Goal: Task Accomplishment & Management: Manage account settings

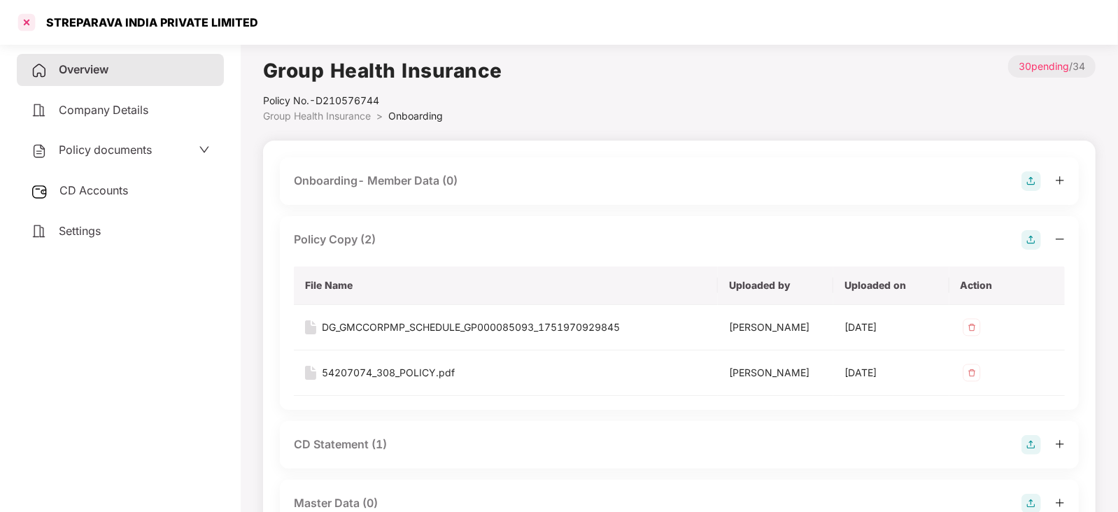
click at [29, 20] on div at bounding box center [26, 22] width 22 height 22
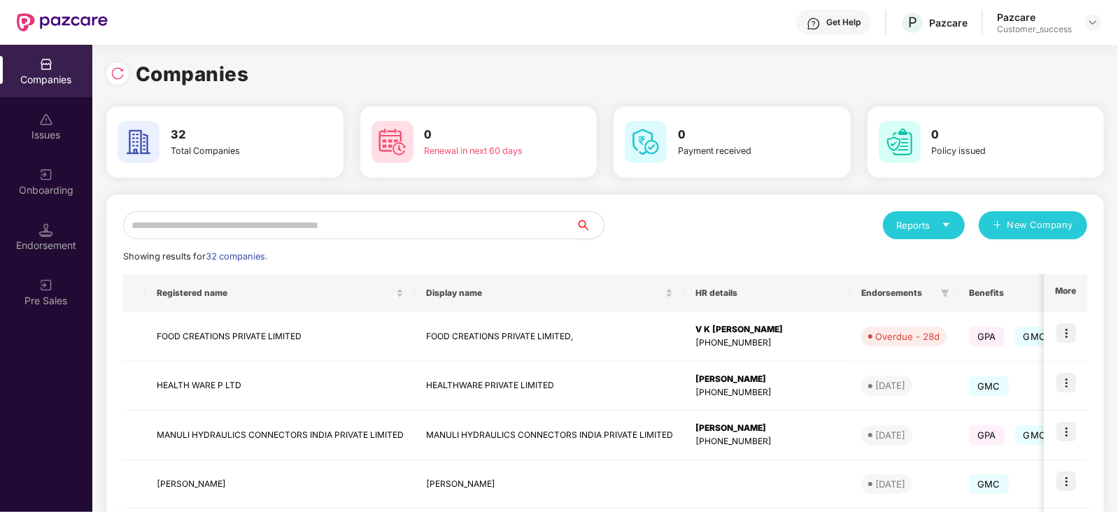
click at [279, 232] on input "text" at bounding box center [349, 225] width 453 height 28
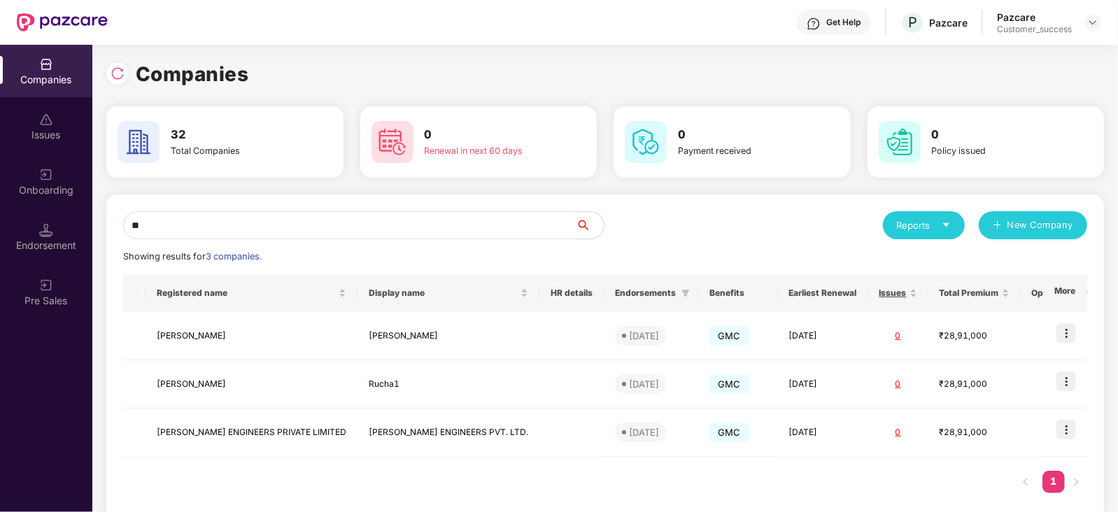
type input "**"
click at [1065, 334] on img at bounding box center [1066, 333] width 20 height 20
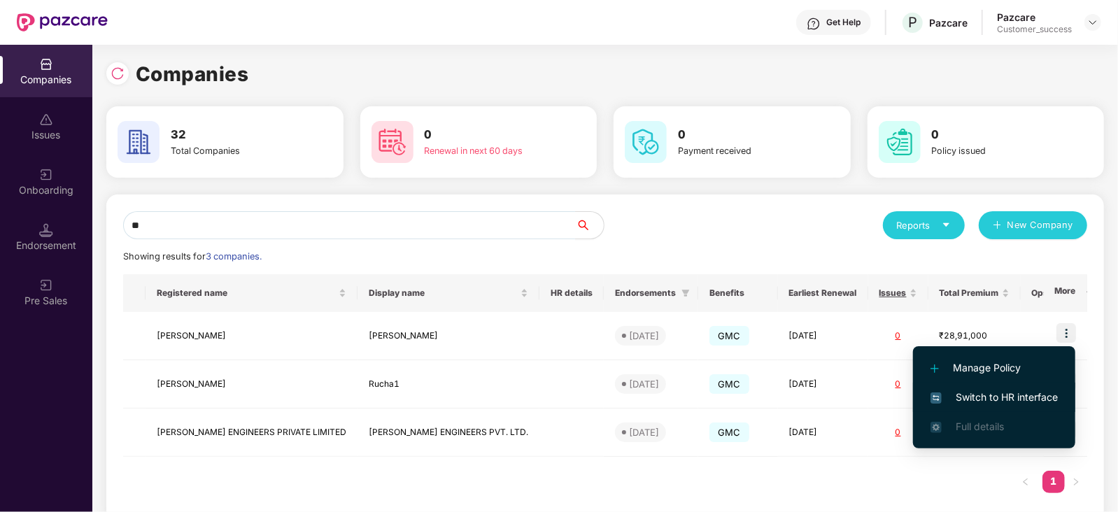
click at [1032, 393] on span "Switch to HR interface" at bounding box center [993, 397] width 127 height 15
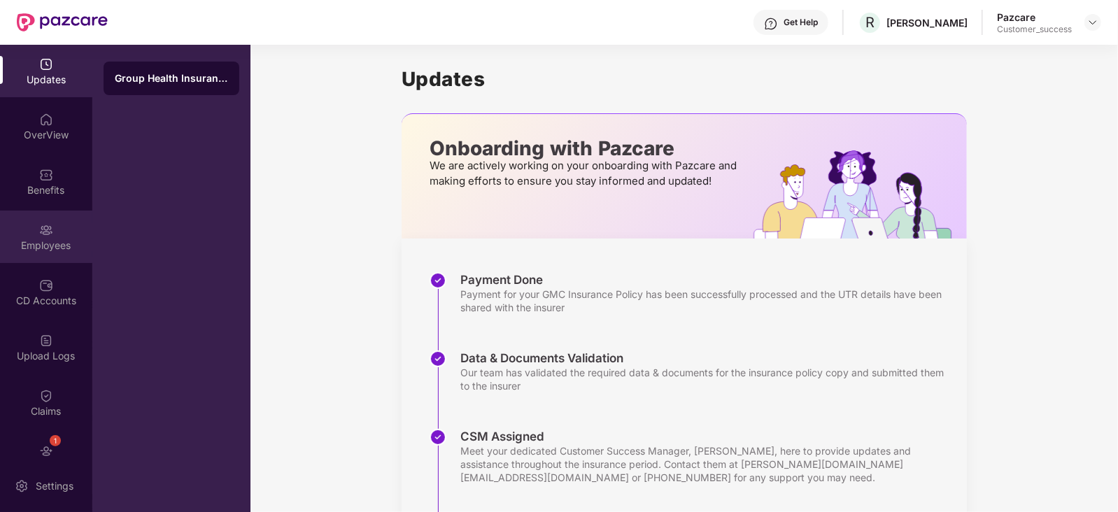
click at [46, 243] on div "Employees" at bounding box center [46, 246] width 92 height 14
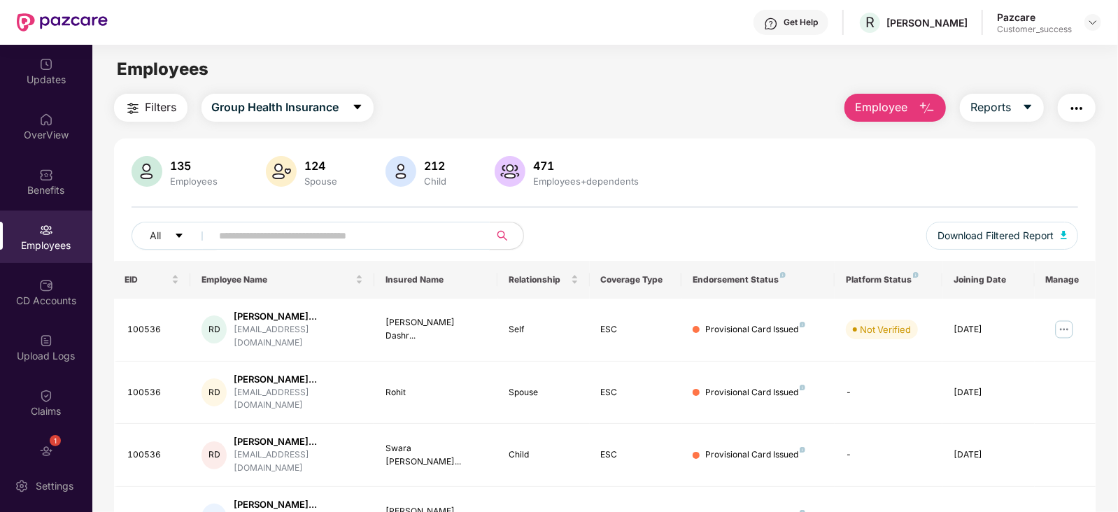
click at [261, 236] on input "text" at bounding box center [345, 235] width 251 height 21
paste input "**********"
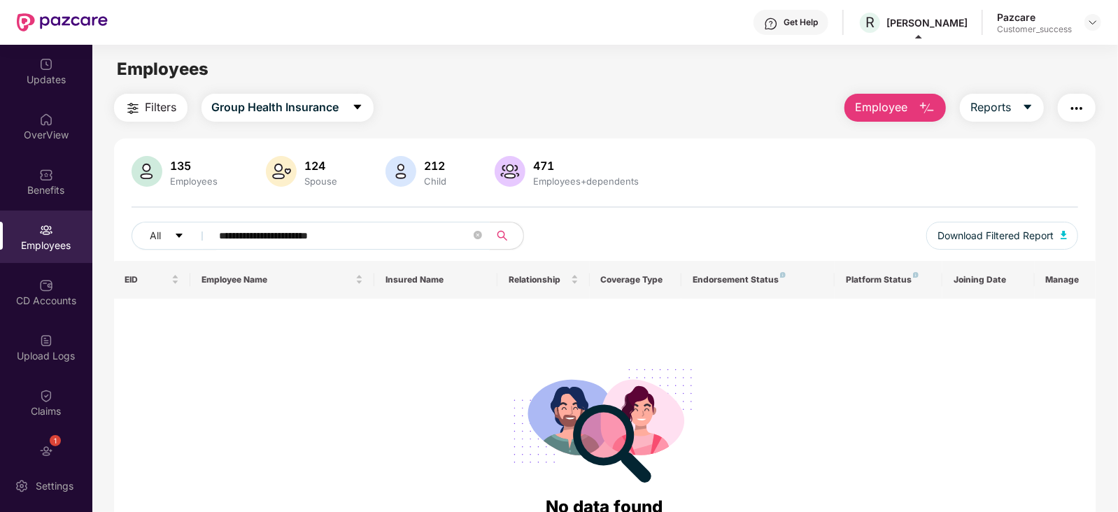
type input "**********"
click at [53, 183] on div "Benefits" at bounding box center [46, 190] width 92 height 14
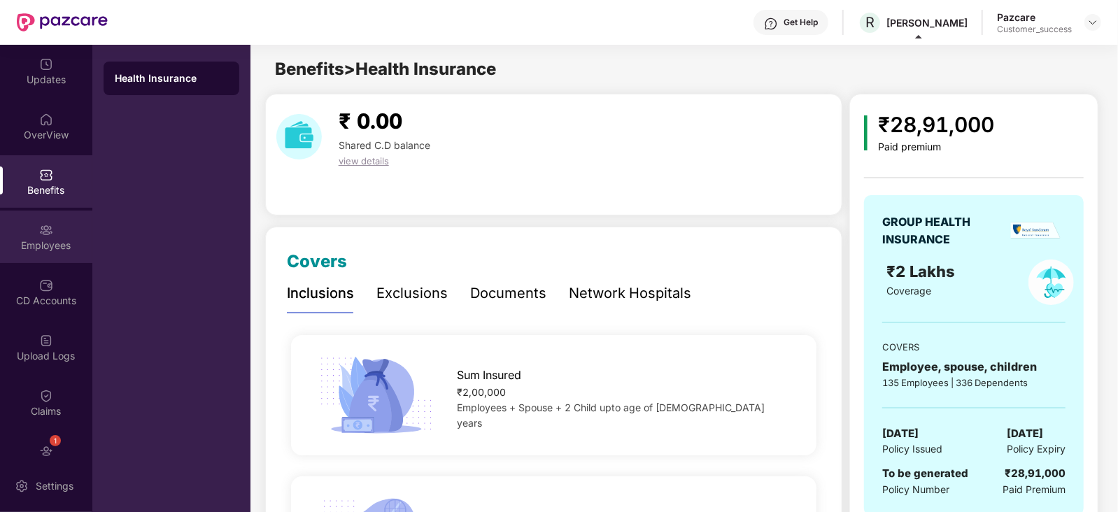
click at [55, 255] on div "Employees" at bounding box center [46, 237] width 92 height 52
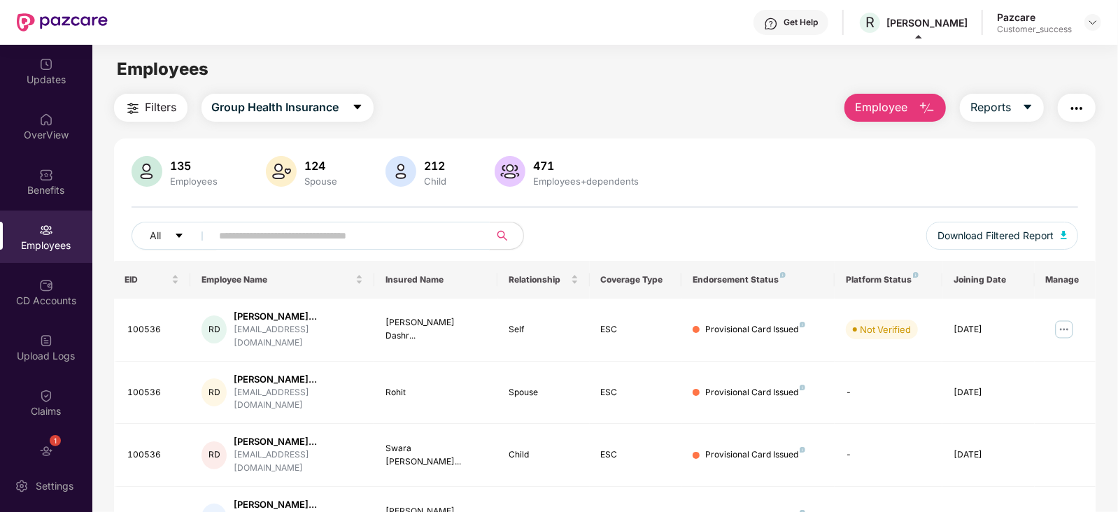
click at [287, 243] on input "text" at bounding box center [345, 235] width 251 height 21
paste input "**********"
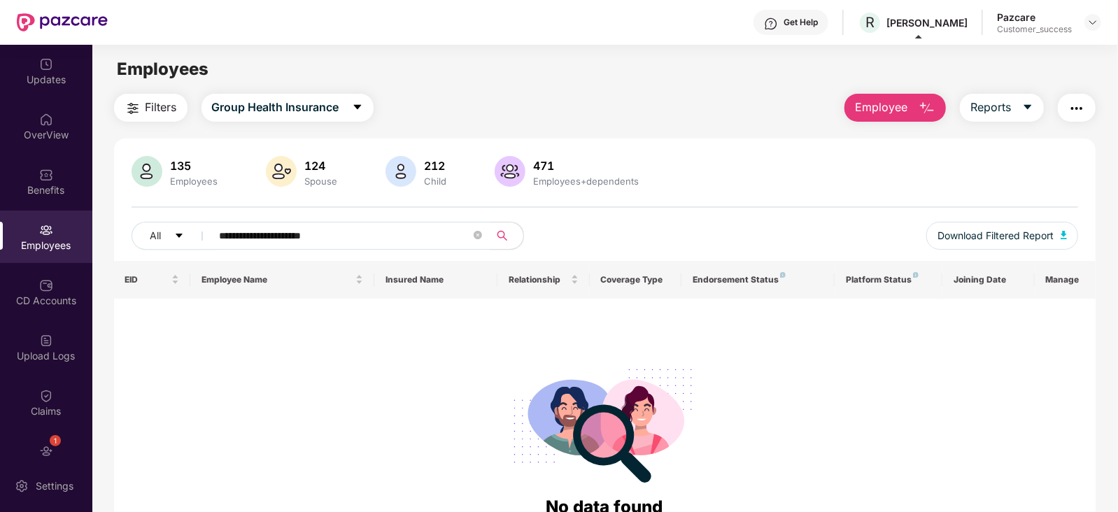
type input "**********"
click at [476, 232] on icon "close-circle" at bounding box center [478, 235] width 8 height 8
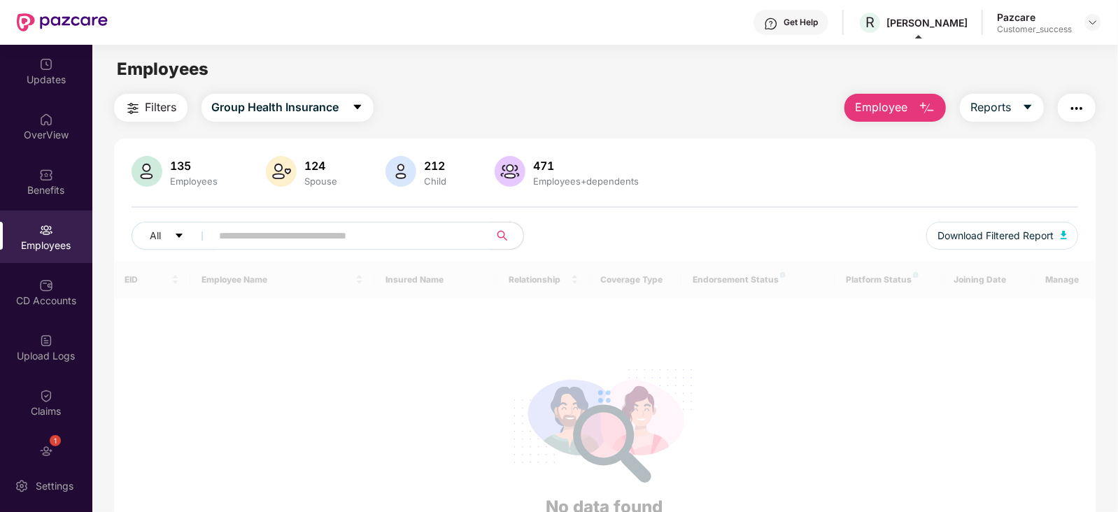
paste input "**********"
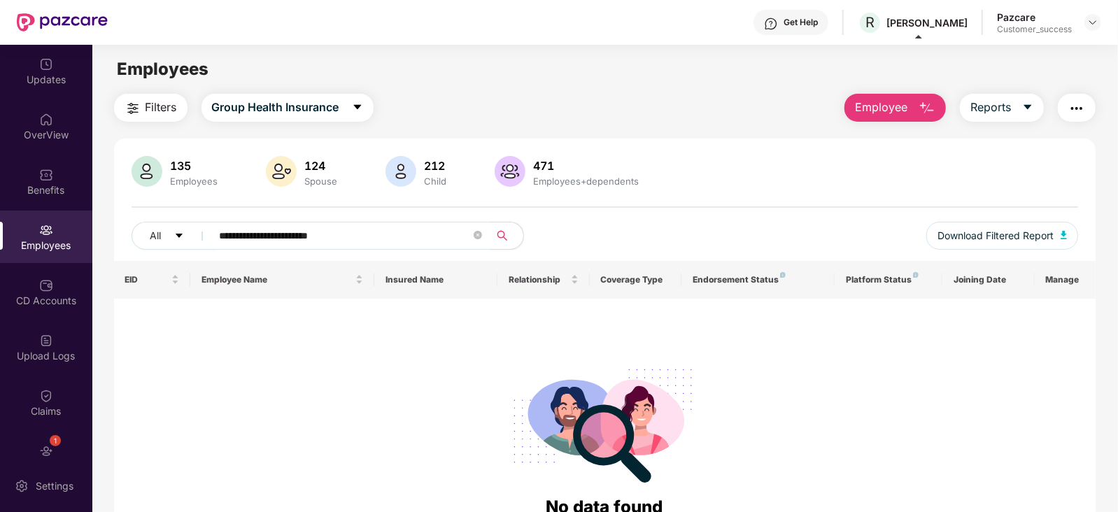
type input "**********"
click at [45, 194] on div "Benefits" at bounding box center [46, 190] width 92 height 14
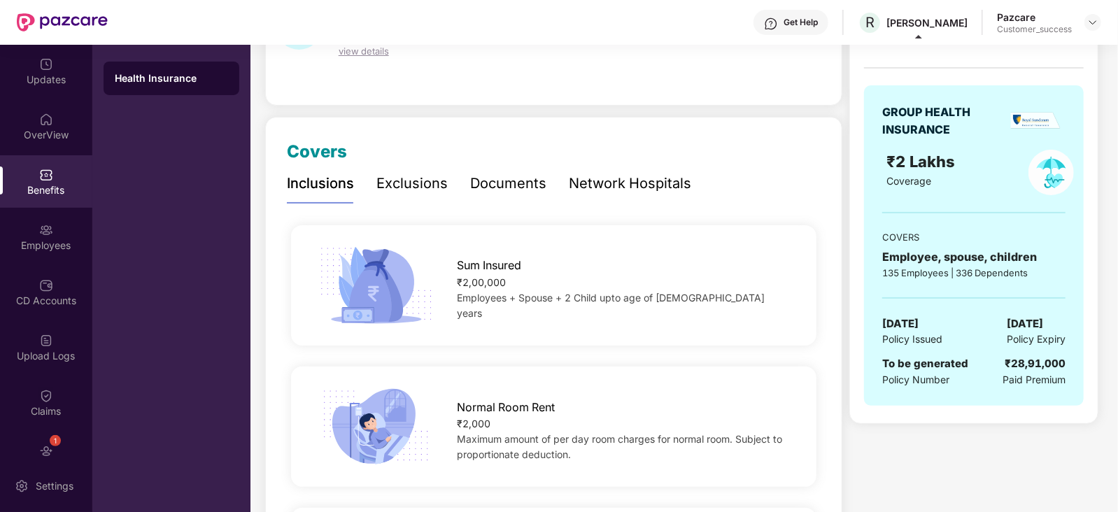
scroll to position [129, 0]
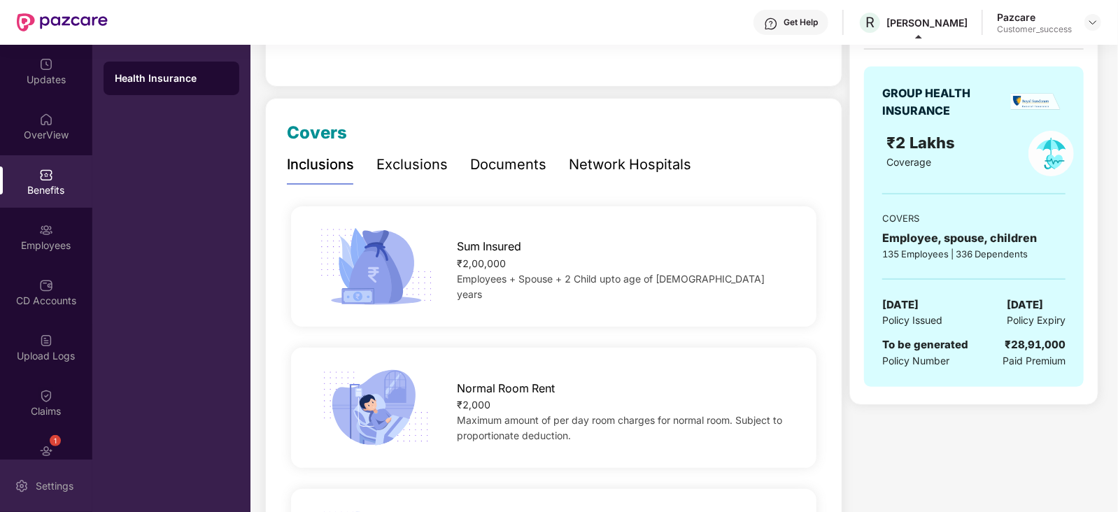
click at [63, 474] on div "Settings" at bounding box center [46, 486] width 92 height 52
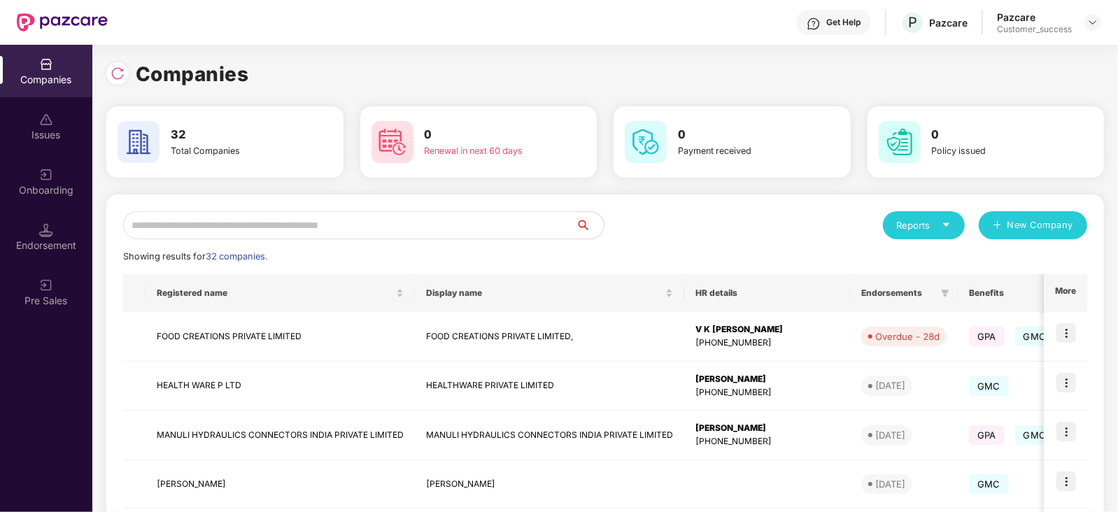
click at [211, 218] on input "text" at bounding box center [349, 225] width 453 height 28
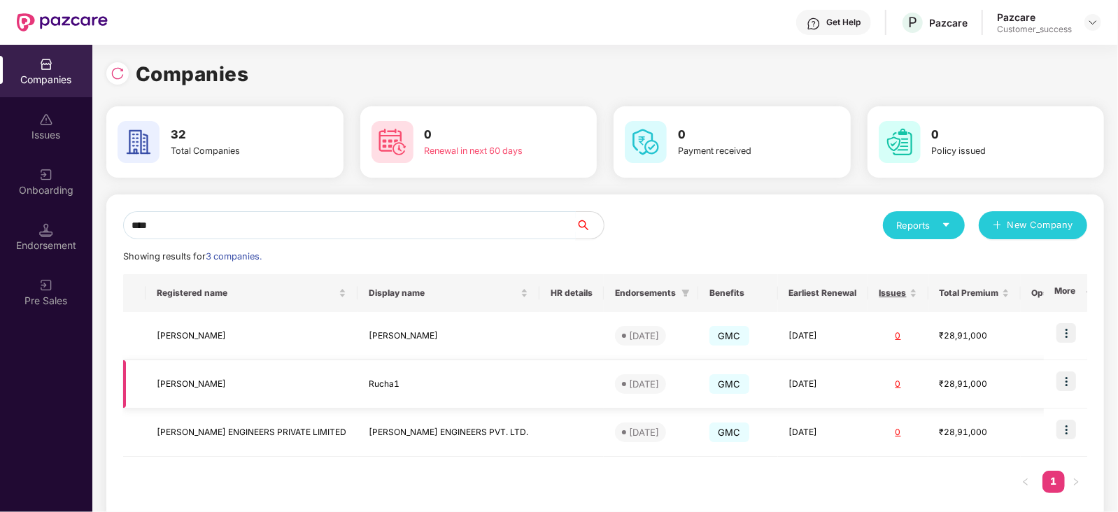
type input "****"
click at [1067, 376] on img at bounding box center [1066, 381] width 20 height 20
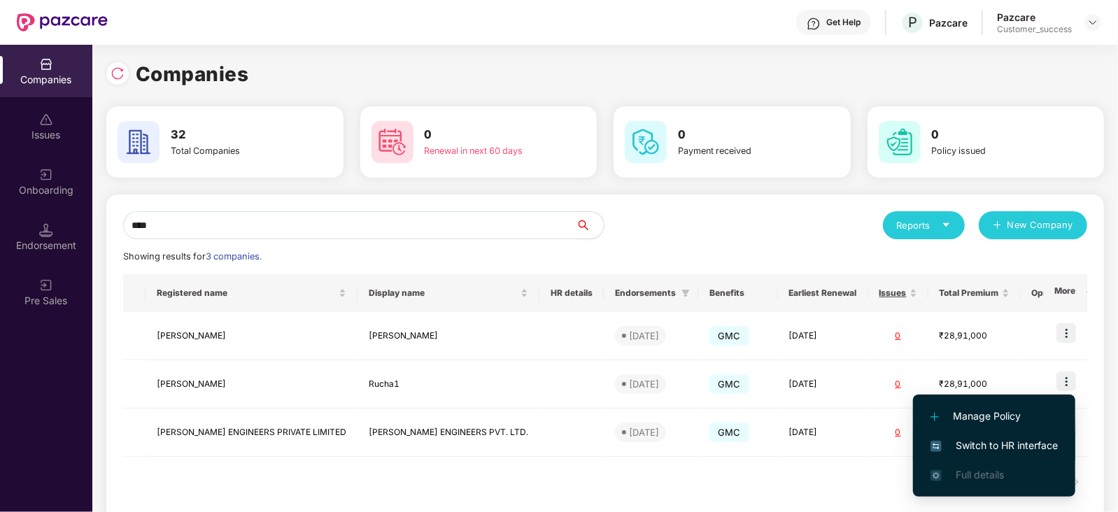
click at [1000, 439] on span "Switch to HR interface" at bounding box center [993, 445] width 127 height 15
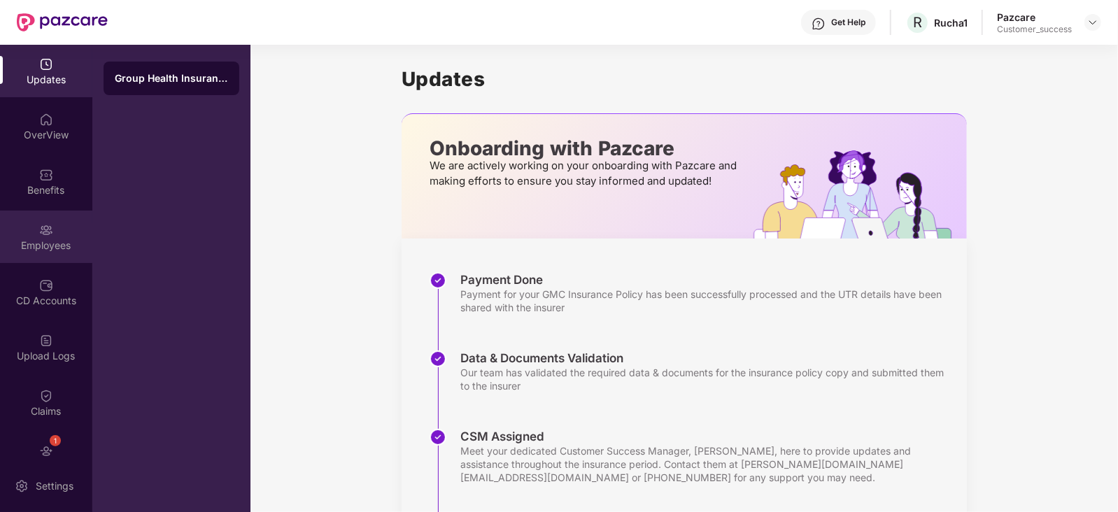
click at [50, 247] on div "Employees" at bounding box center [46, 246] width 92 height 14
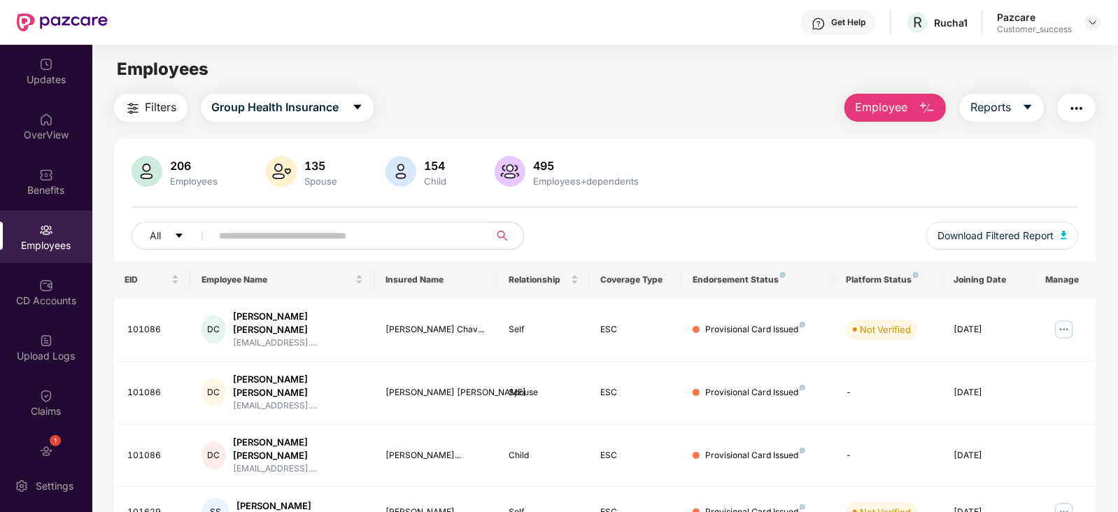
click at [267, 238] on input "text" at bounding box center [345, 235] width 251 height 21
paste input "**********"
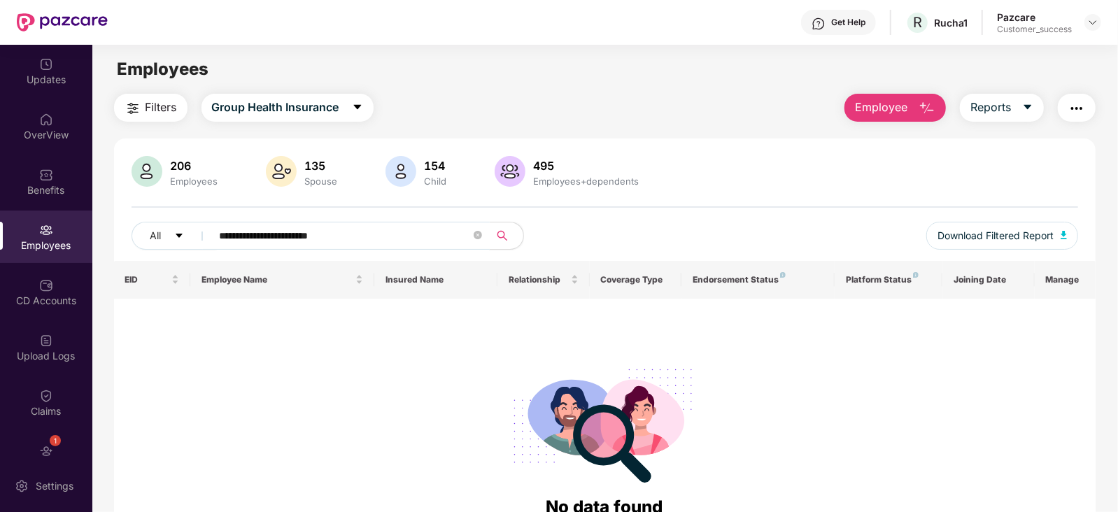
type input "**********"
click at [52, 178] on div "Benefits" at bounding box center [46, 181] width 92 height 52
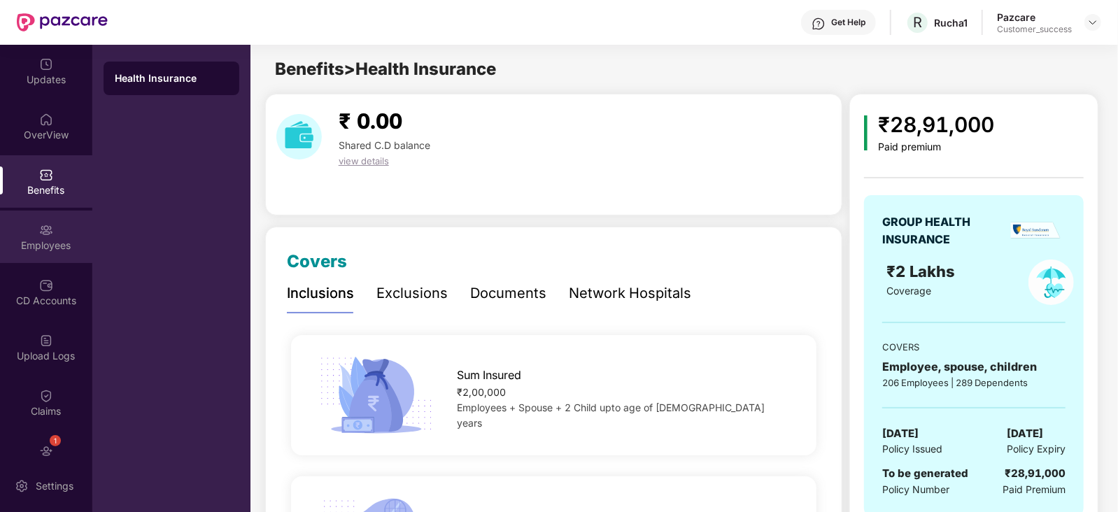
click at [49, 229] on img at bounding box center [46, 230] width 14 height 14
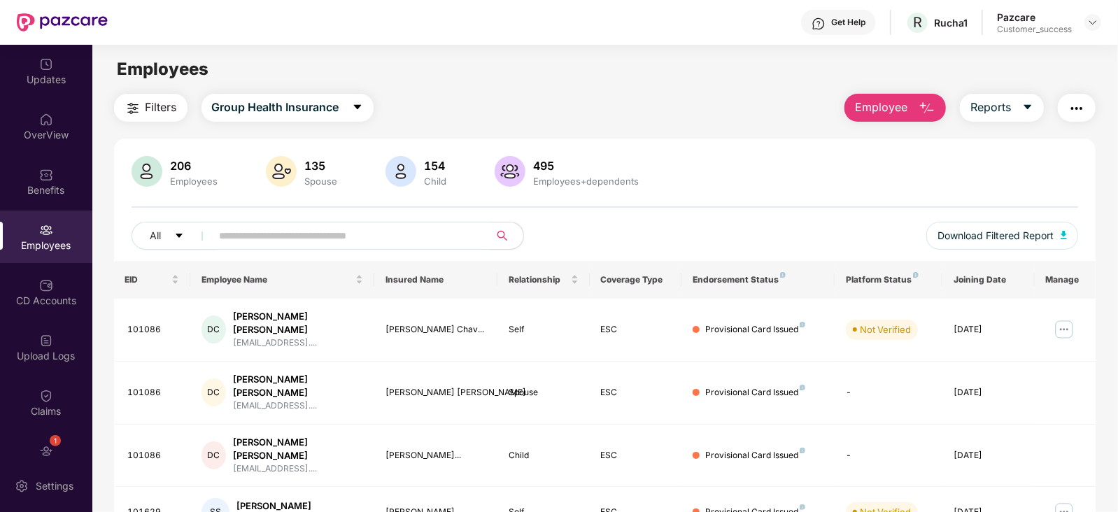
click at [353, 237] on input "text" at bounding box center [345, 235] width 251 height 21
paste input "**********"
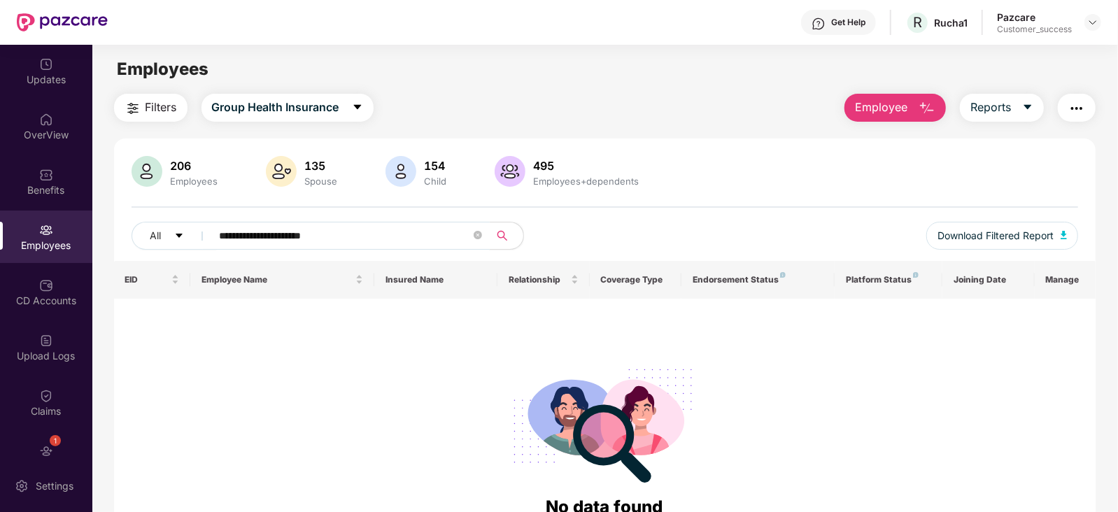
type input "**********"
click at [479, 232] on icon "close-circle" at bounding box center [478, 235] width 8 height 8
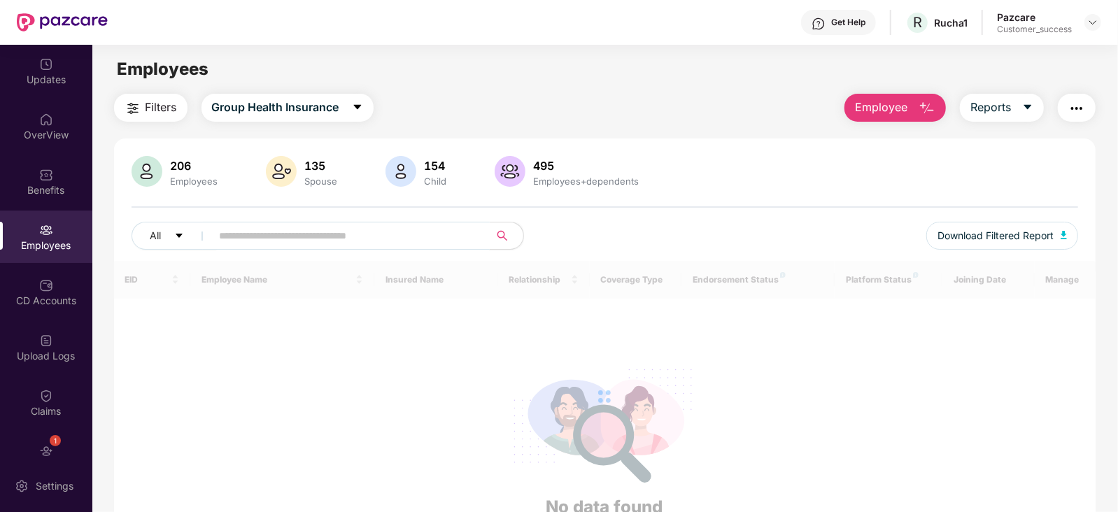
paste input "**********"
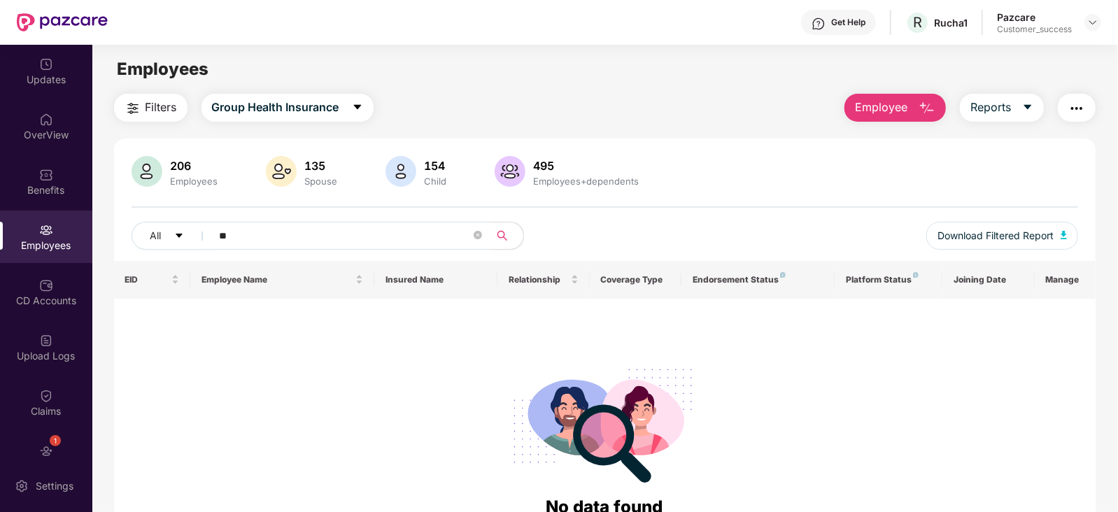
type input "*"
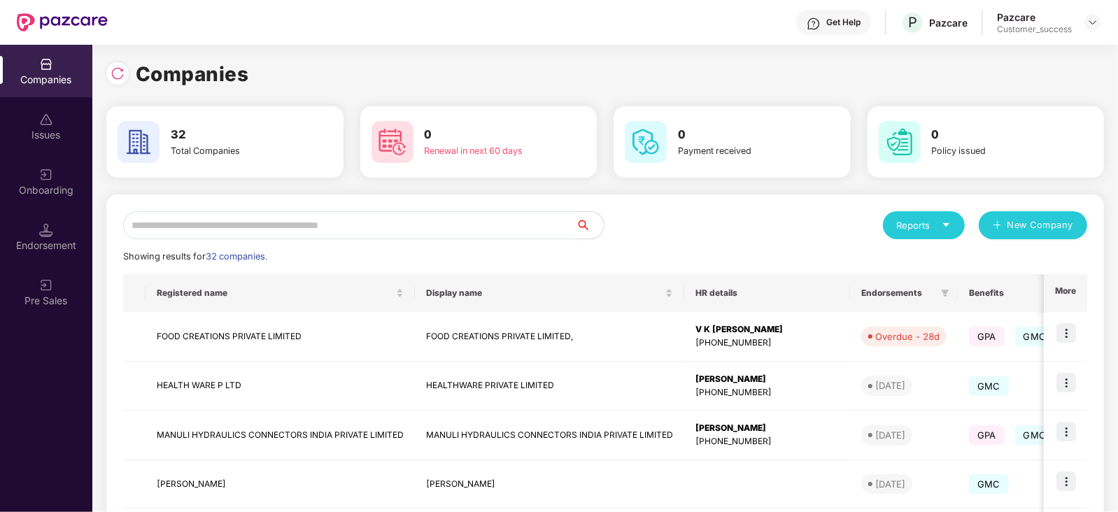
click at [256, 229] on input "text" at bounding box center [349, 225] width 453 height 28
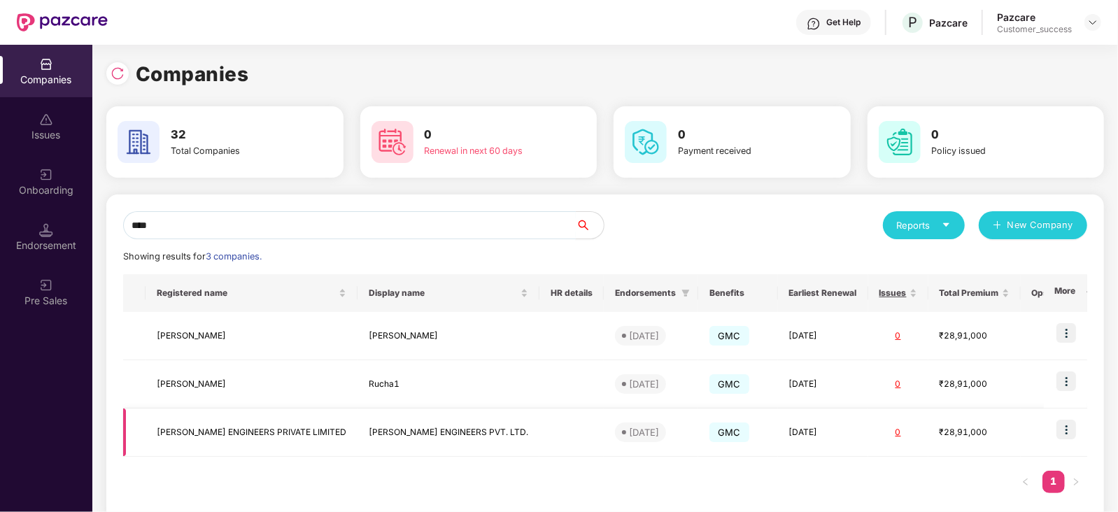
type input "****"
click at [1063, 429] on img at bounding box center [1066, 430] width 20 height 20
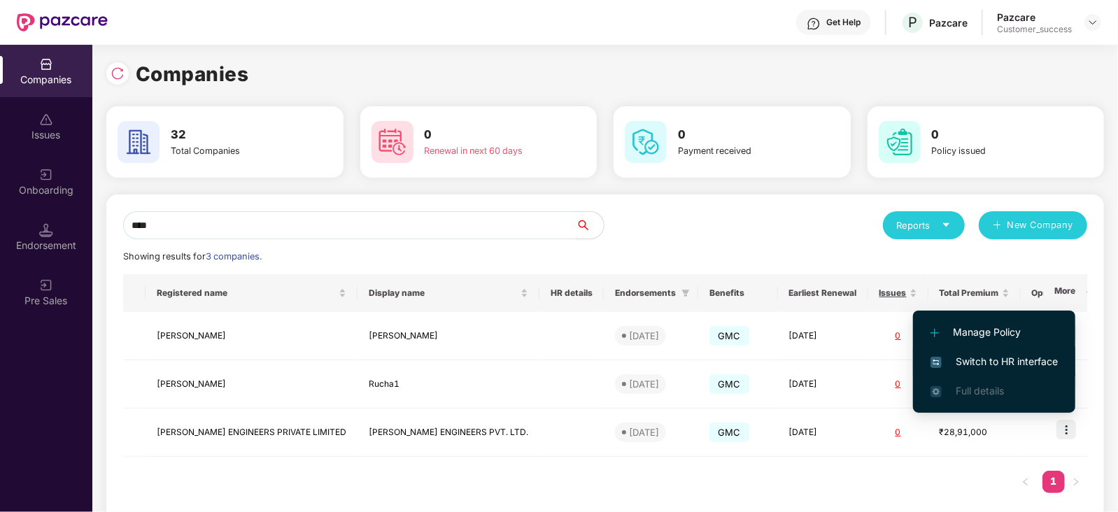
click at [1017, 362] on span "Switch to HR interface" at bounding box center [993, 361] width 127 height 15
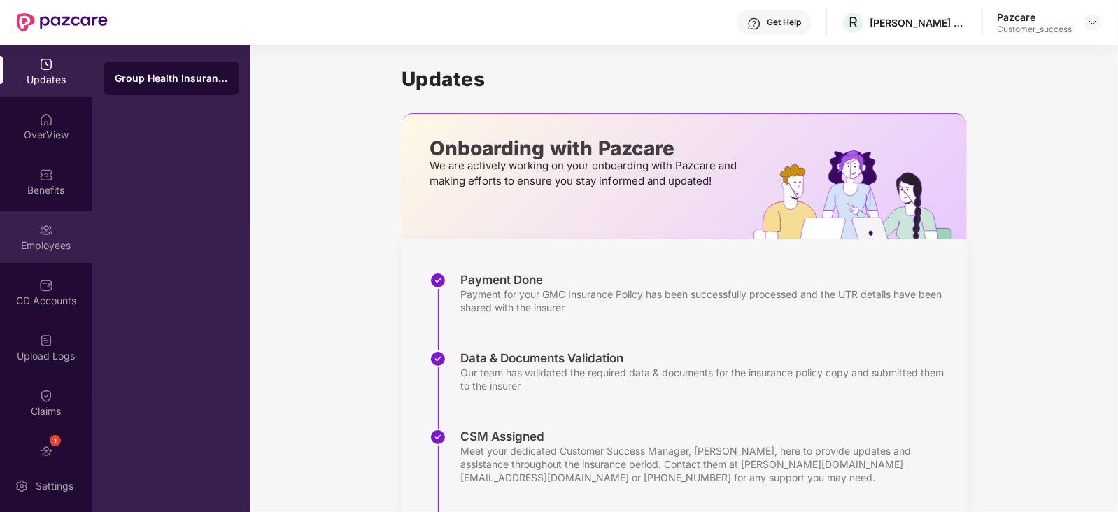
click at [47, 240] on div "Employees" at bounding box center [46, 246] width 92 height 14
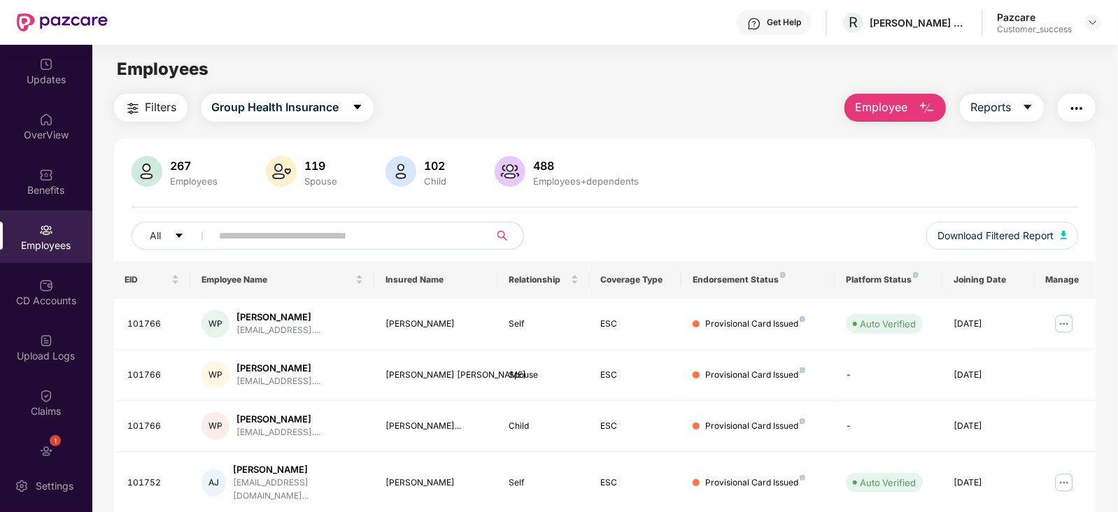
click at [304, 237] on input "text" at bounding box center [345, 235] width 251 height 21
paste input "**********"
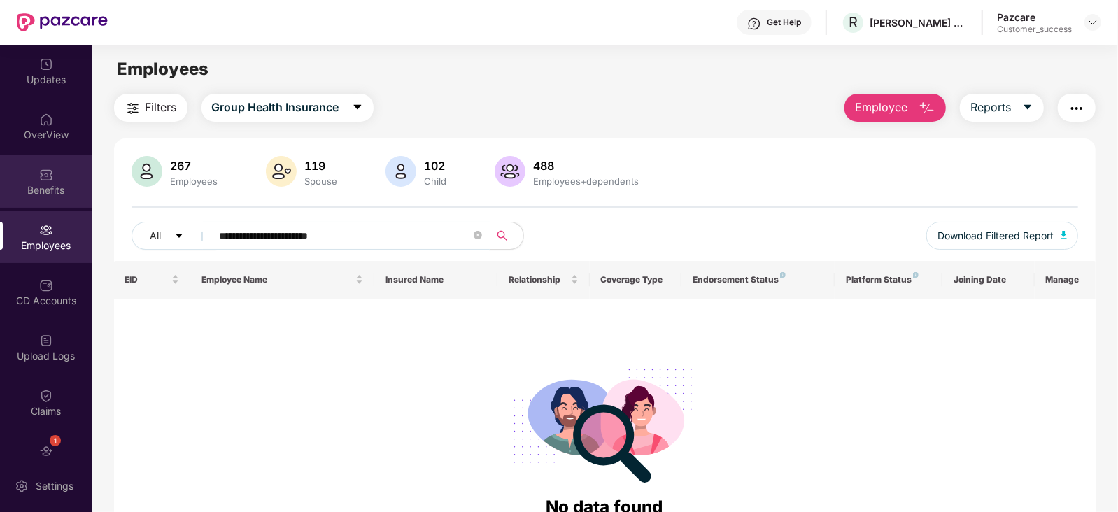
type input "**********"
click at [44, 183] on div "Benefits" at bounding box center [46, 190] width 92 height 14
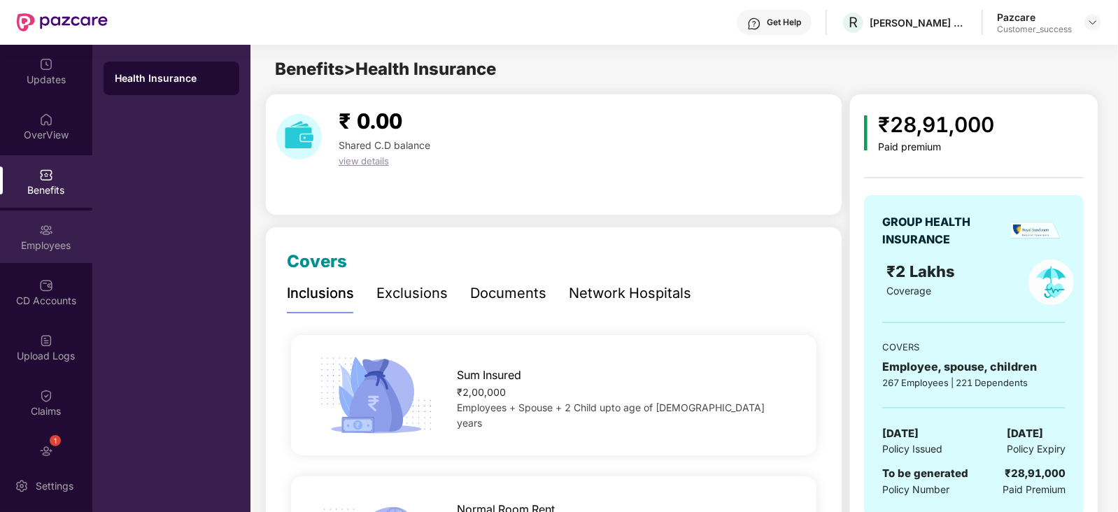
click at [42, 232] on img at bounding box center [46, 230] width 14 height 14
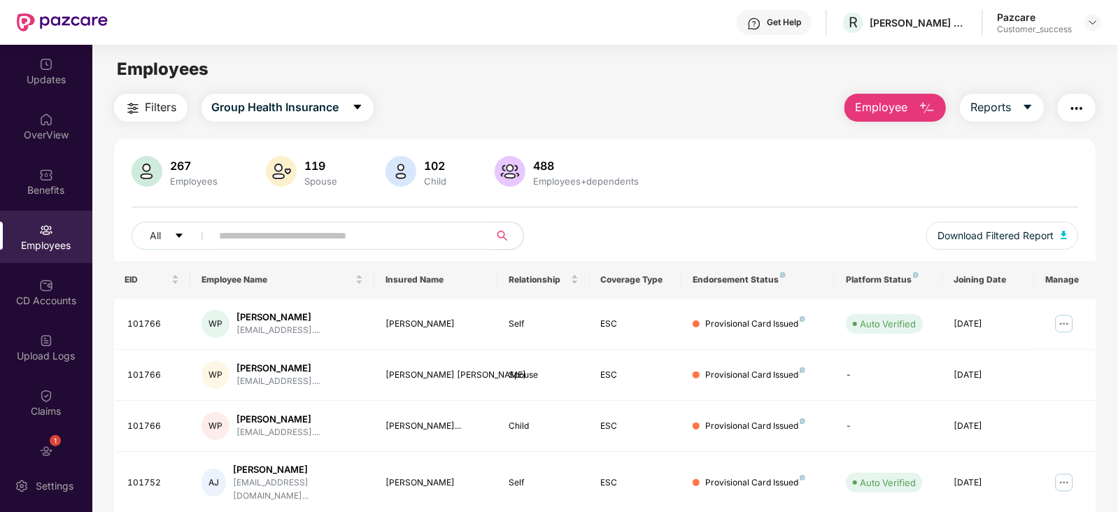
click at [278, 238] on input "text" at bounding box center [345, 235] width 251 height 21
paste input "**********"
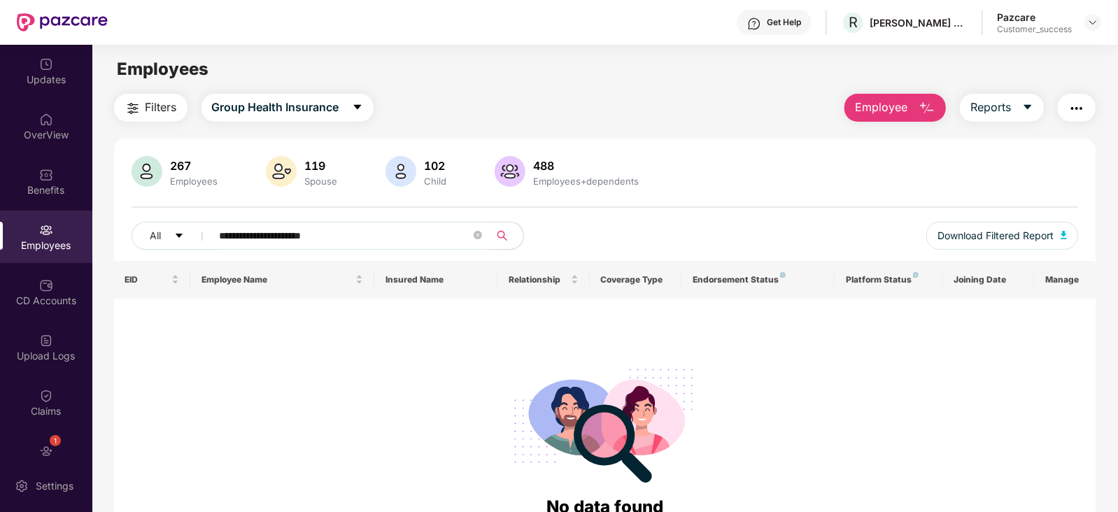
click at [220, 233] on input "**********" at bounding box center [345, 235] width 251 height 21
type input "**********"
click at [475, 229] on span at bounding box center [478, 235] width 8 height 13
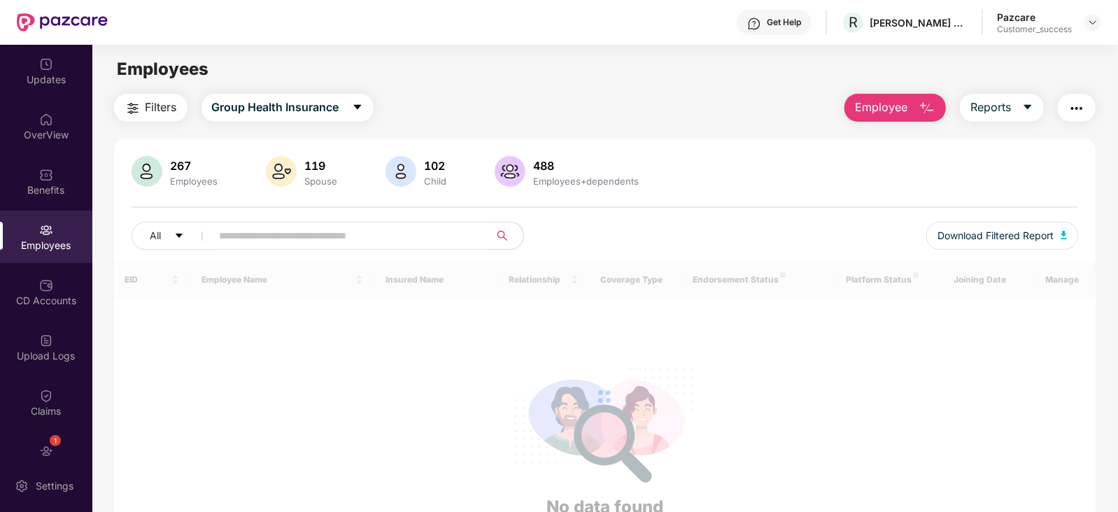
click at [475, 229] on span at bounding box center [478, 235] width 8 height 21
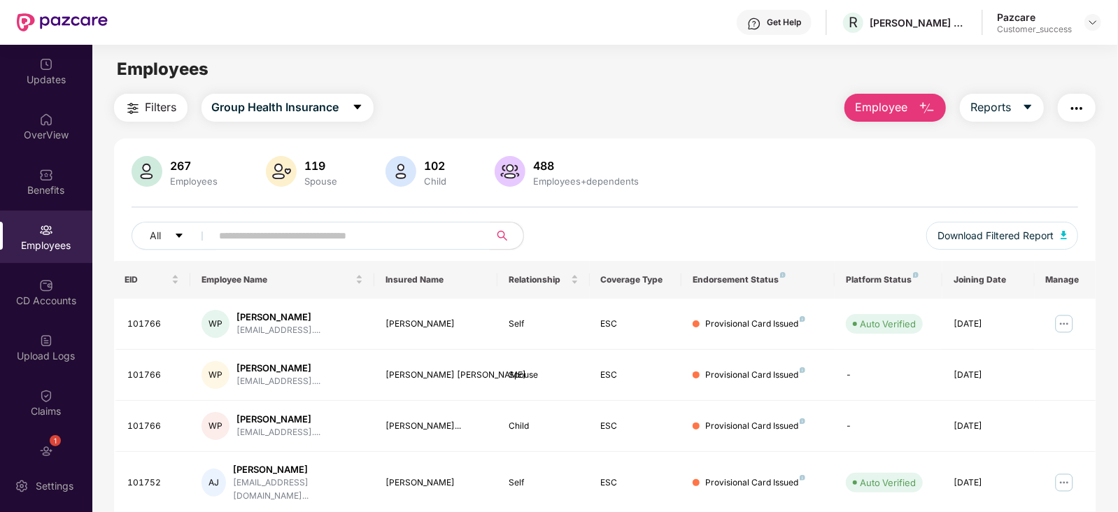
paste input "**********"
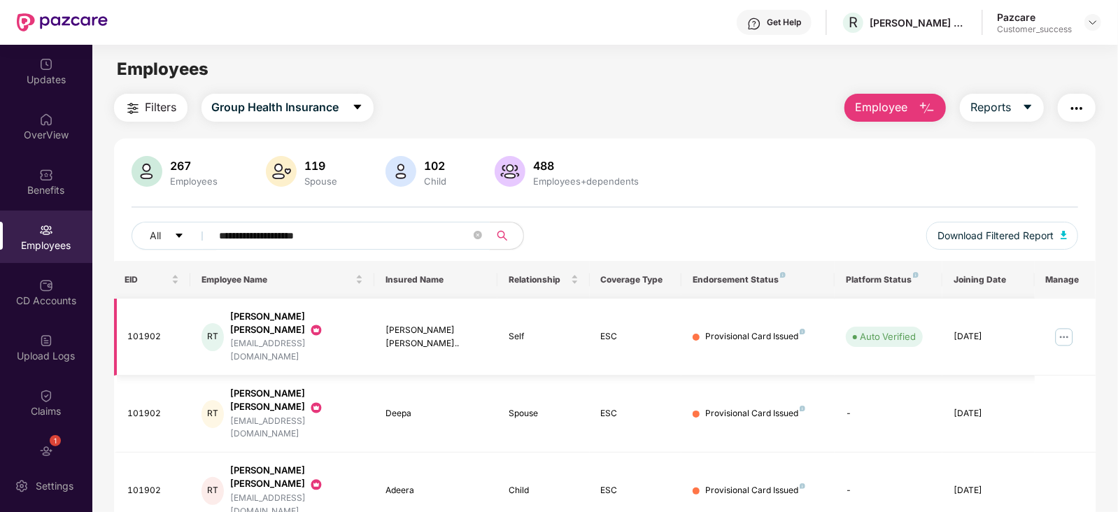
type input "**********"
click at [1063, 326] on img at bounding box center [1064, 337] width 22 height 22
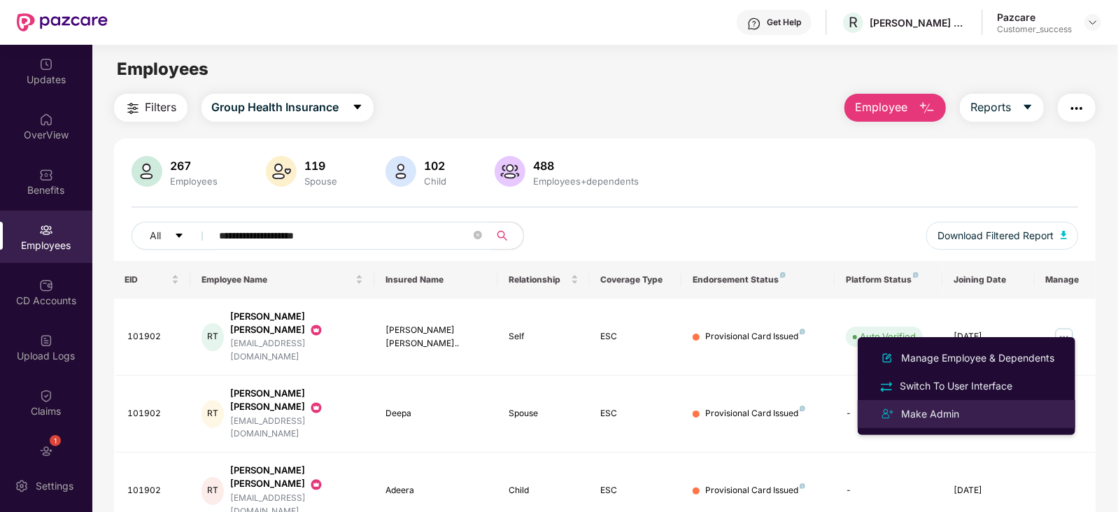
click at [927, 414] on div "Make Admin" at bounding box center [930, 413] width 64 height 15
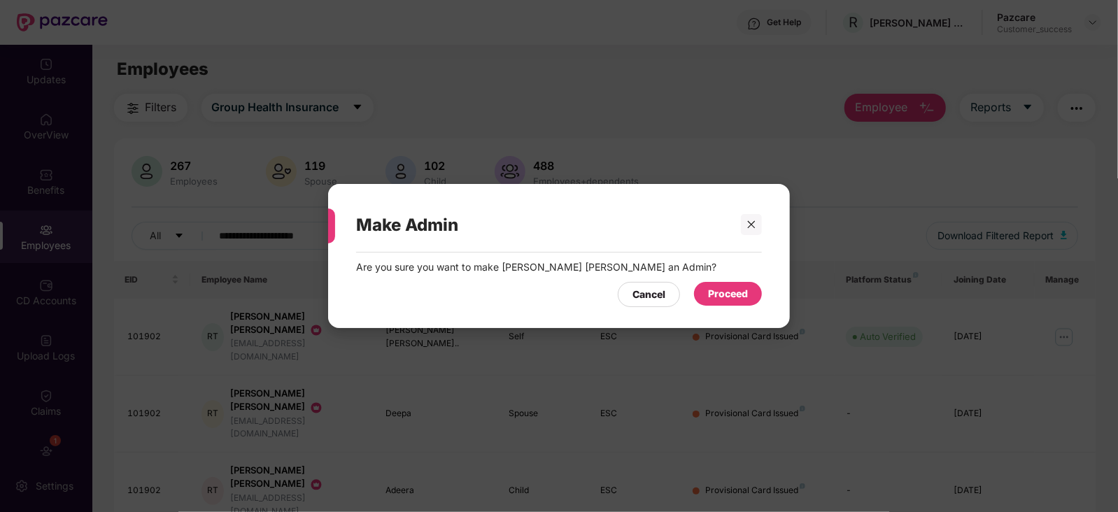
click at [726, 292] on div "Proceed" at bounding box center [728, 293] width 40 height 15
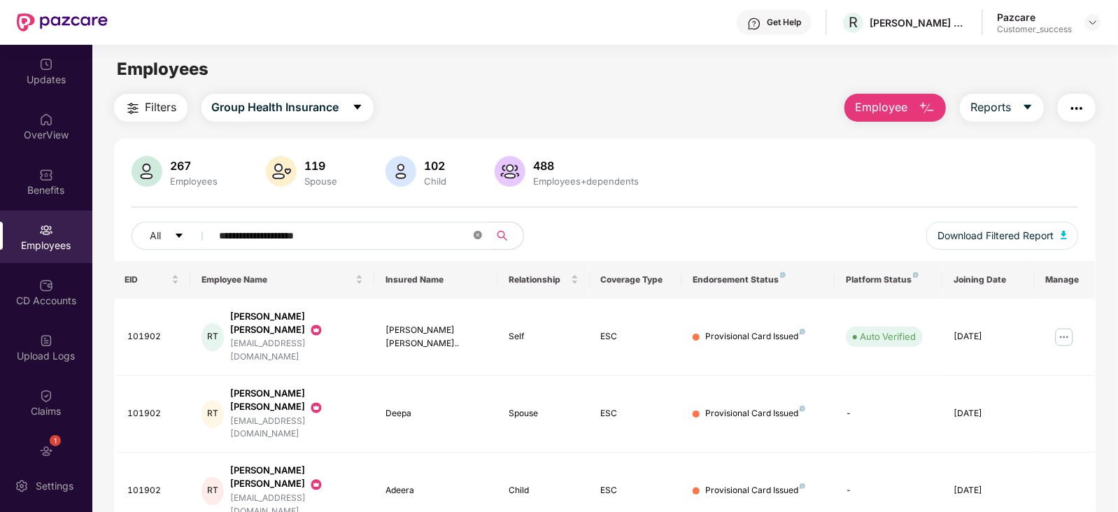
click at [479, 236] on icon "close-circle" at bounding box center [478, 235] width 8 height 8
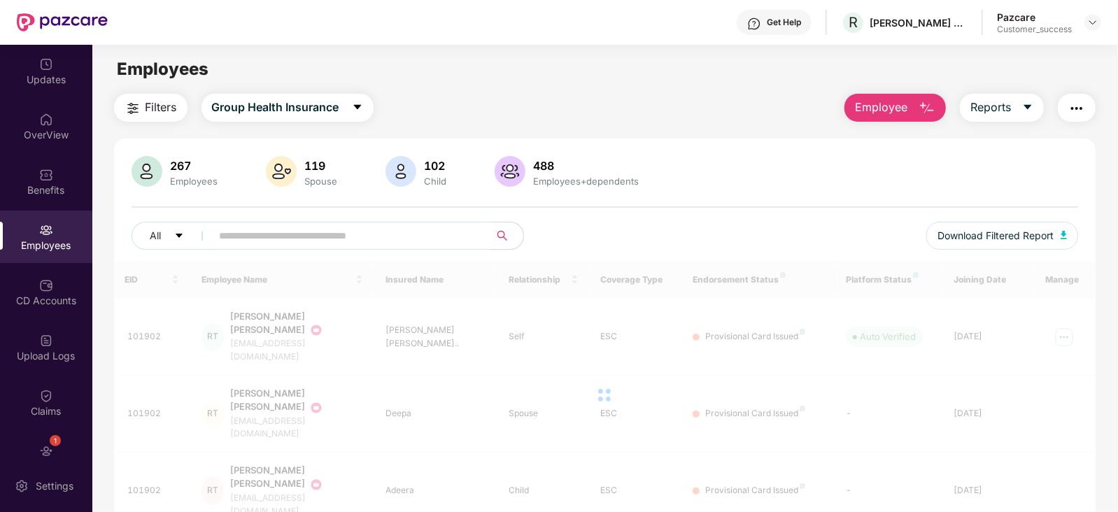
paste input "**********"
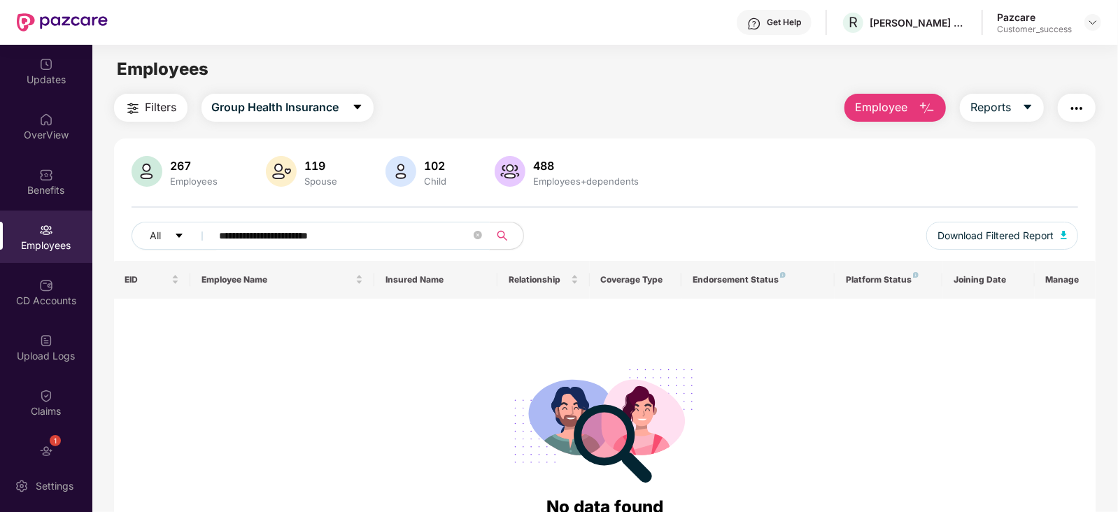
type input "**********"
click at [481, 241] on span at bounding box center [478, 235] width 8 height 13
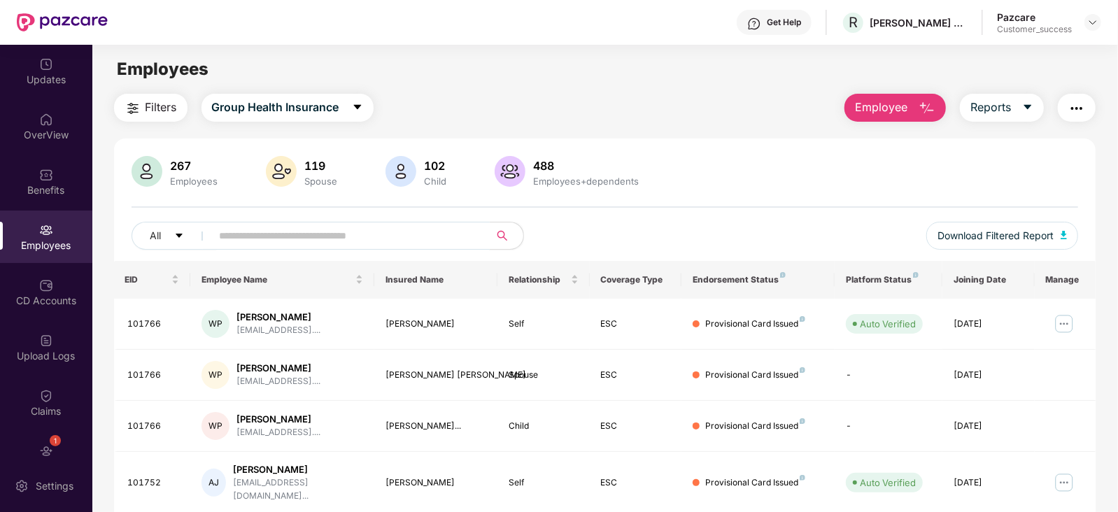
paste input "**********"
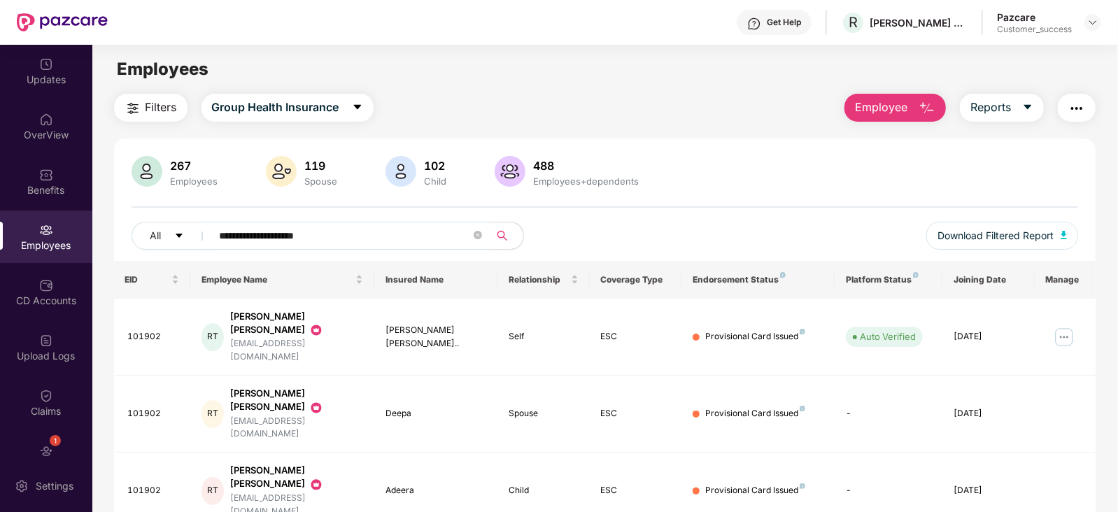
type input "**********"
click at [651, 95] on div "Filters Group Health Insurance Employee Reports" at bounding box center [605, 108] width 982 height 28
click at [35, 128] on div "OverView" at bounding box center [46, 135] width 92 height 14
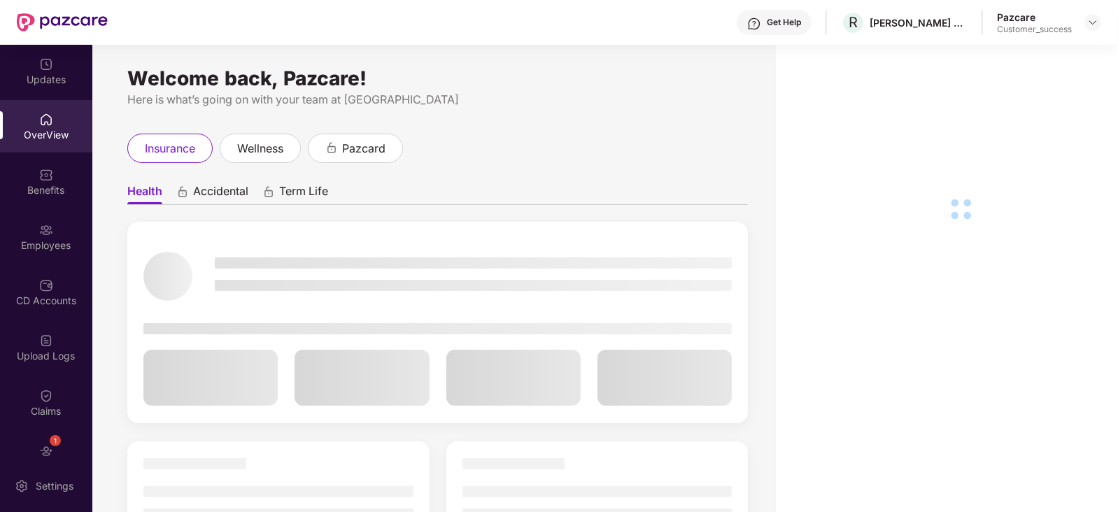
click at [44, 63] on img at bounding box center [46, 64] width 14 height 14
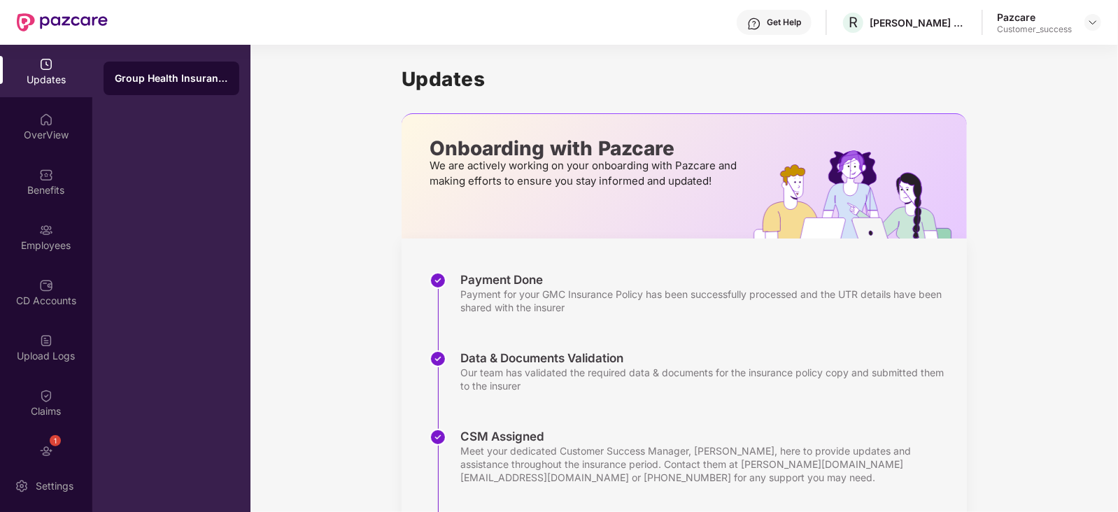
click at [776, 26] on div "Get Help" at bounding box center [784, 22] width 34 height 11
click at [154, 162] on div "Group Health Insurance" at bounding box center [171, 278] width 158 height 467
click at [187, 166] on div "Group Health Insurance" at bounding box center [171, 278] width 158 height 467
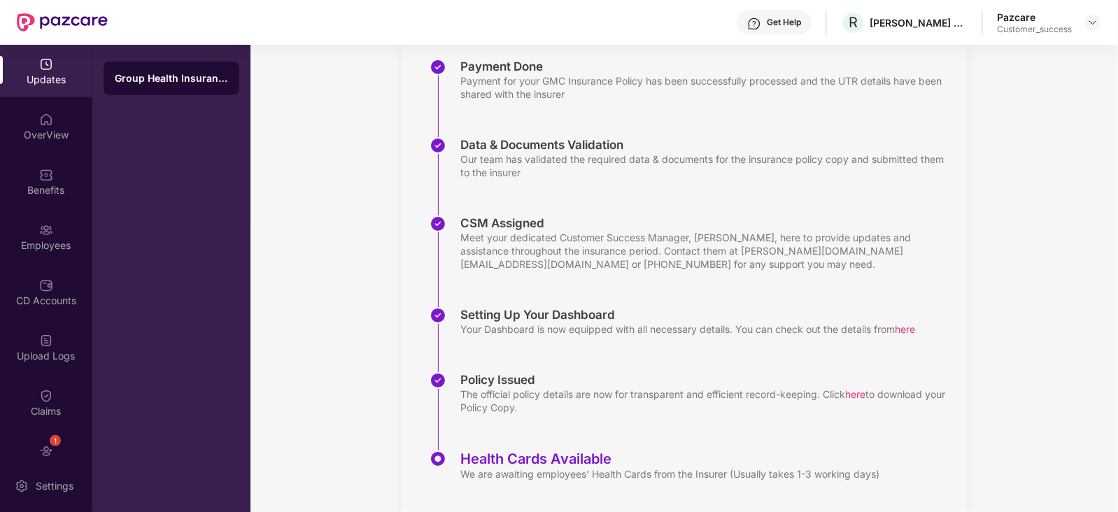
scroll to position [245, 0]
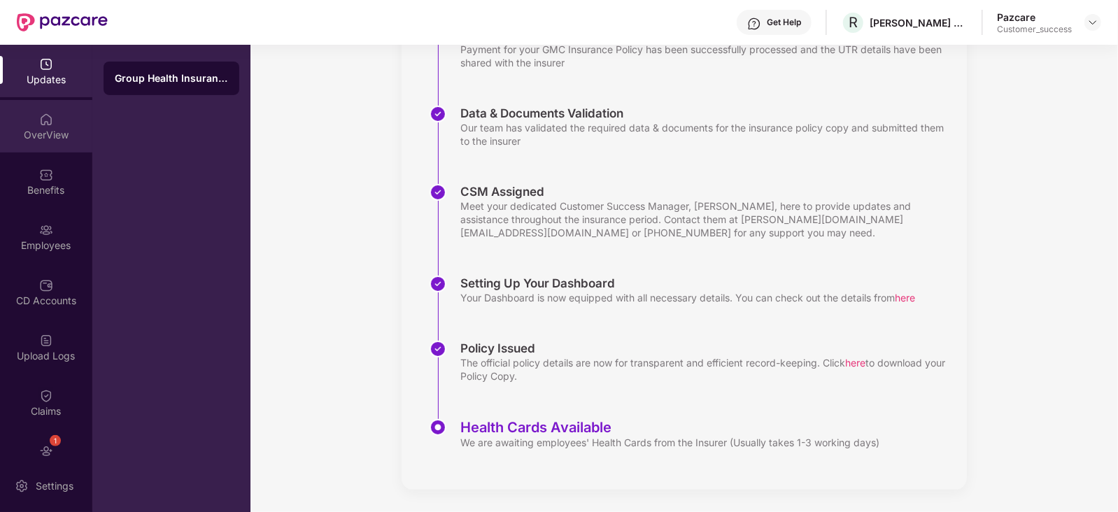
click at [47, 133] on div "OverView" at bounding box center [46, 135] width 92 height 14
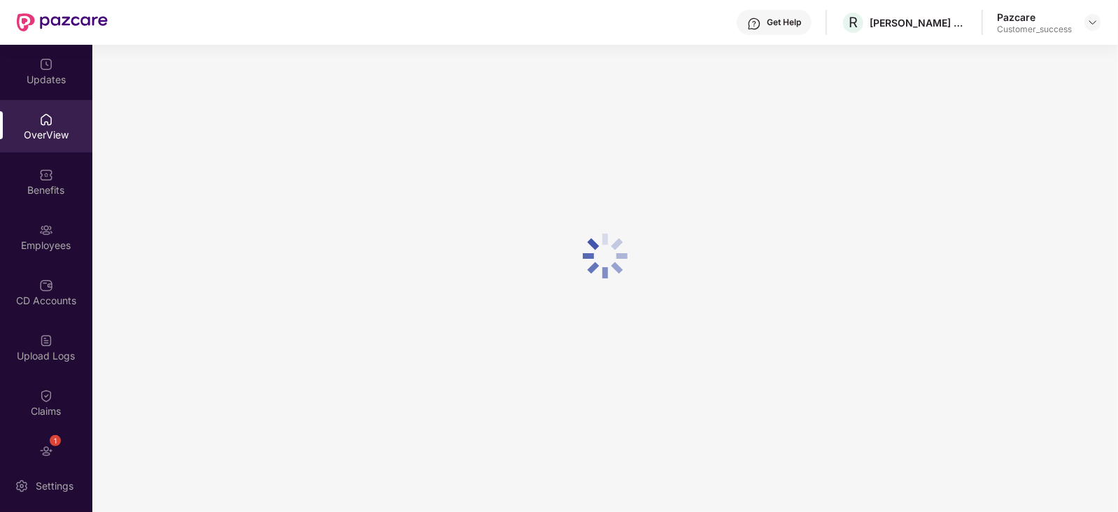
scroll to position [45, 0]
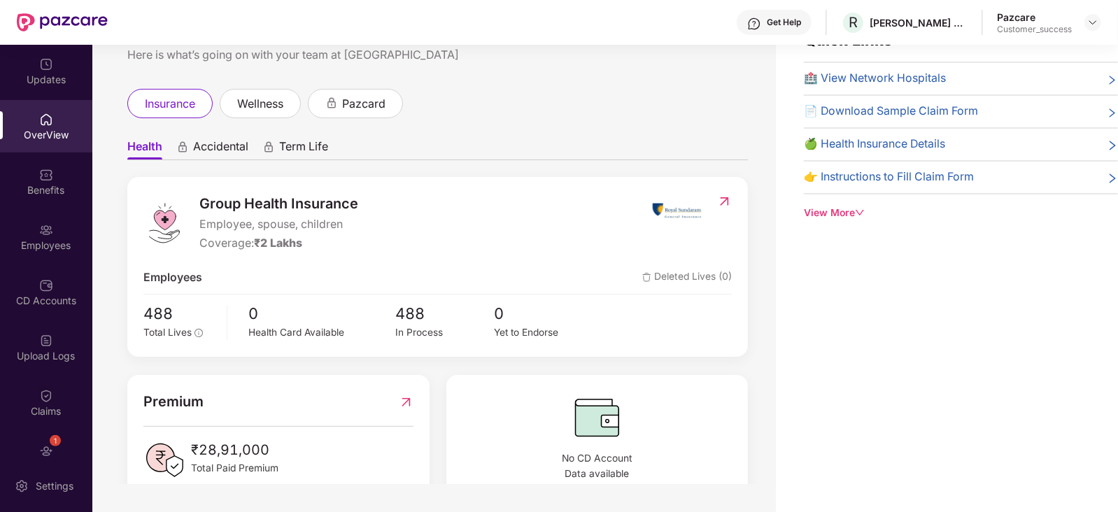
click at [690, 85] on div "Welcome back, Pazcare! Here is what’s going on with your team at Pazcare insura…" at bounding box center [433, 242] width 683 height 484
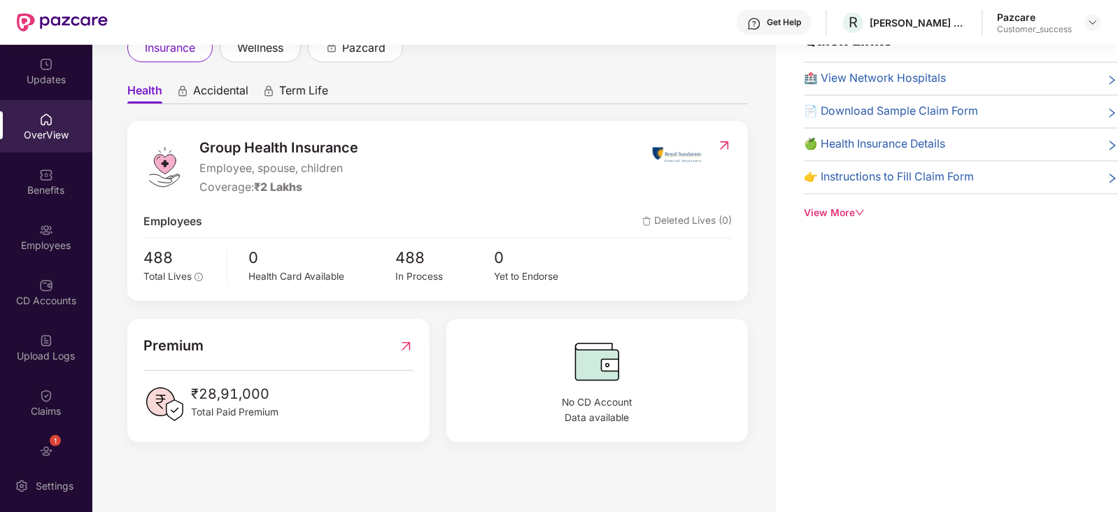
click at [880, 82] on span "🏥 View Network Hospitals" at bounding box center [875, 78] width 142 height 17
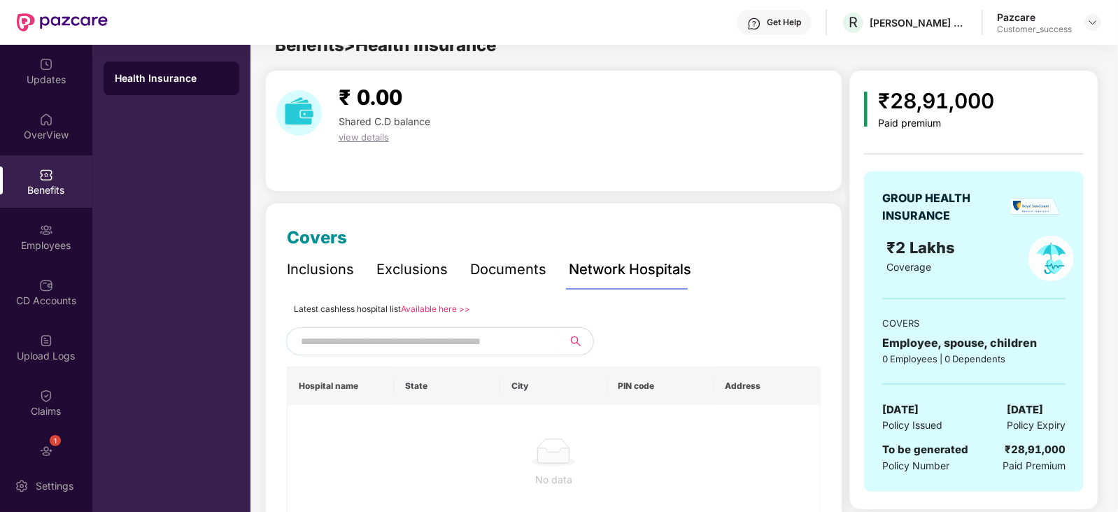
scroll to position [45, 0]
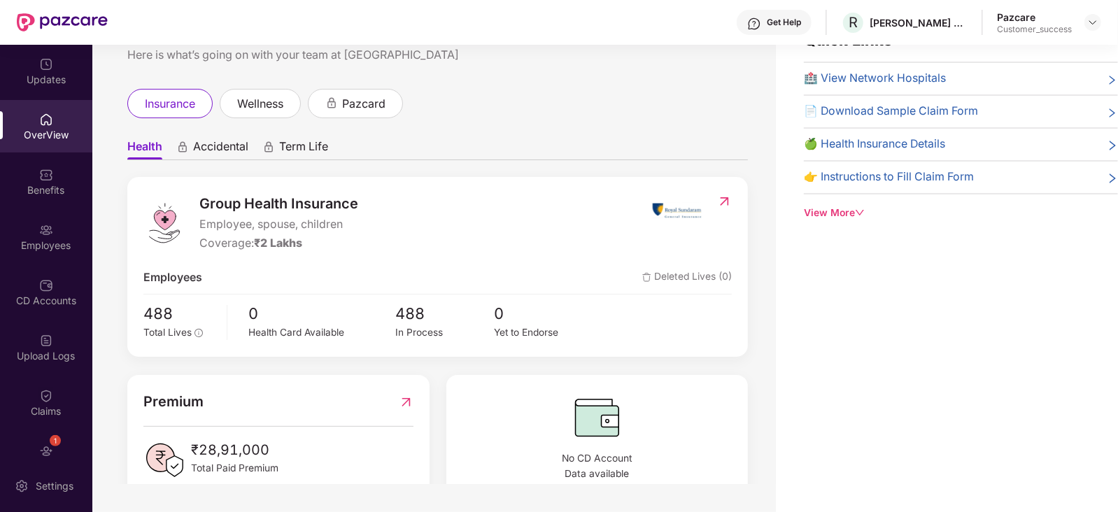
click at [858, 215] on icon "down" at bounding box center [860, 213] width 10 height 10
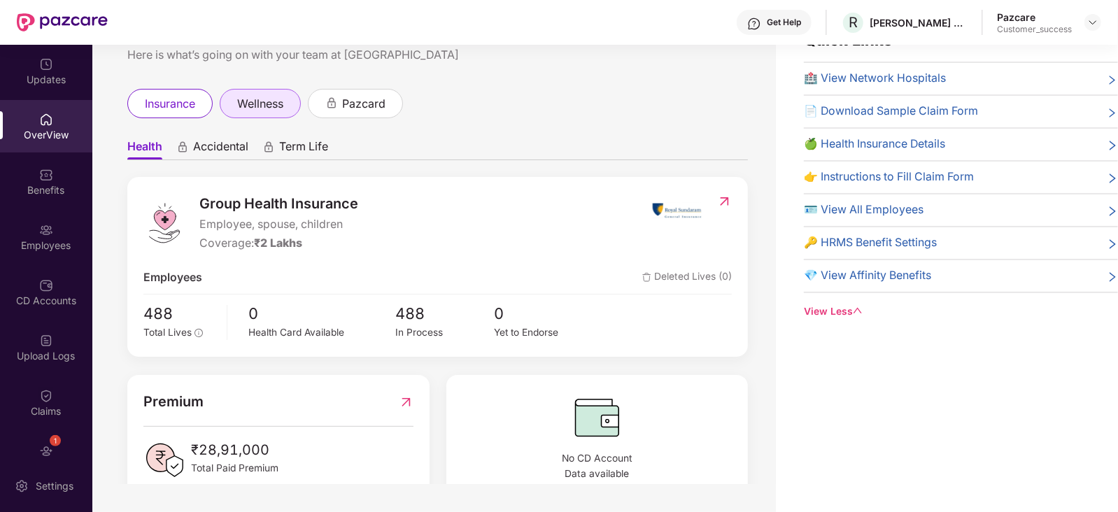
click at [269, 106] on span "wellness" at bounding box center [260, 103] width 46 height 17
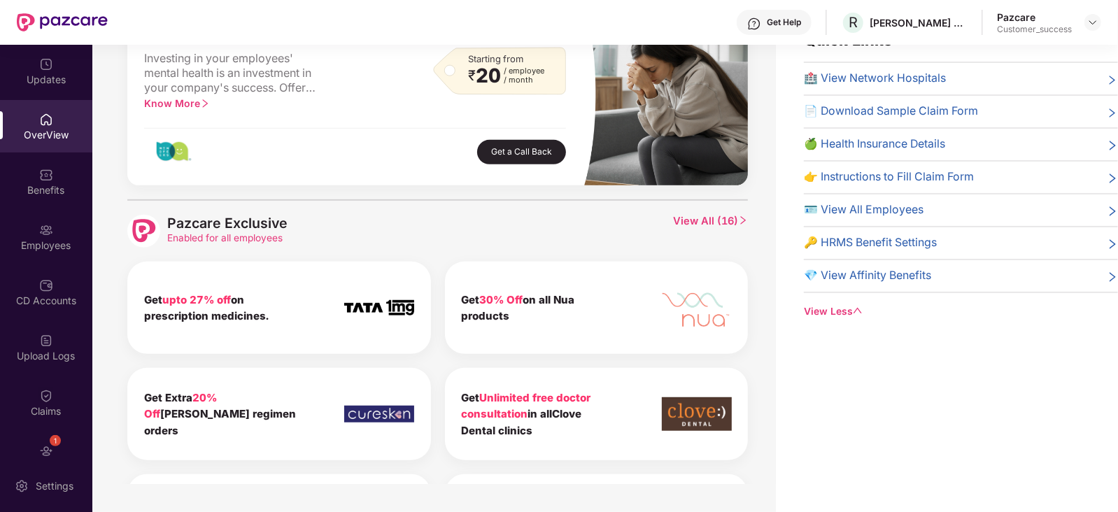
scroll to position [422, 0]
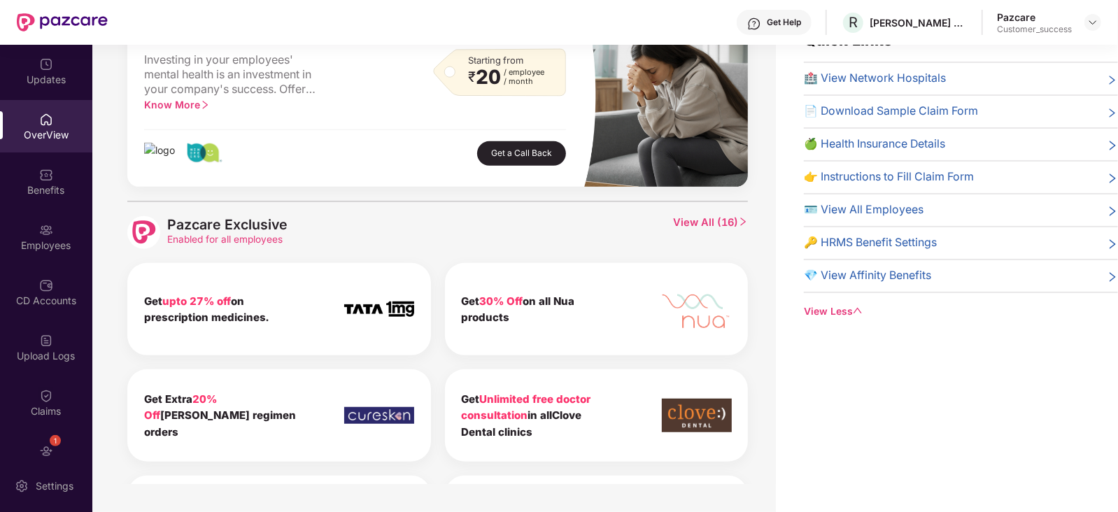
click at [348, 306] on img at bounding box center [379, 309] width 70 height 16
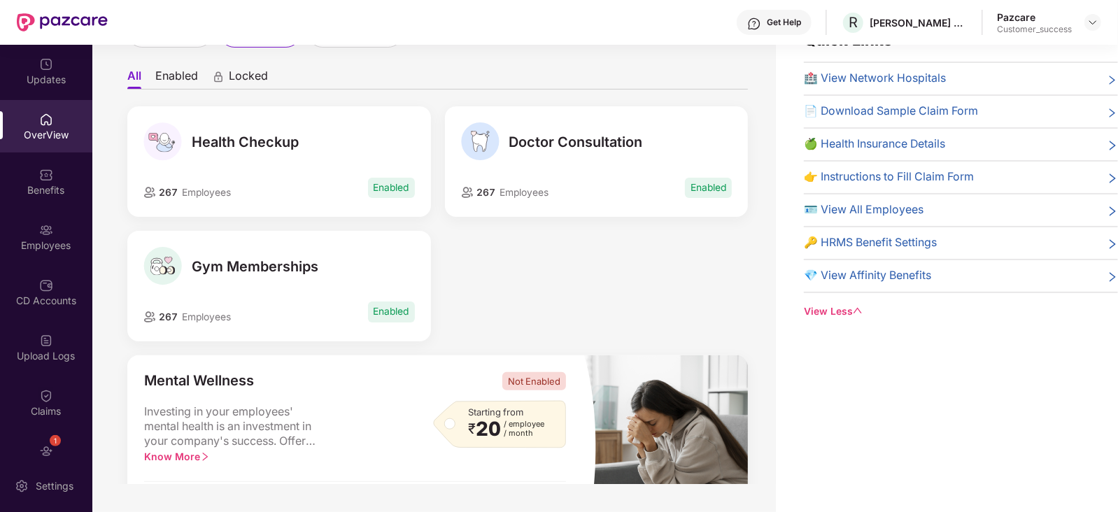
scroll to position [0, 0]
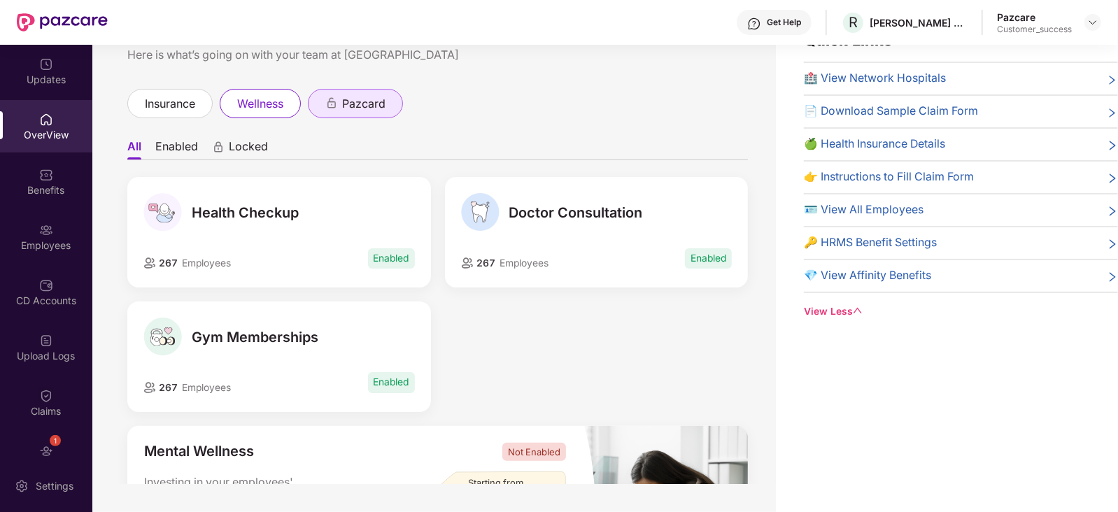
click at [343, 108] on div "pazcard" at bounding box center [355, 103] width 60 height 17
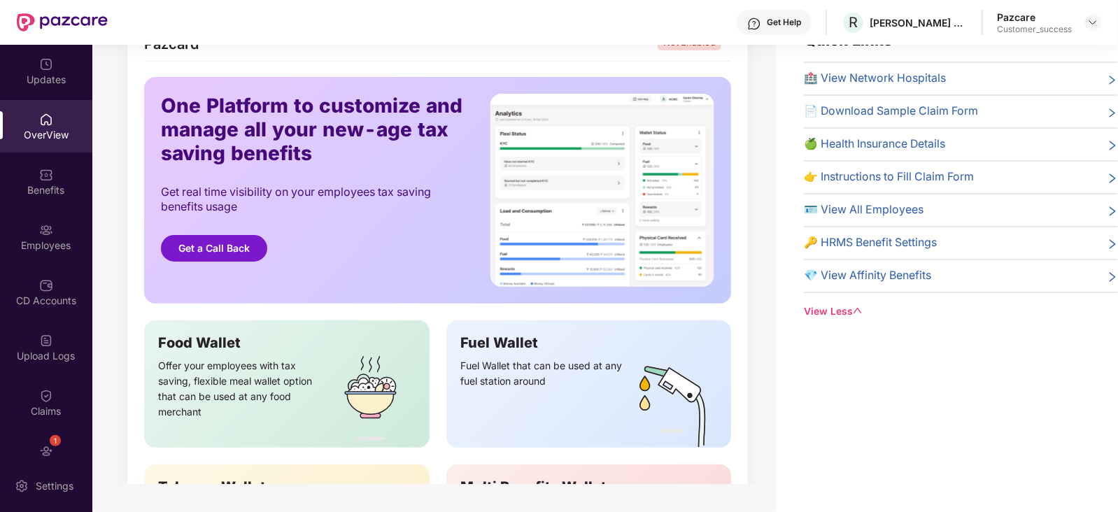
scroll to position [123, 0]
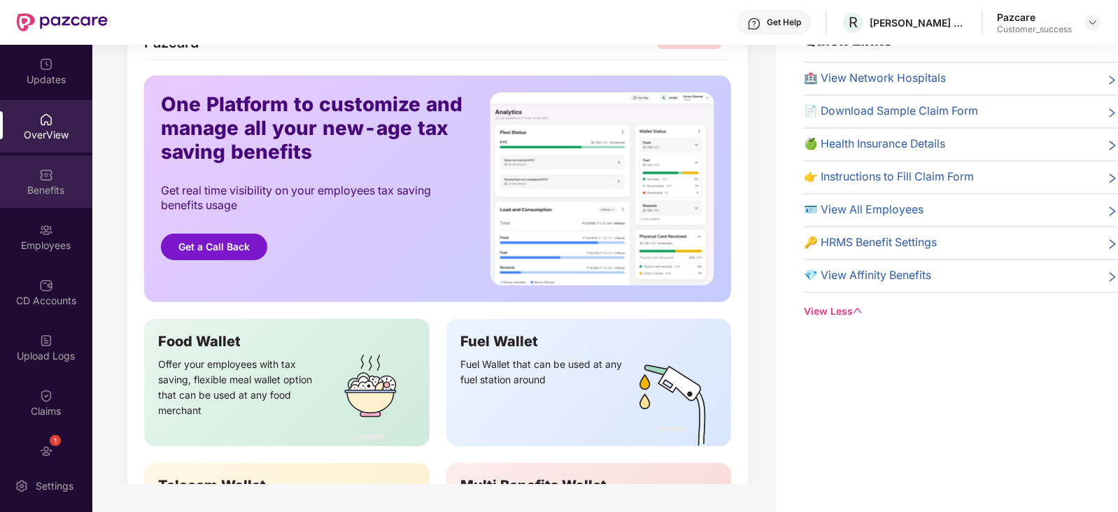
click at [41, 173] on img at bounding box center [46, 175] width 14 height 14
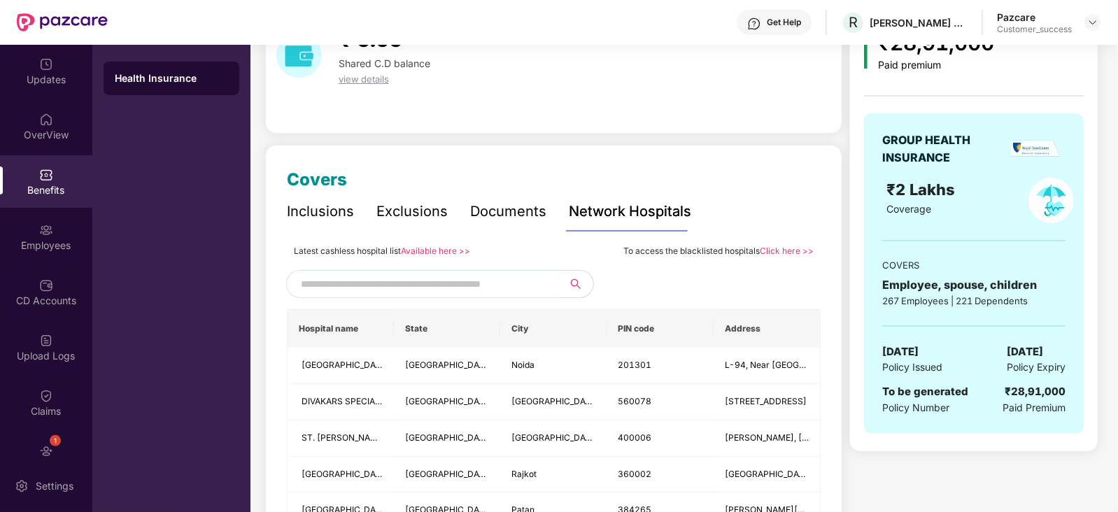
scroll to position [45, 0]
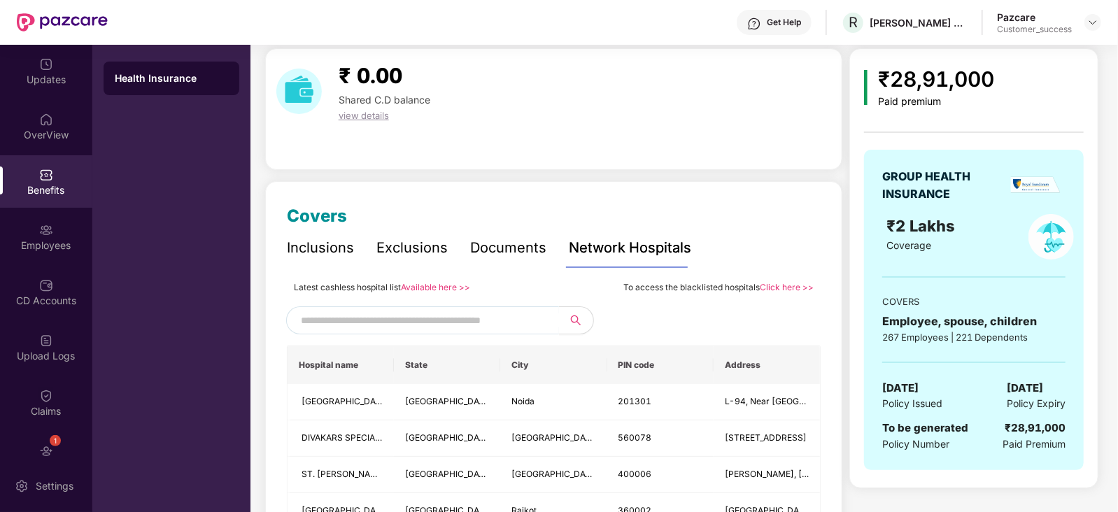
click at [310, 250] on div "Inclusions" at bounding box center [320, 248] width 67 height 22
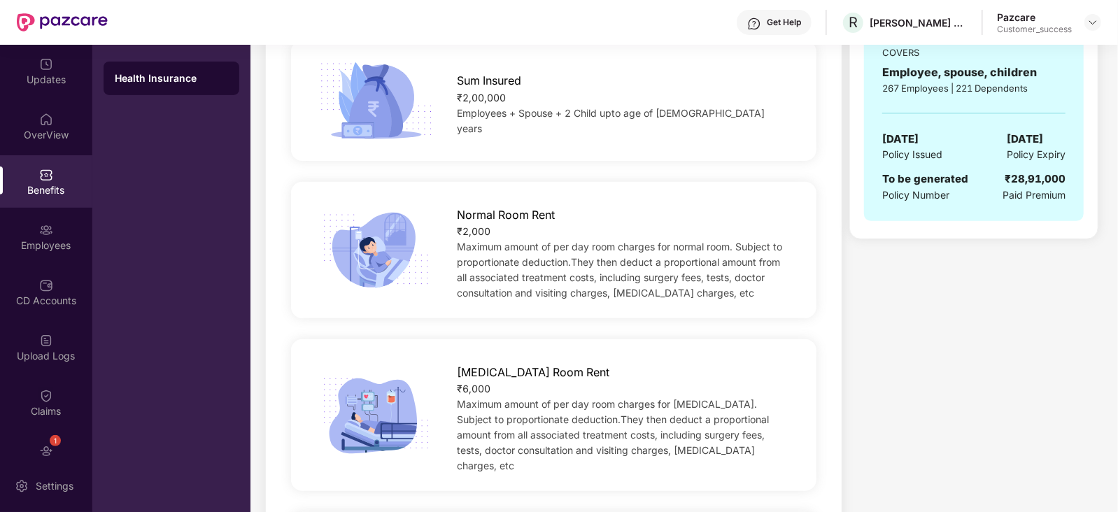
scroll to position [0, 0]
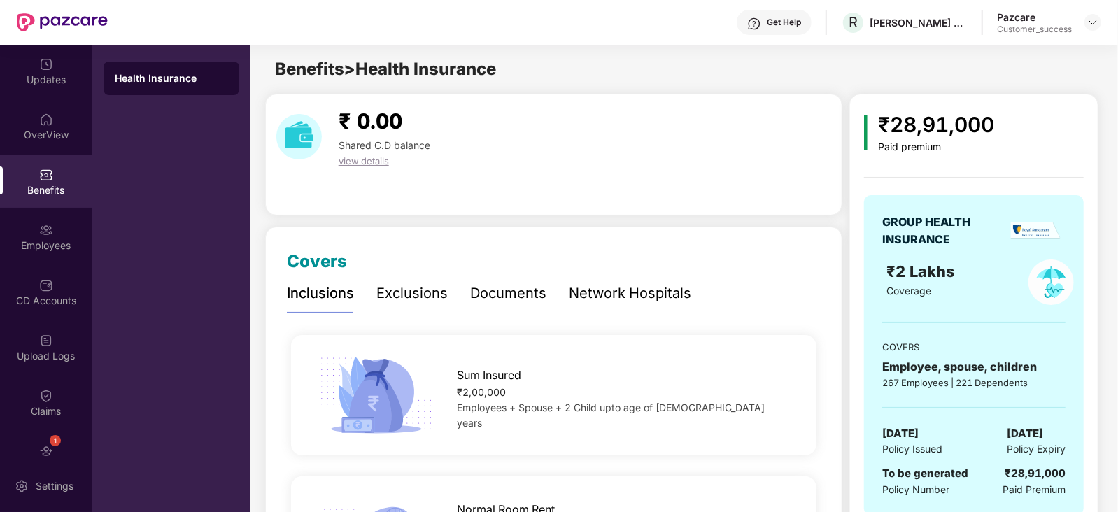
click at [413, 287] on div "Exclusions" at bounding box center [411, 294] width 71 height 22
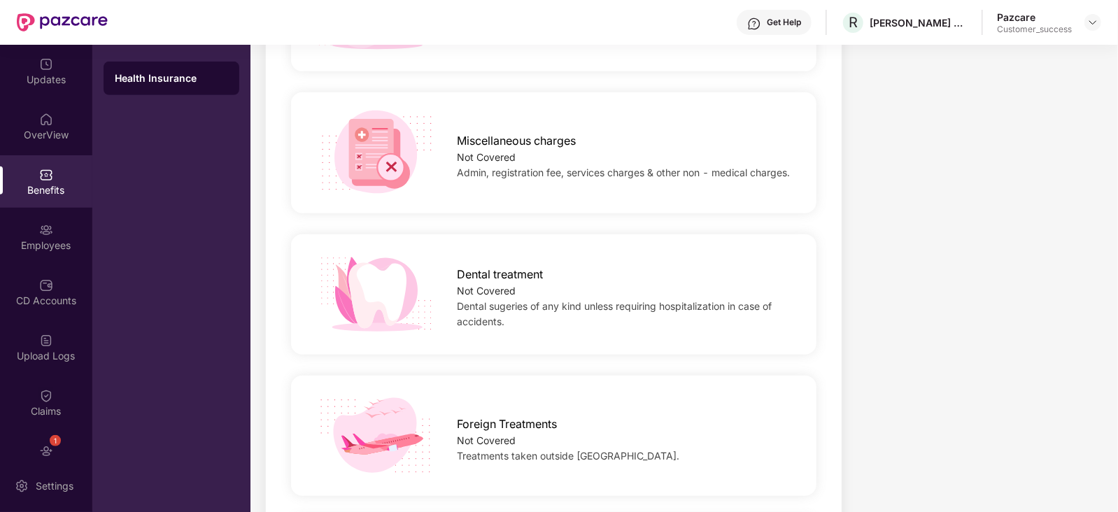
scroll to position [526, 0]
click at [639, 372] on div "Foreign Treatments Not Covered Treatments taken outside India." at bounding box center [554, 434] width 534 height 141
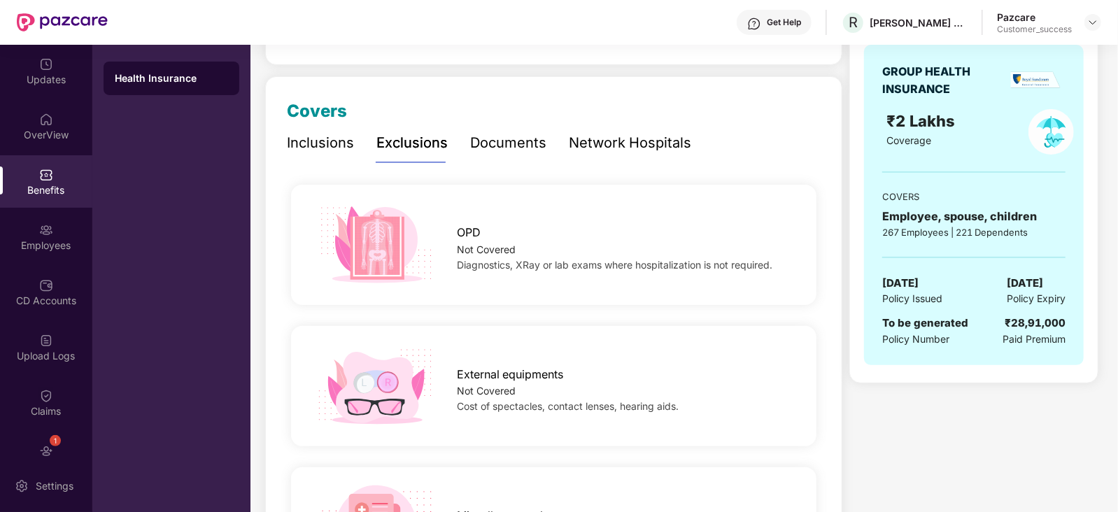
scroll to position [0, 0]
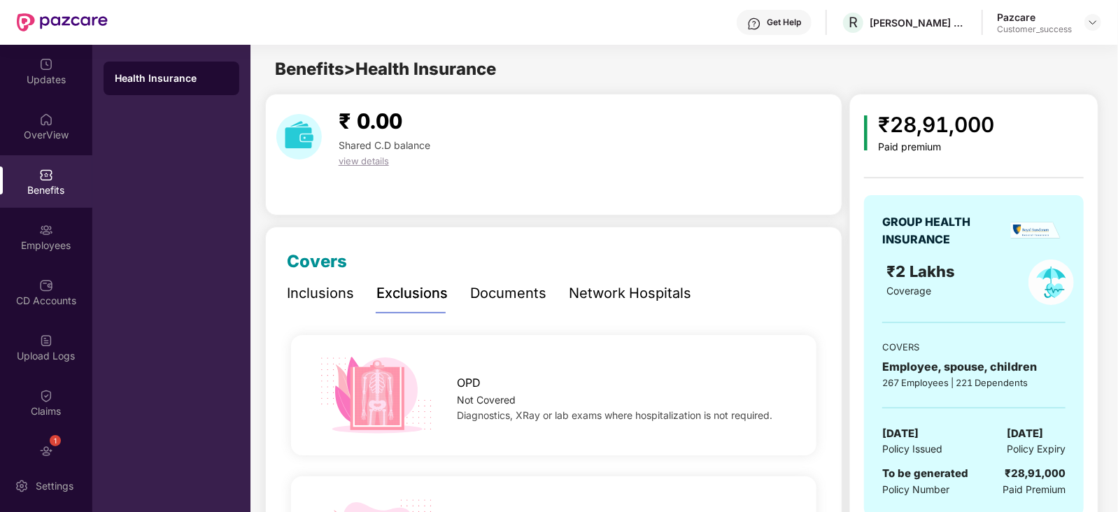
click at [534, 292] on div "Documents" at bounding box center [508, 294] width 76 height 22
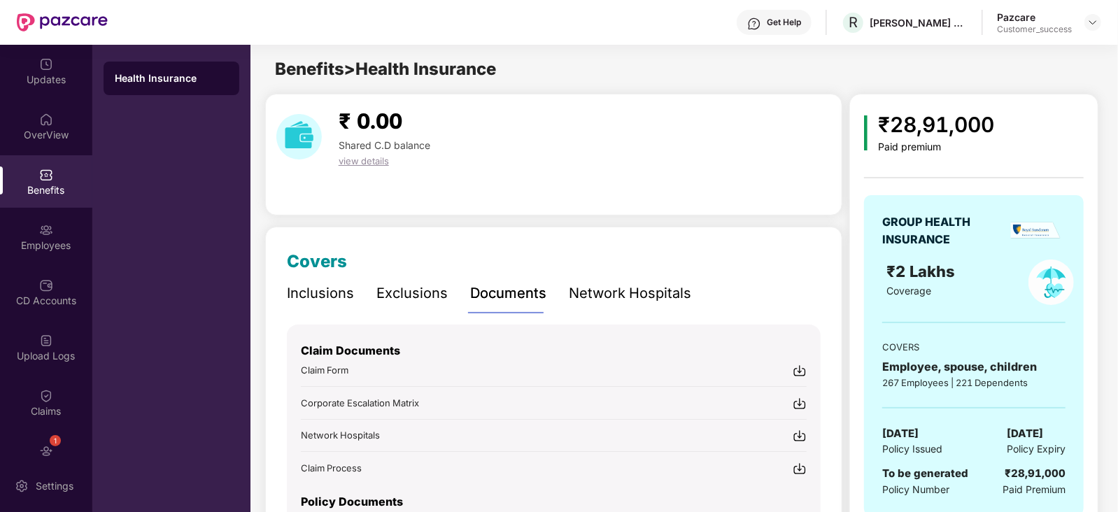
scroll to position [106, 0]
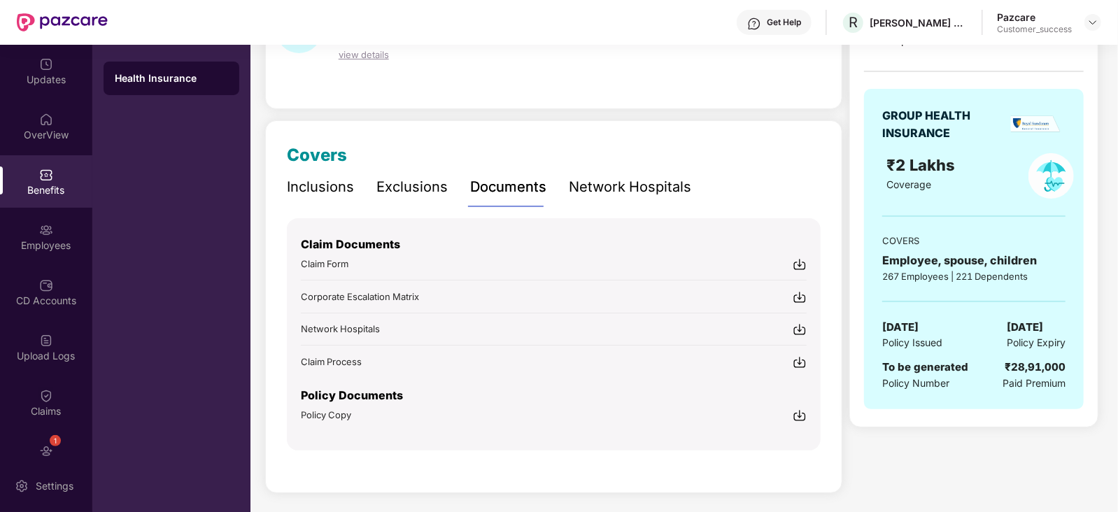
click at [624, 183] on div "Network Hospitals" at bounding box center [630, 187] width 122 height 22
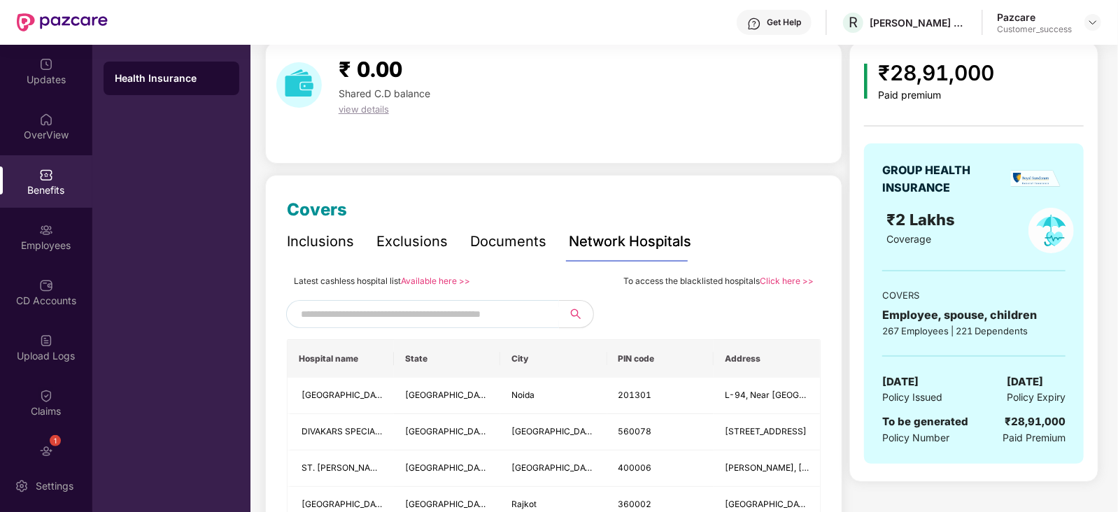
scroll to position [0, 0]
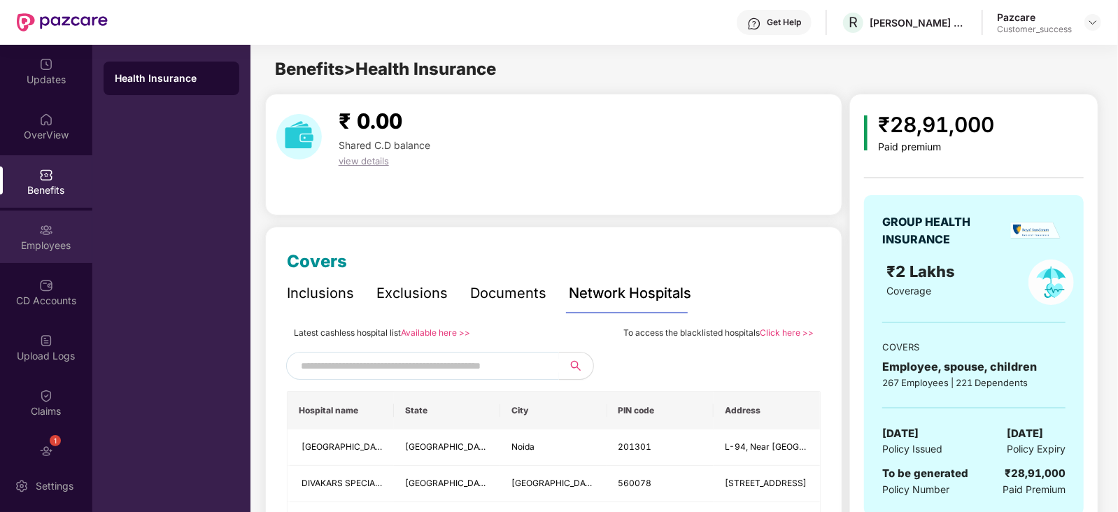
click at [55, 255] on div "Employees" at bounding box center [46, 237] width 92 height 52
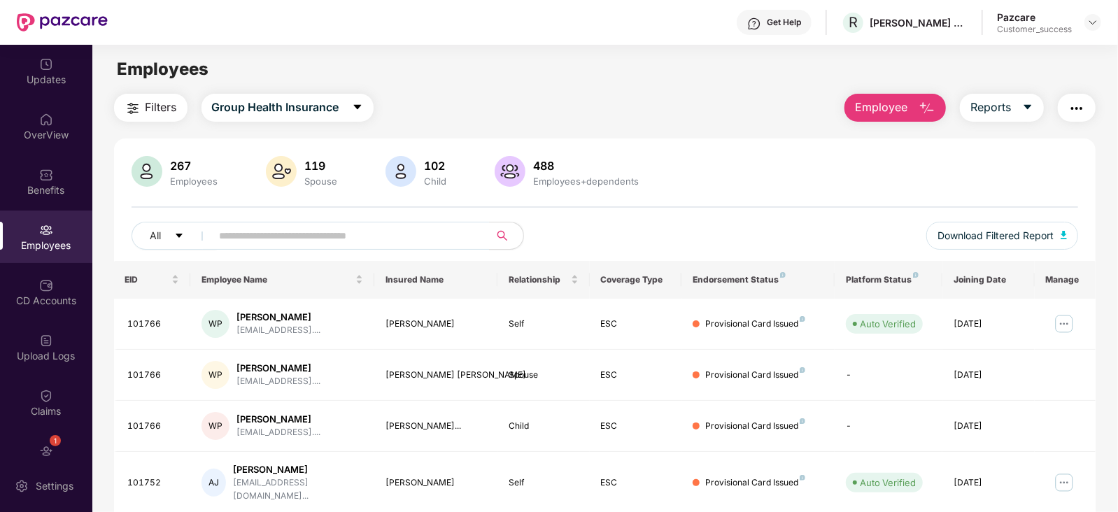
click at [918, 104] on img "button" at bounding box center [926, 108] width 17 height 17
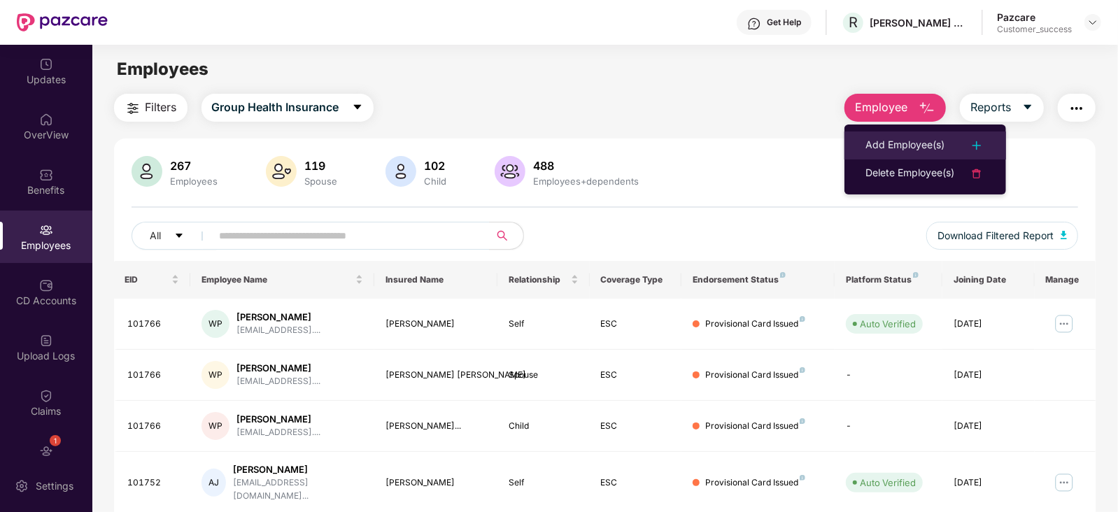
click at [973, 141] on img at bounding box center [976, 145] width 17 height 17
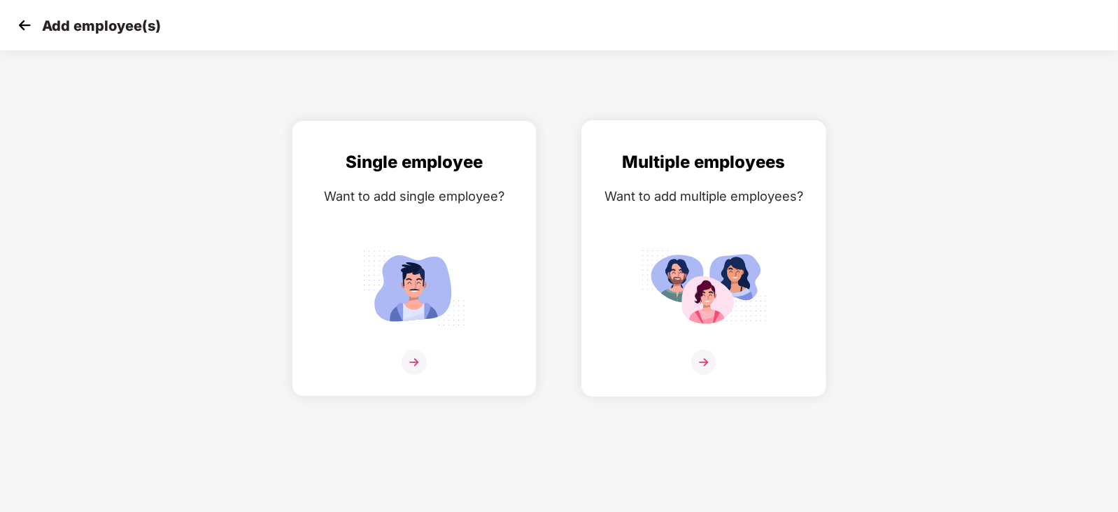
click at [705, 375] on img at bounding box center [703, 362] width 25 height 25
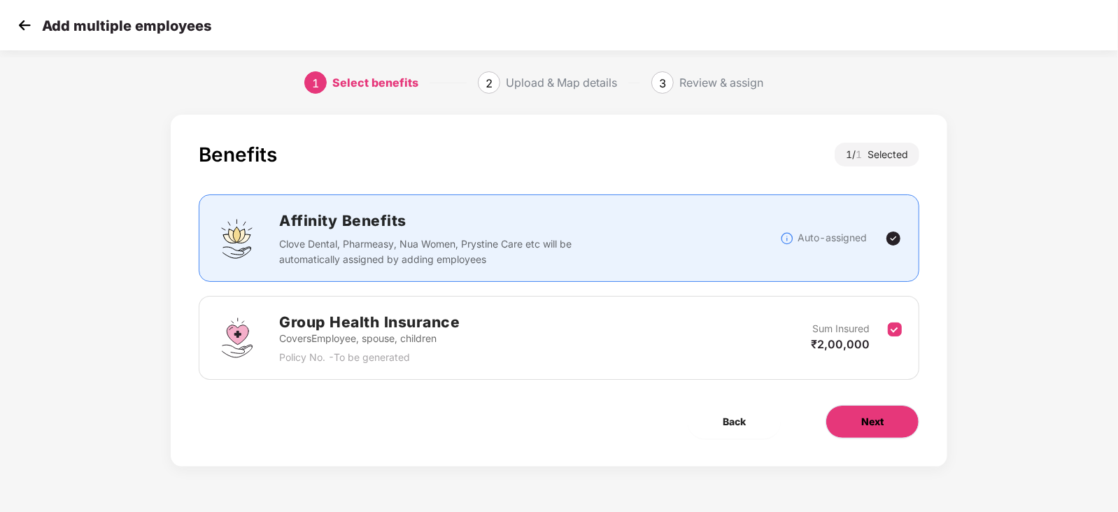
click at [881, 427] on span "Next" at bounding box center [872, 421] width 22 height 15
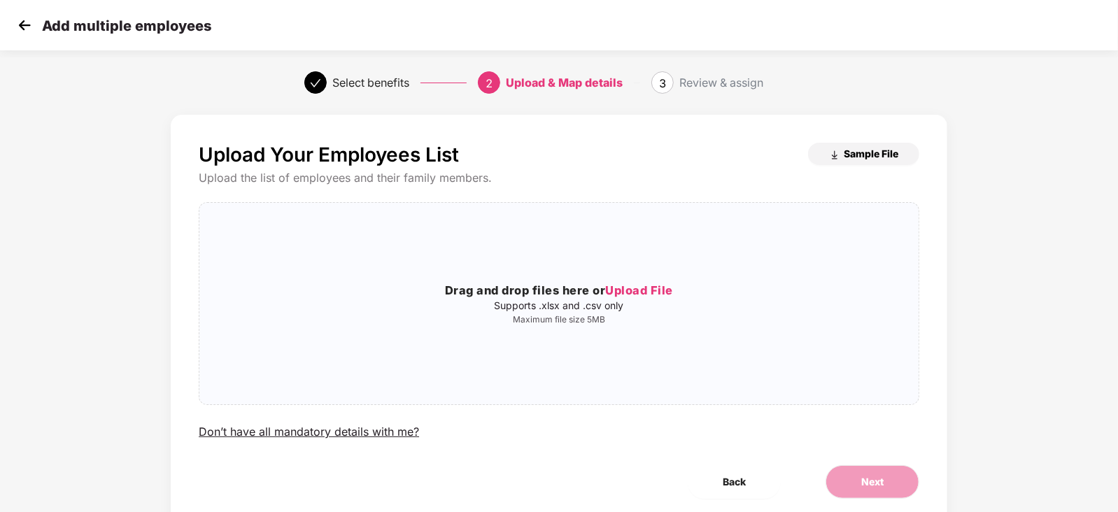
click at [839, 148] on button "Sample File" at bounding box center [863, 154] width 111 height 22
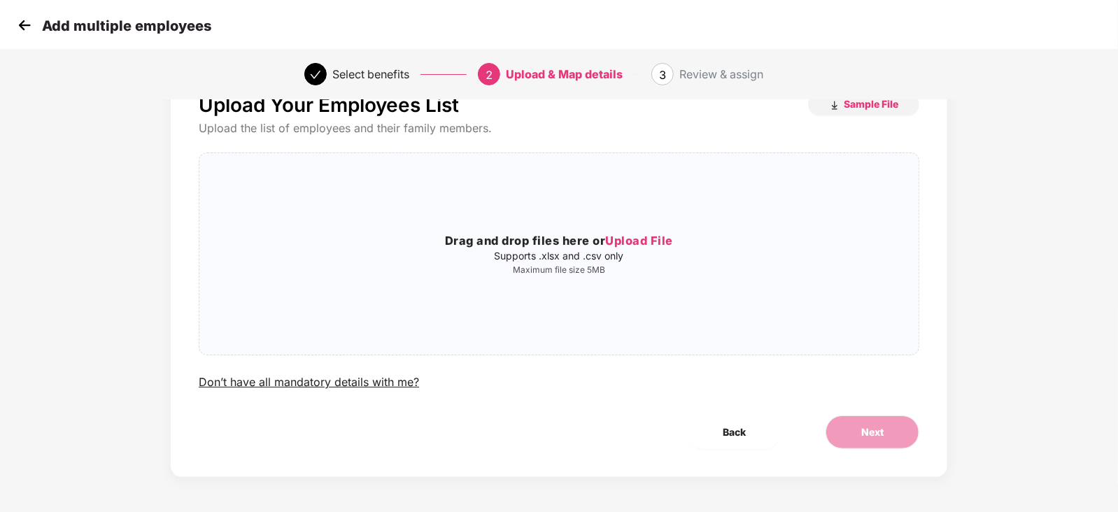
click at [28, 22] on img at bounding box center [24, 25] width 21 height 21
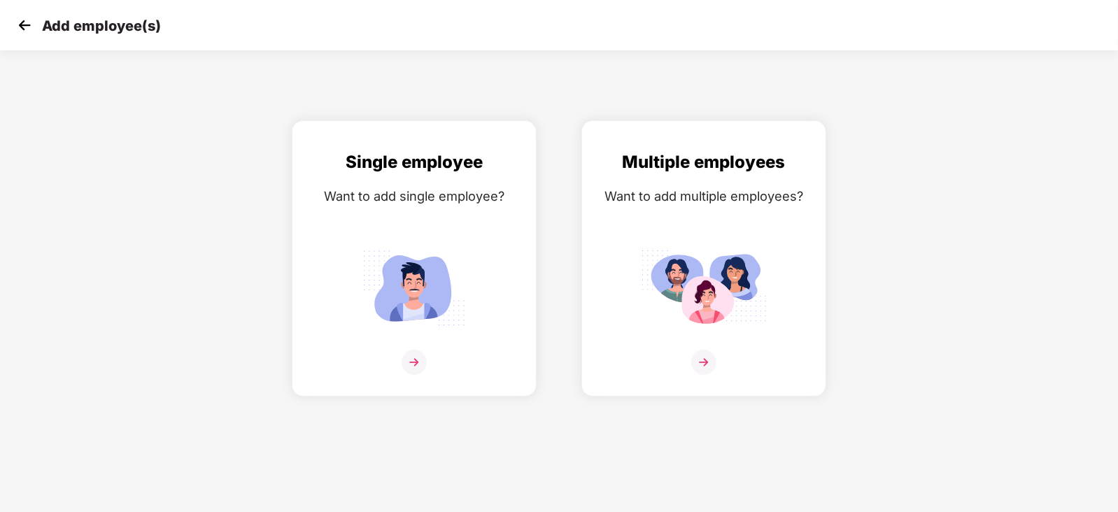
click at [24, 24] on img at bounding box center [24, 25] width 21 height 21
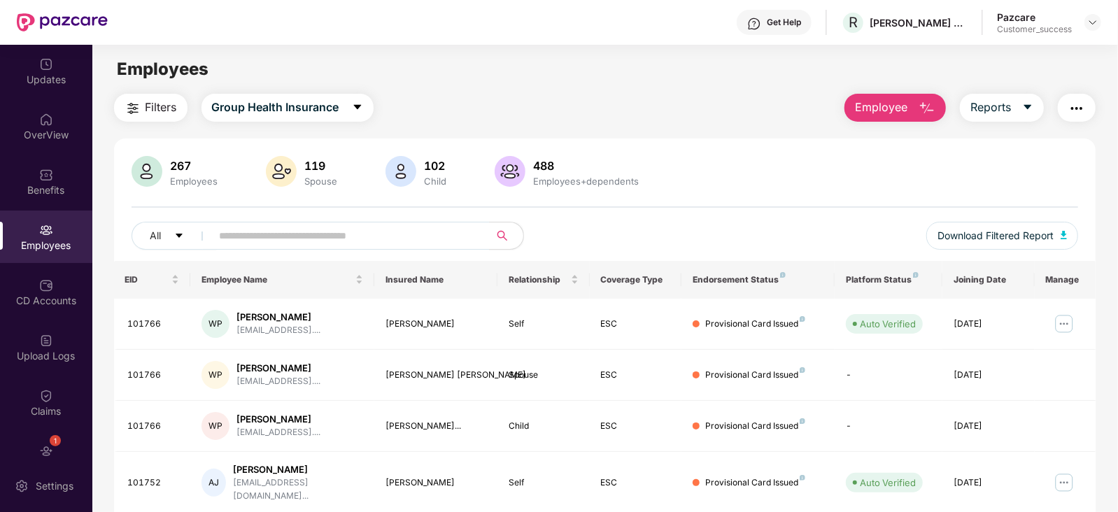
click at [932, 102] on img "button" at bounding box center [926, 108] width 17 height 17
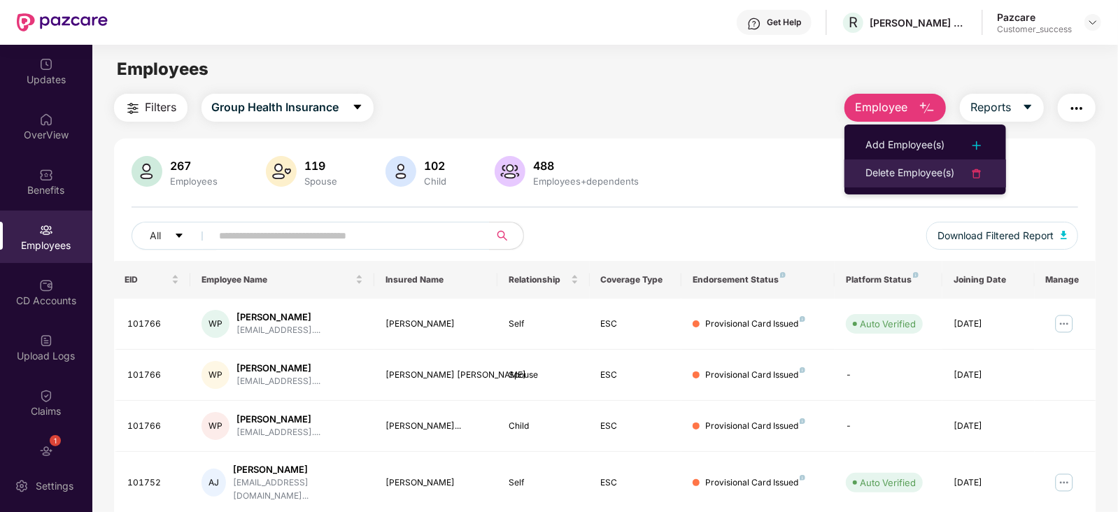
click at [916, 171] on div "Delete Employee(s)" at bounding box center [909, 173] width 89 height 17
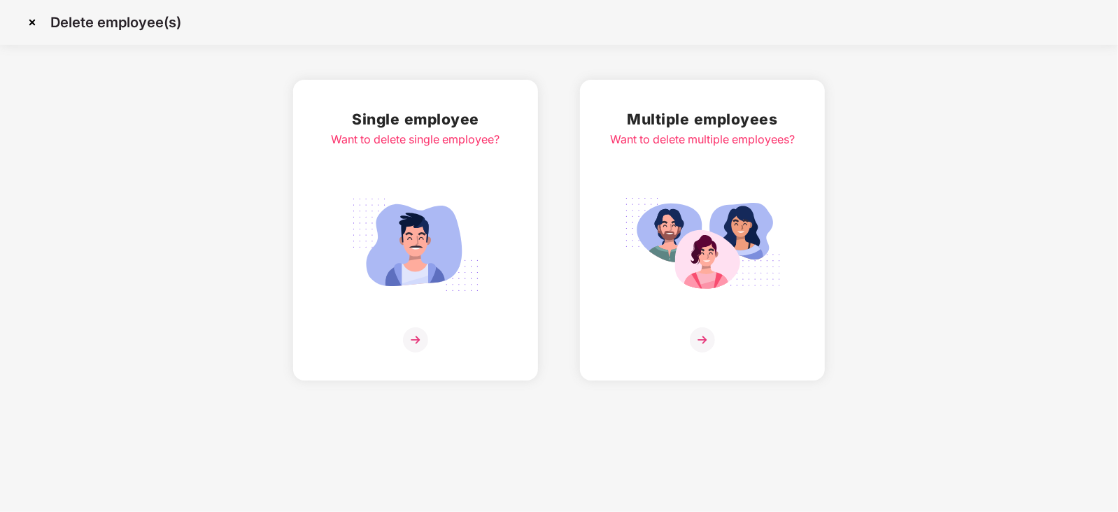
click at [414, 340] on img at bounding box center [415, 339] width 25 height 25
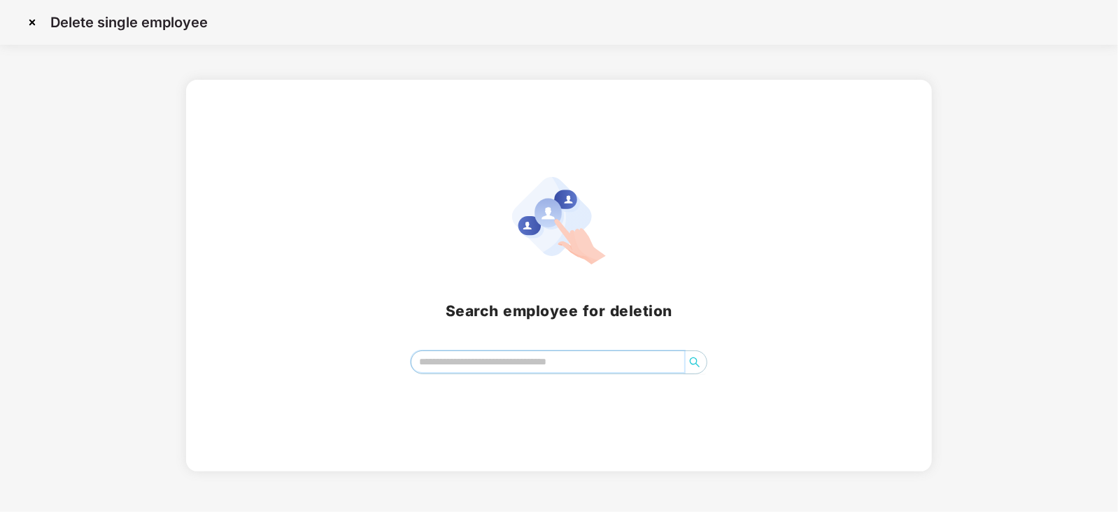
click at [488, 365] on input "search" at bounding box center [547, 361] width 273 height 21
click at [28, 17] on img at bounding box center [32, 22] width 22 height 22
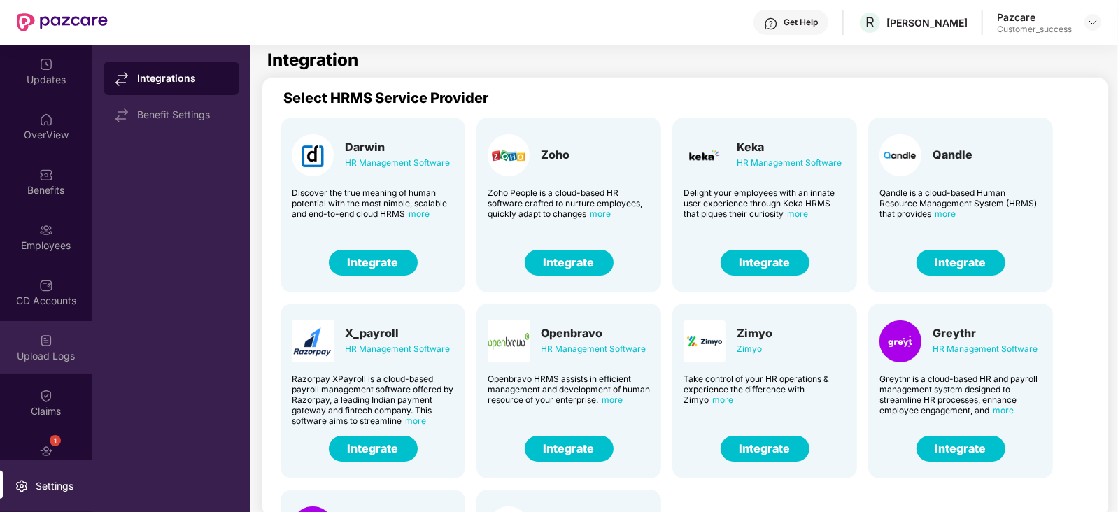
click at [38, 351] on div "Upload Logs" at bounding box center [46, 356] width 92 height 14
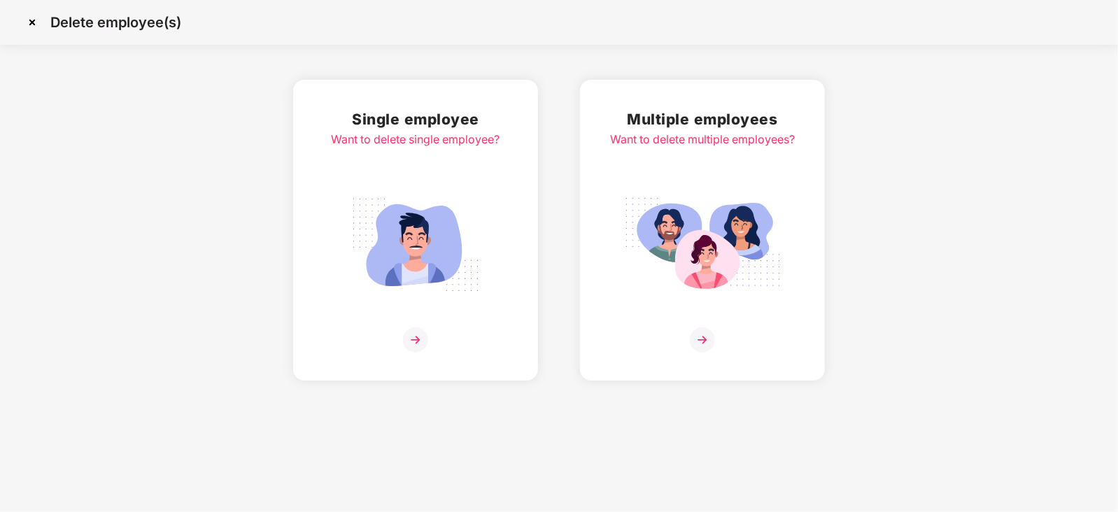
click at [702, 342] on img at bounding box center [702, 339] width 25 height 25
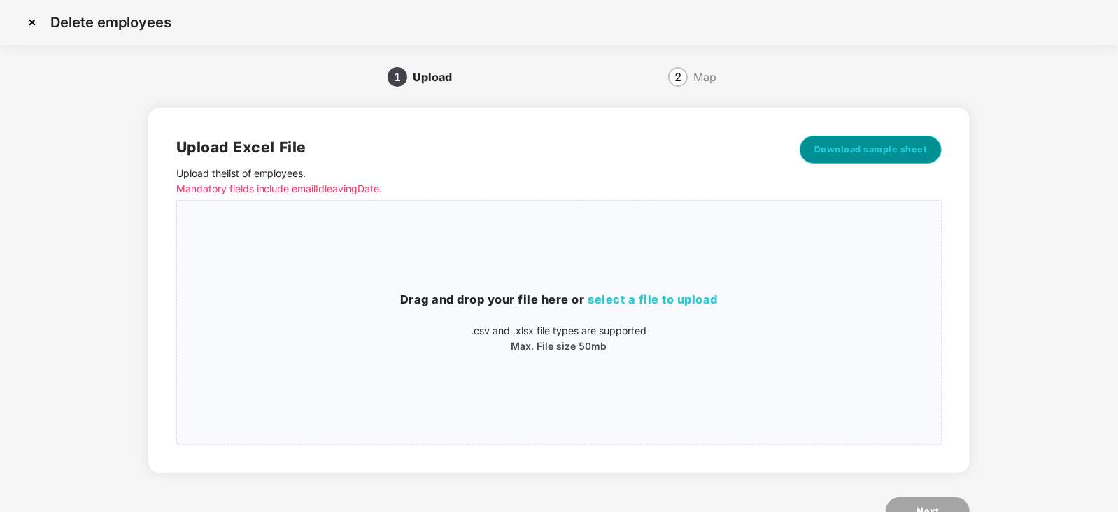
click at [855, 148] on span "Download sample sheet" at bounding box center [870, 150] width 113 height 14
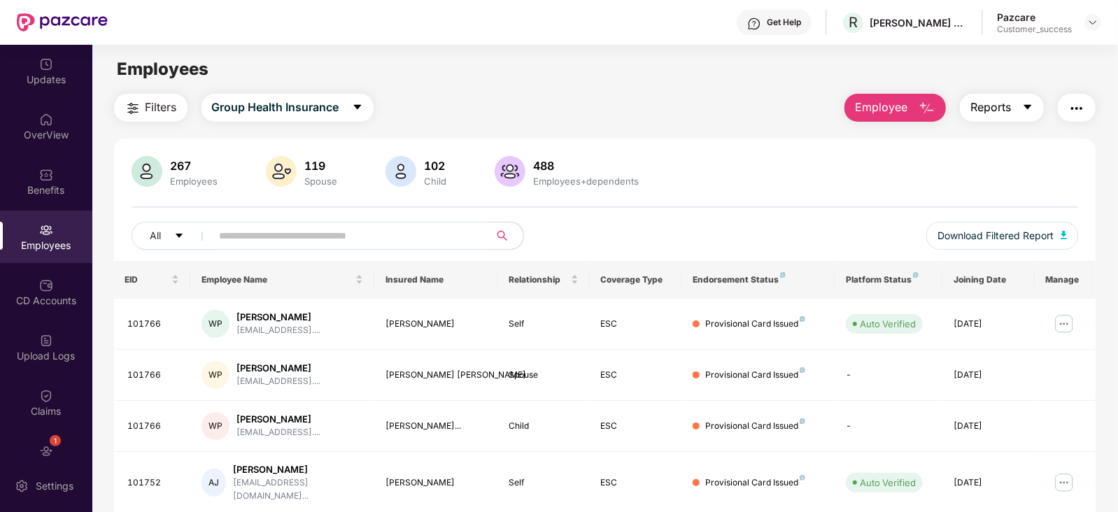
click at [1027, 105] on icon "caret-down" at bounding box center [1028, 107] width 8 height 5
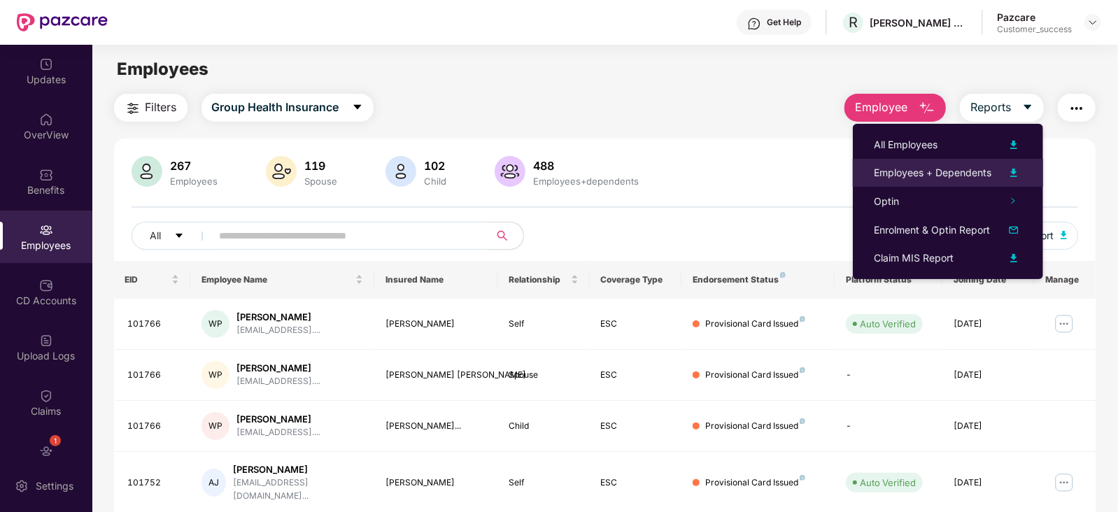
click at [1008, 169] on img at bounding box center [1013, 172] width 17 height 17
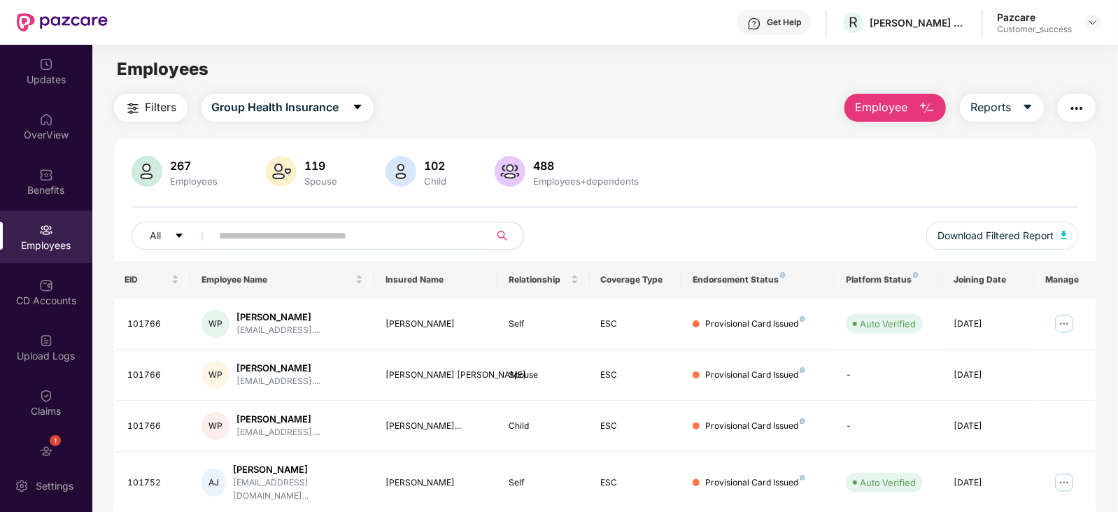
click at [270, 230] on input "text" at bounding box center [345, 235] width 251 height 21
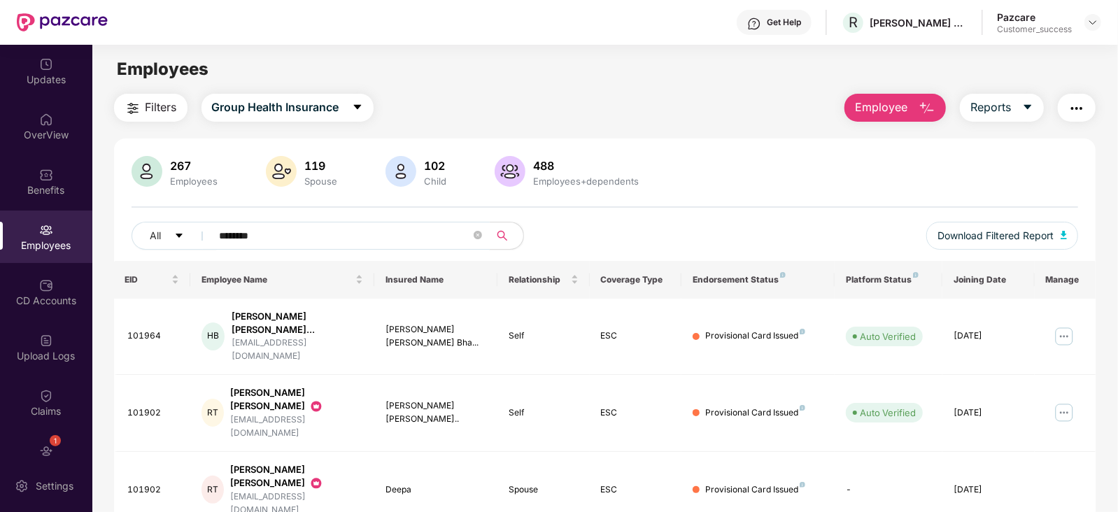
type input "********"
click at [1067, 325] on img at bounding box center [1064, 336] width 22 height 22
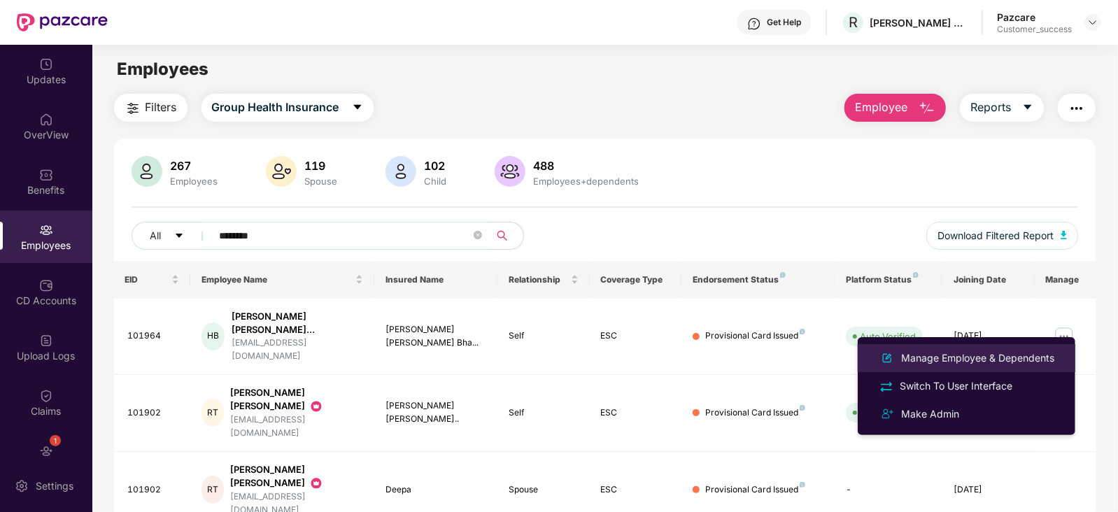
click at [983, 353] on div "Manage Employee & Dependents" at bounding box center [977, 357] width 159 height 15
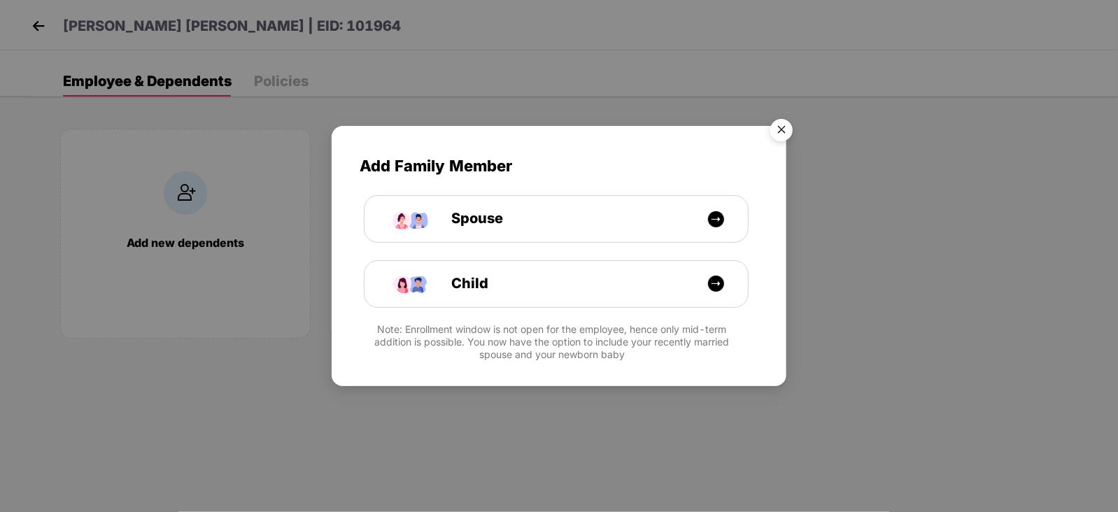
click at [783, 127] on img "Close" at bounding box center [781, 132] width 39 height 39
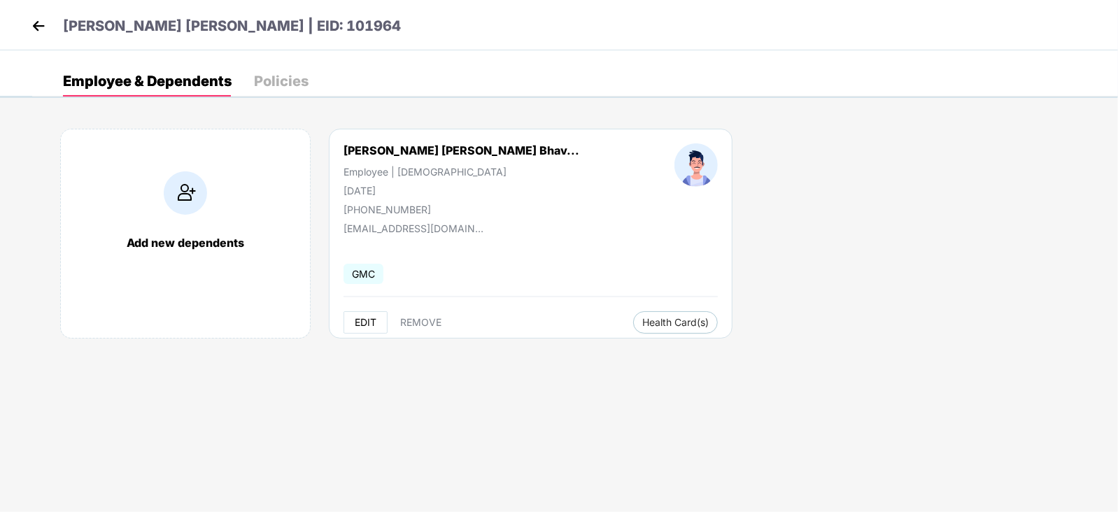
click at [367, 320] on span "EDIT" at bounding box center [366, 322] width 22 height 11
select select "****"
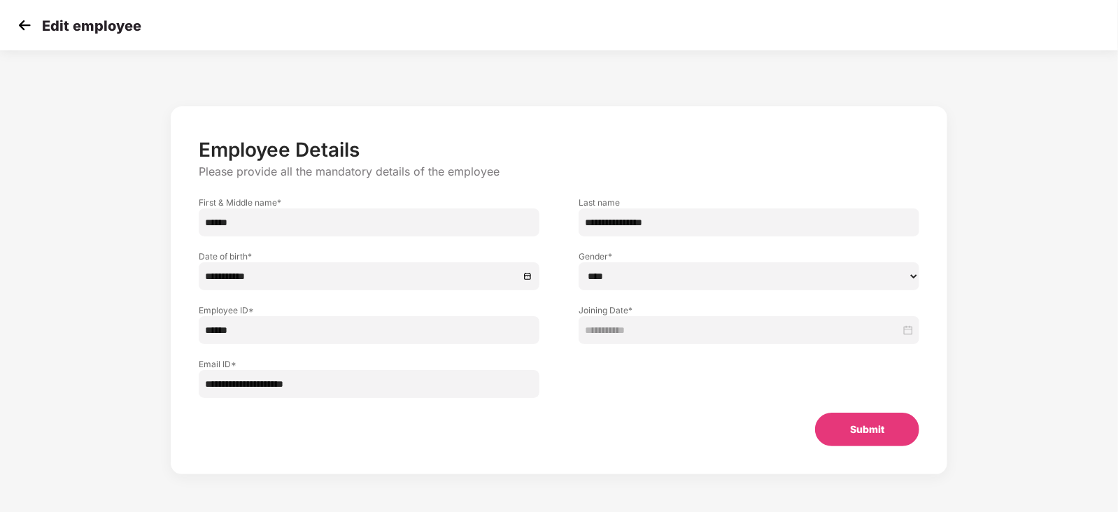
click at [281, 334] on input "******" at bounding box center [369, 330] width 341 height 28
click at [17, 27] on img at bounding box center [24, 25] width 21 height 21
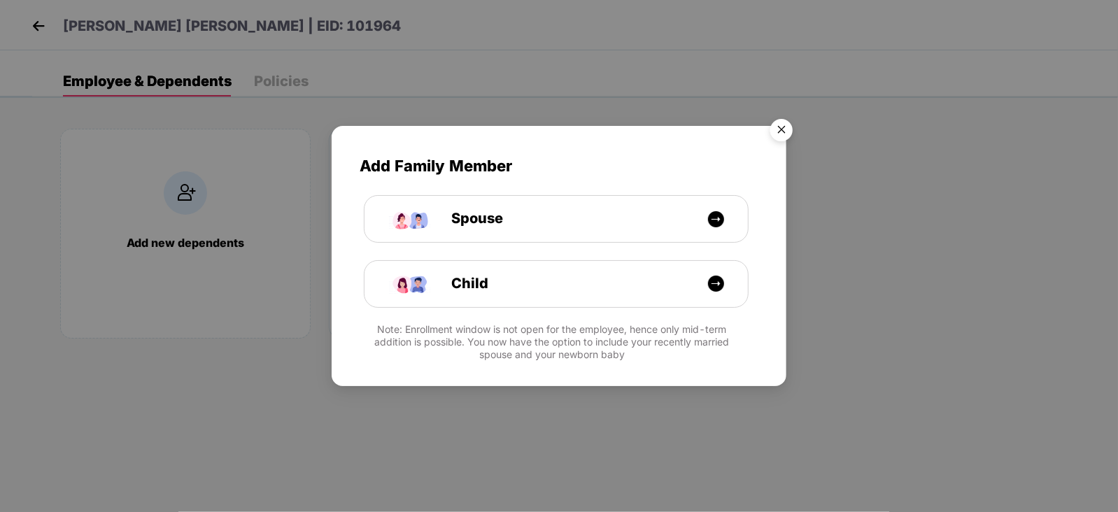
click at [785, 130] on img "Close" at bounding box center [781, 132] width 39 height 39
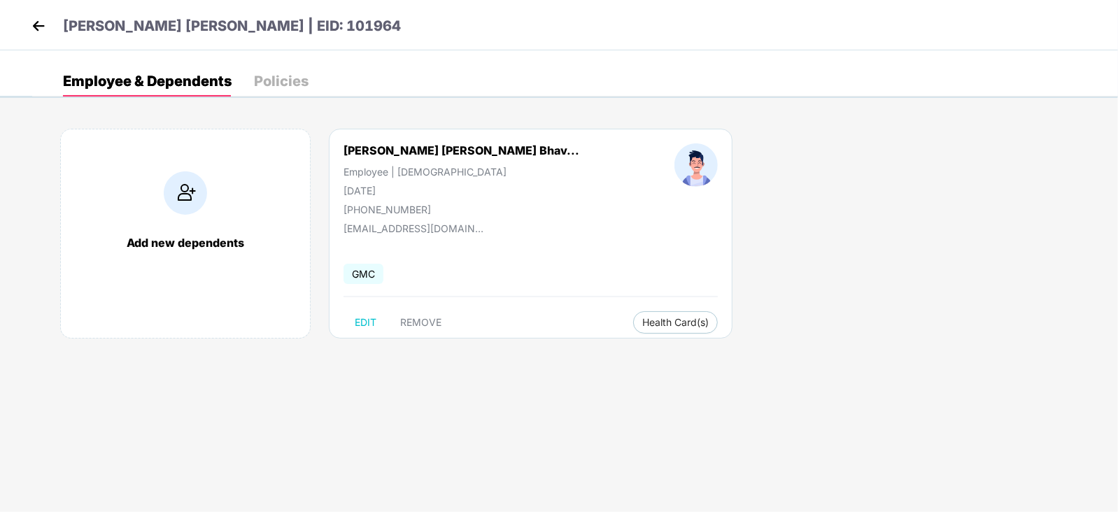
click at [36, 21] on img at bounding box center [38, 25] width 21 height 21
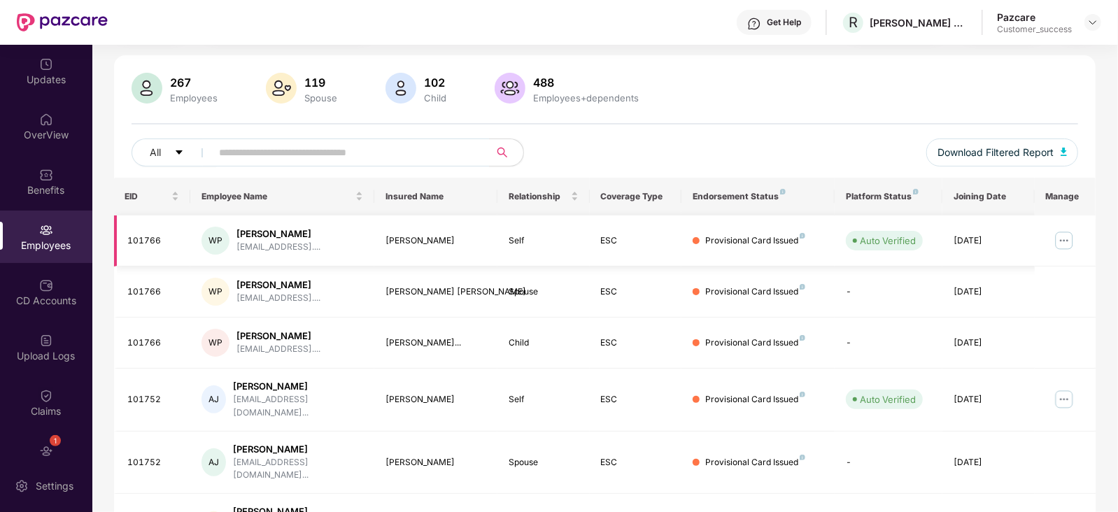
scroll to position [89, 0]
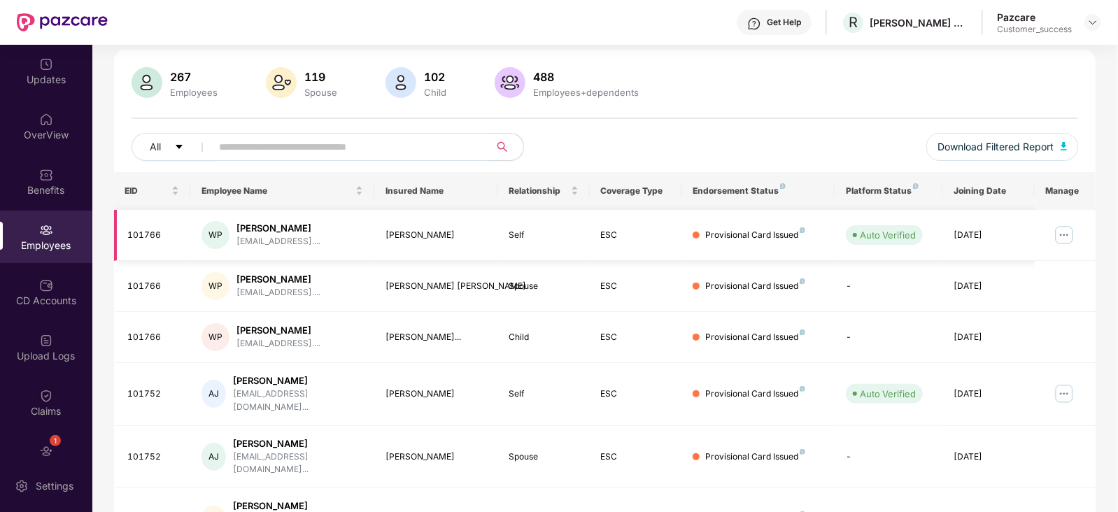
click at [1065, 232] on img at bounding box center [1064, 235] width 22 height 22
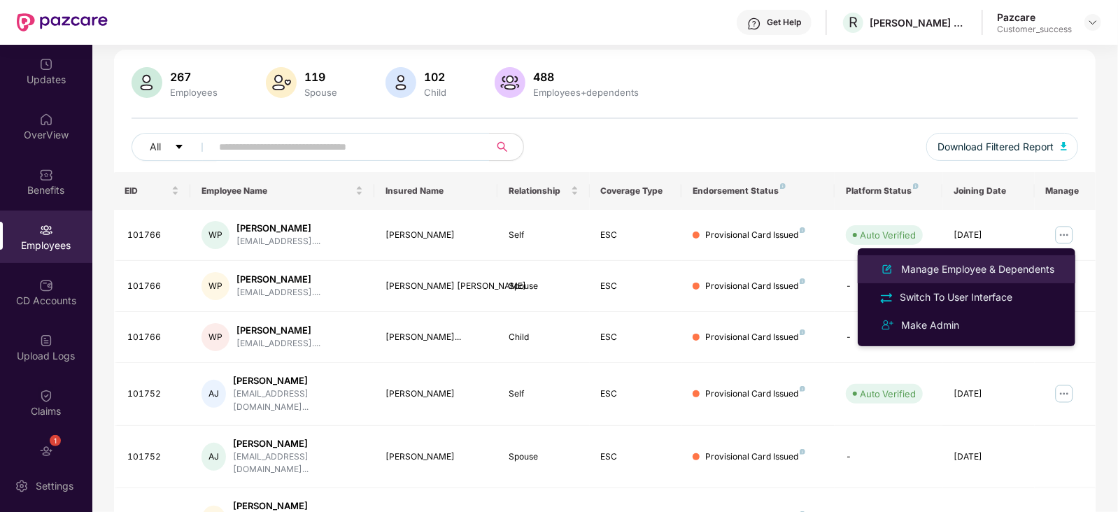
click at [976, 267] on div "Manage Employee & Dependents" at bounding box center [977, 269] width 159 height 15
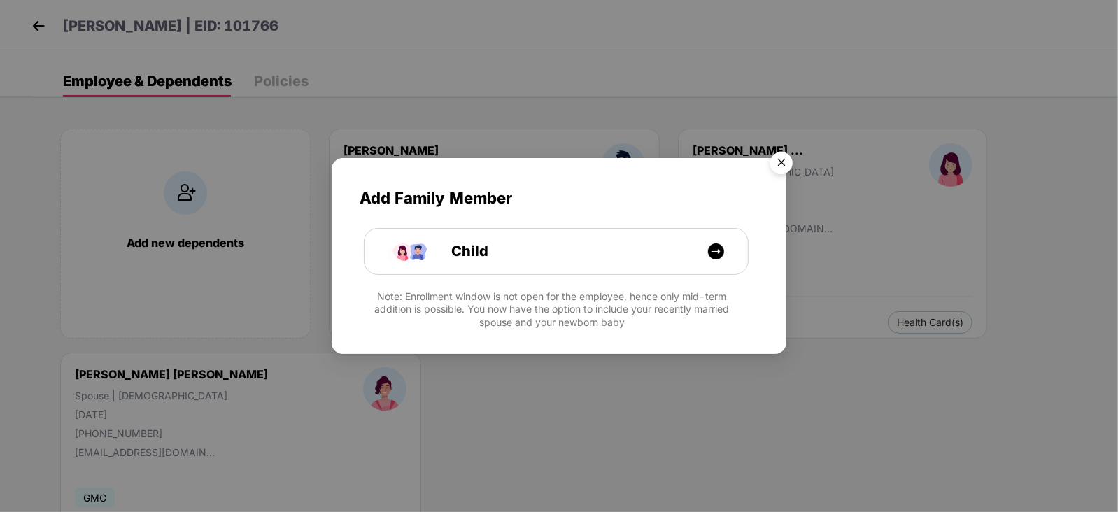
click at [790, 156] on img "Close" at bounding box center [781, 164] width 39 height 39
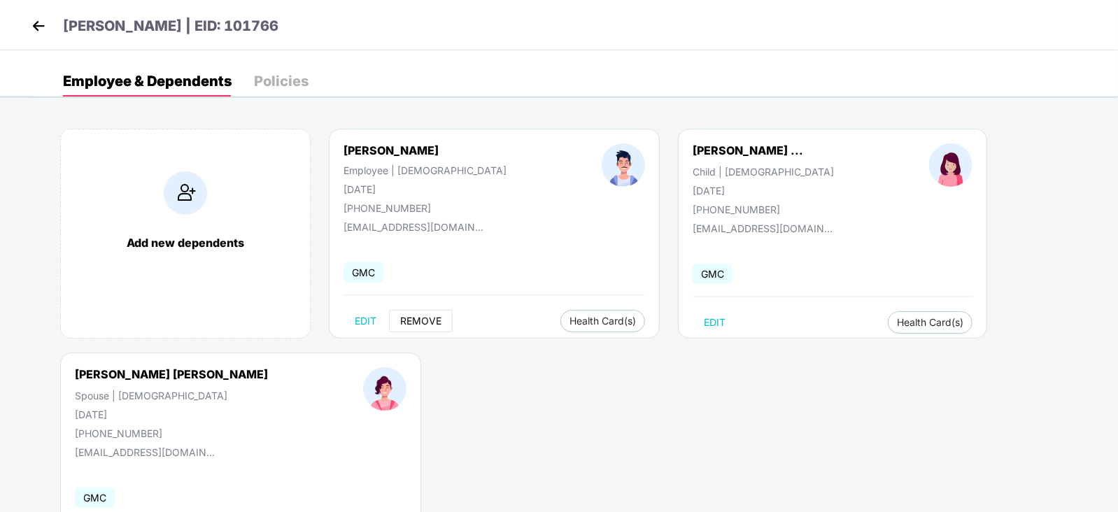
click at [420, 324] on span "REMOVE" at bounding box center [420, 320] width 41 height 11
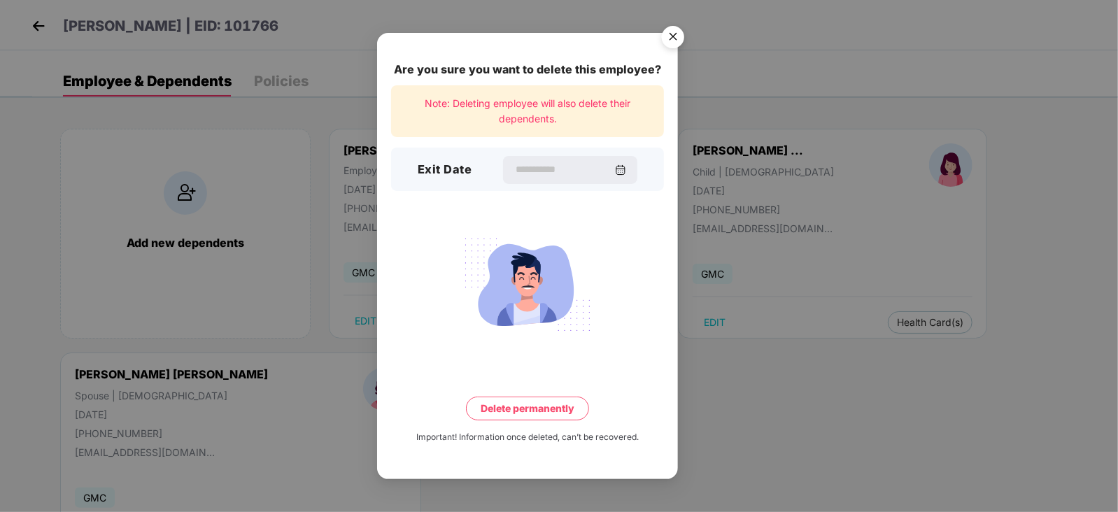
click at [672, 36] on img "Close" at bounding box center [672, 39] width 39 height 39
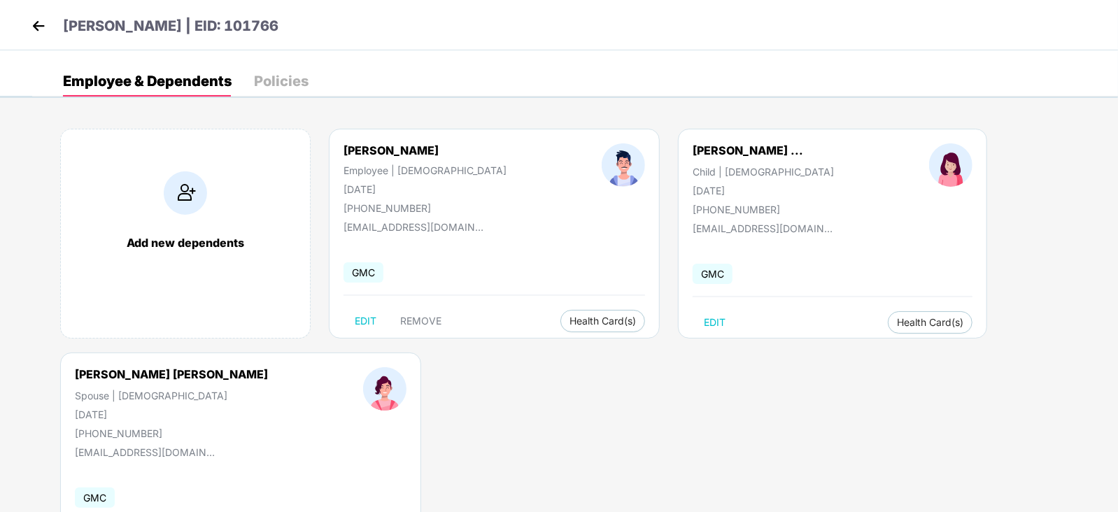
click at [41, 22] on img at bounding box center [38, 25] width 21 height 21
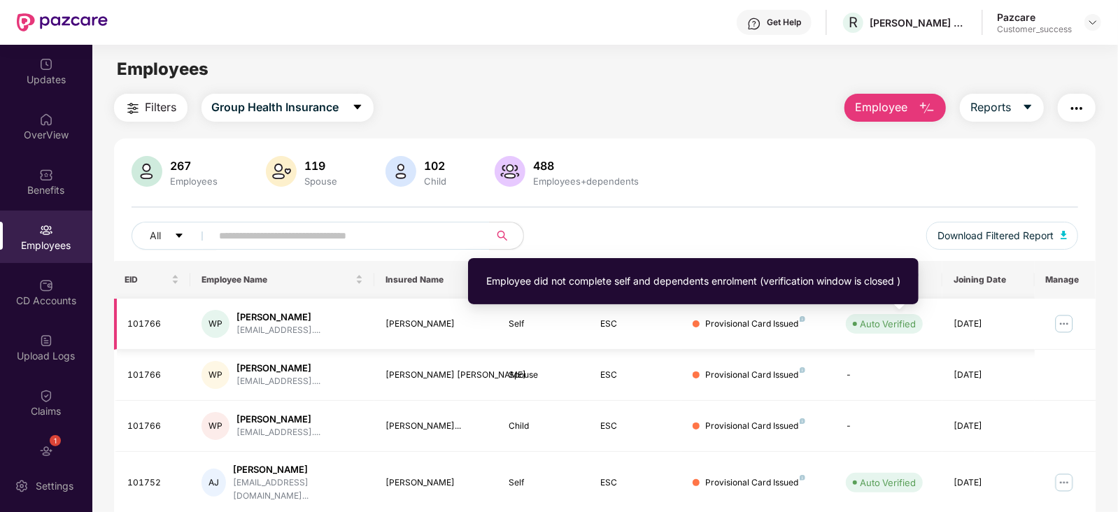
scroll to position [152, 0]
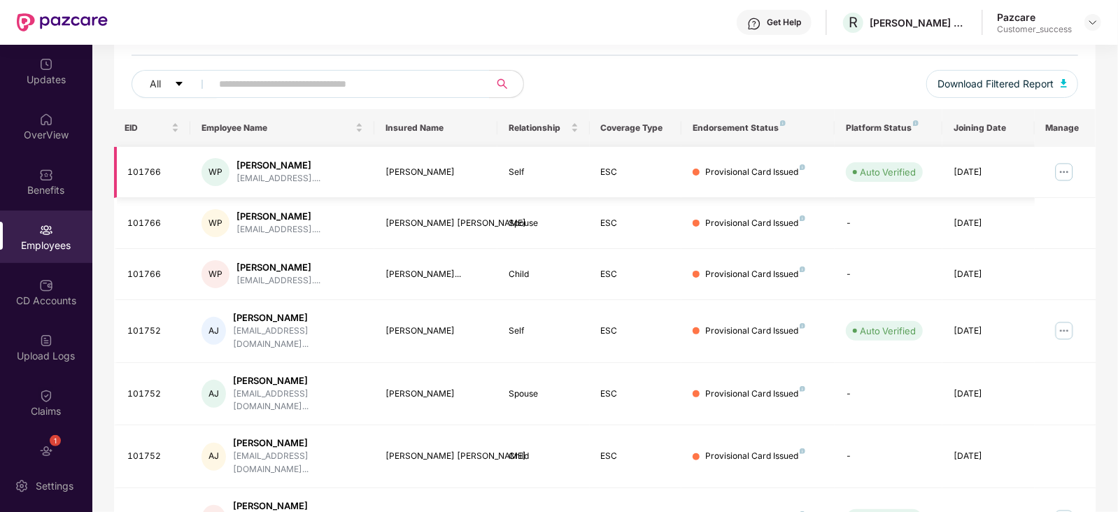
click at [1062, 173] on img at bounding box center [1064, 172] width 22 height 22
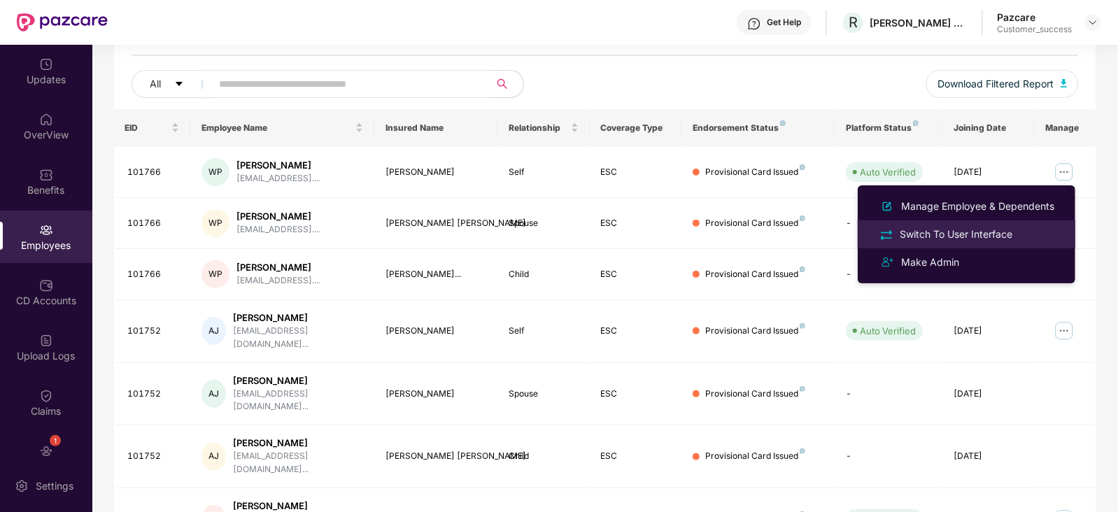
click at [958, 227] on div "Switch To User Interface" at bounding box center [956, 234] width 118 height 15
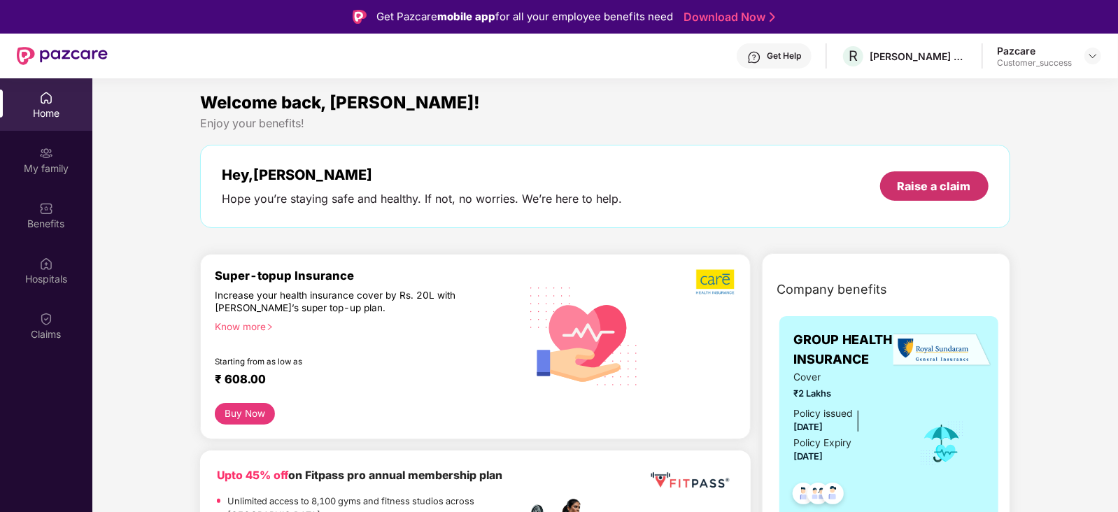
click at [934, 183] on div "Raise a claim" at bounding box center [933, 185] width 73 height 15
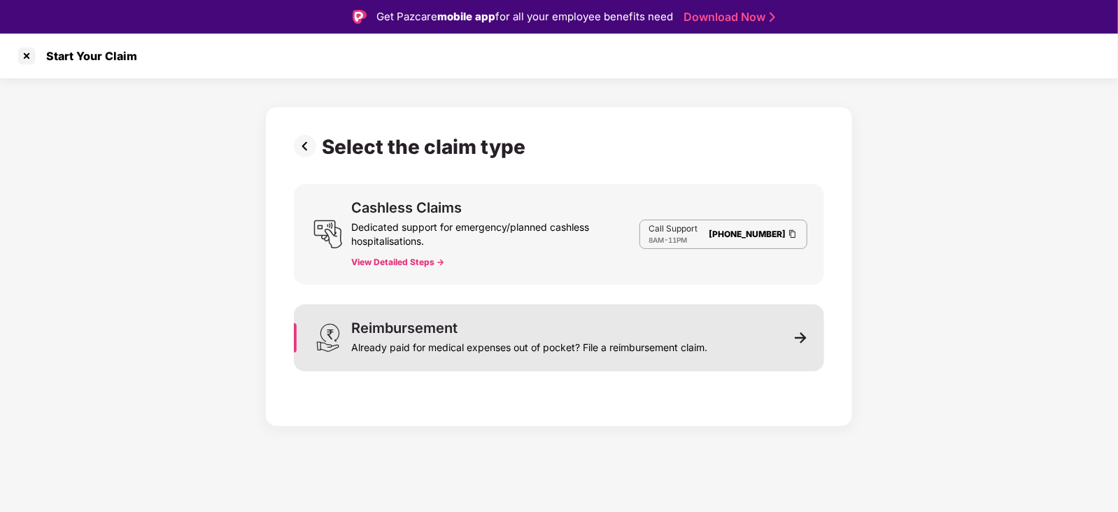
click at [798, 338] on img at bounding box center [801, 338] width 13 height 13
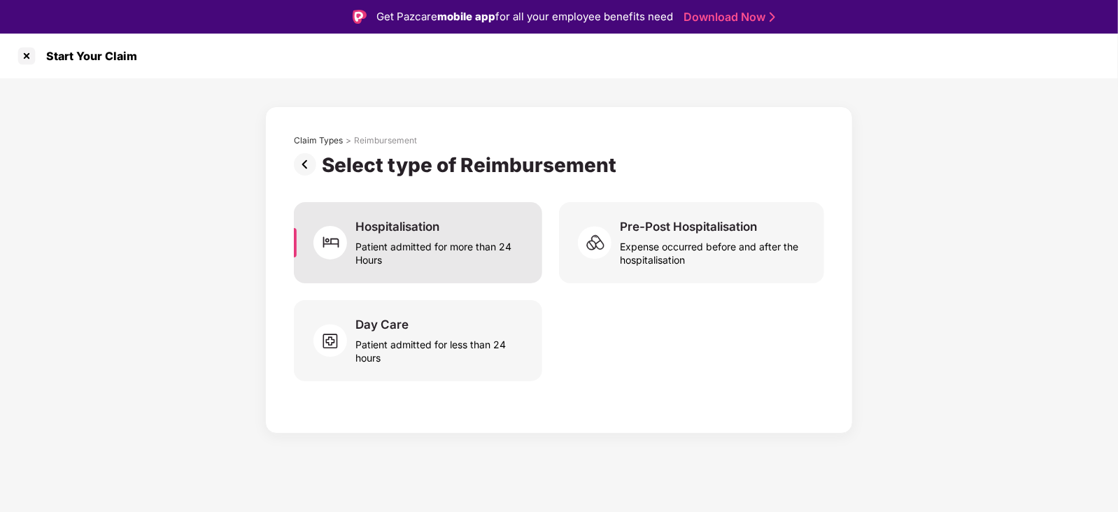
click at [403, 229] on div "Hospitalisation" at bounding box center [397, 226] width 84 height 15
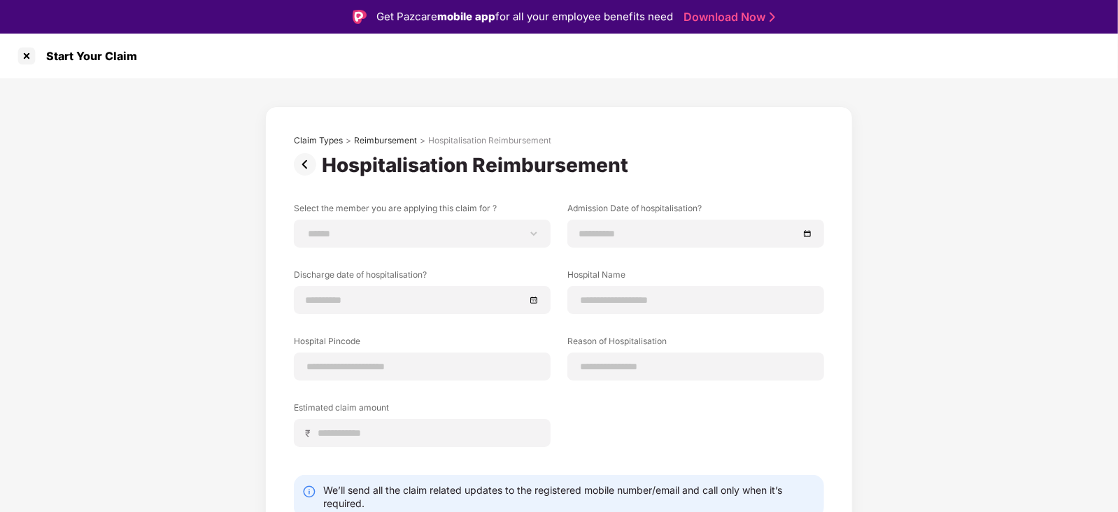
scroll to position [58, 0]
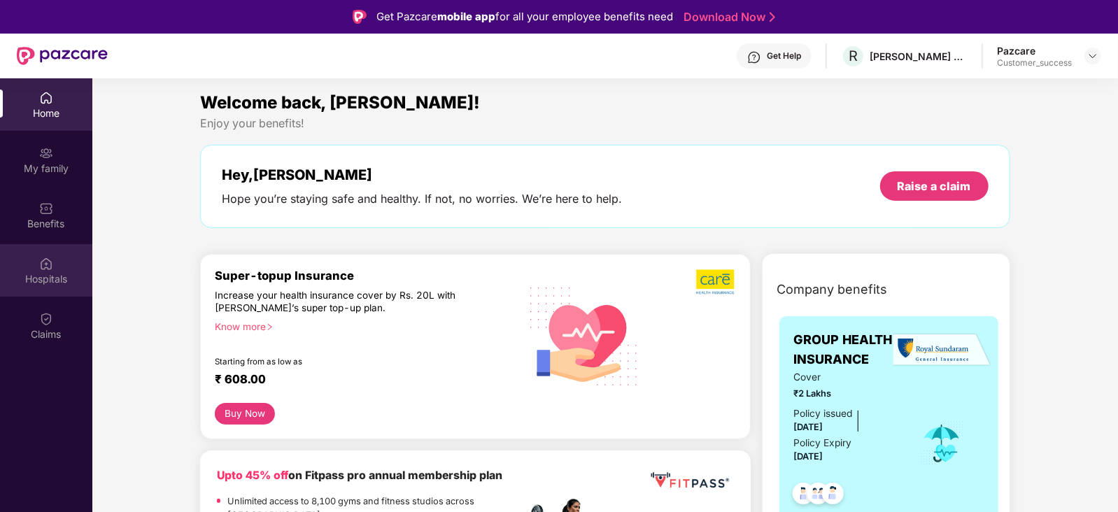
click at [48, 271] on div "Hospitals" at bounding box center [46, 270] width 92 height 52
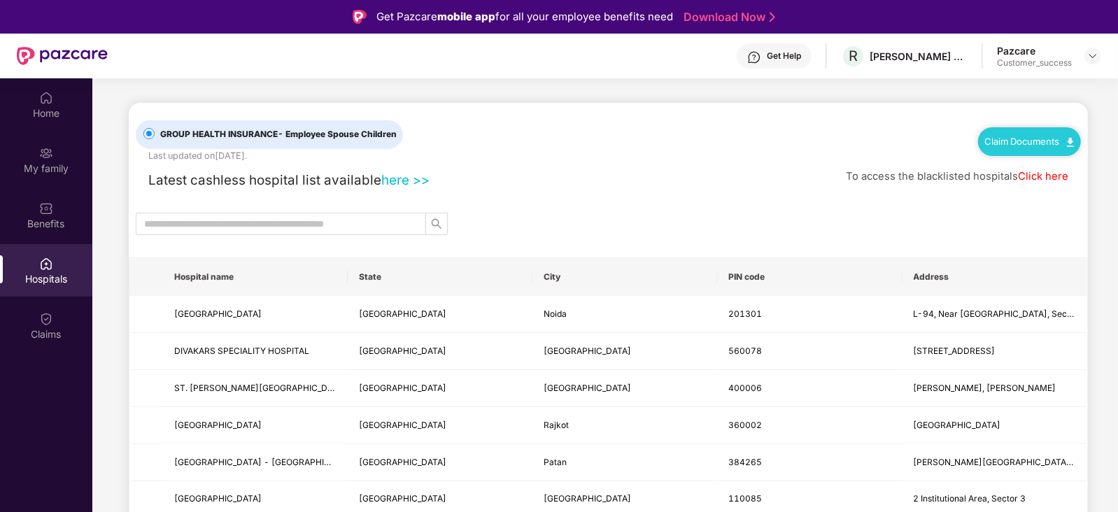
click at [394, 181] on link "here >>" at bounding box center [405, 180] width 48 height 16
click at [52, 208] on img at bounding box center [46, 208] width 14 height 14
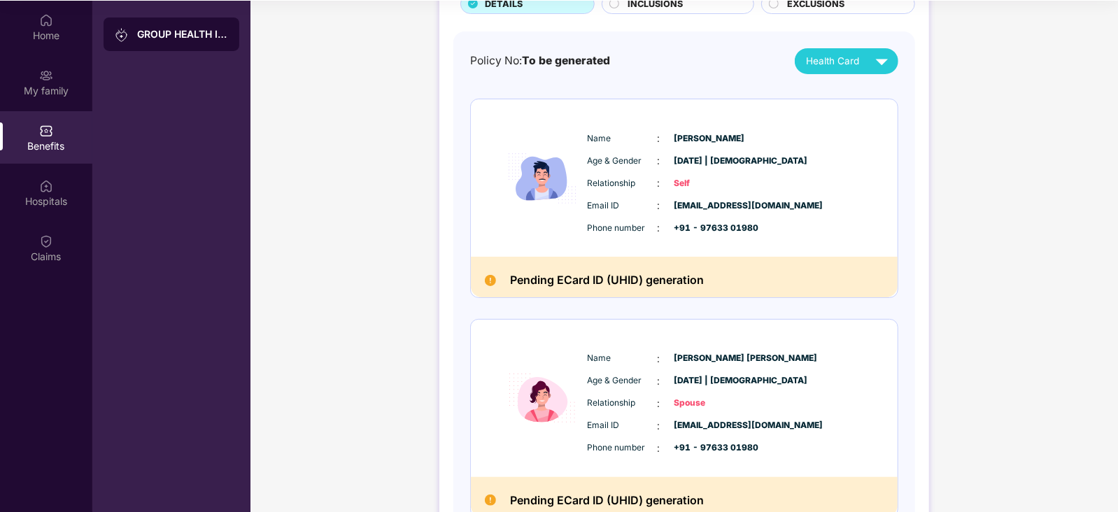
scroll to position [106, 0]
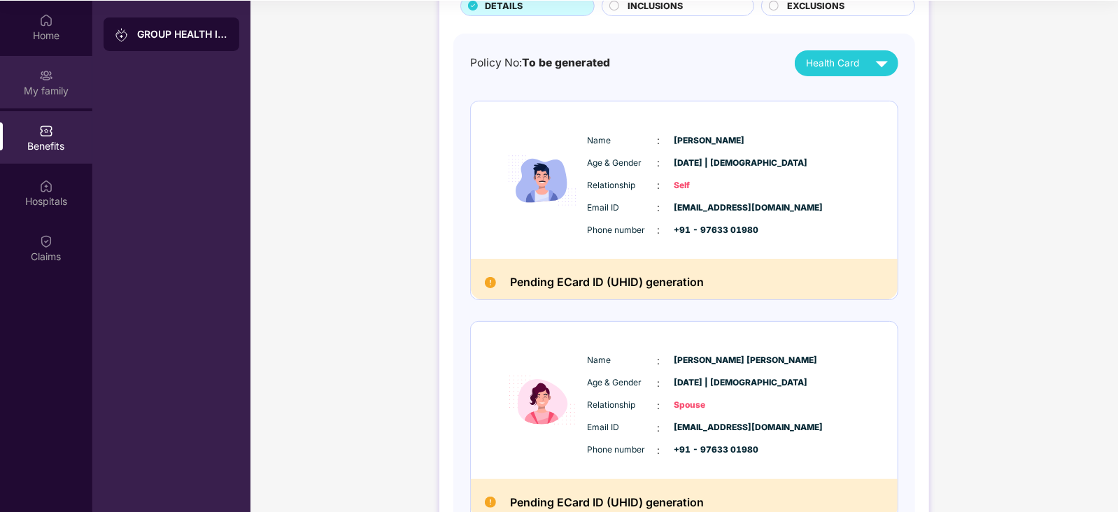
click at [47, 85] on div "My family" at bounding box center [46, 91] width 92 height 14
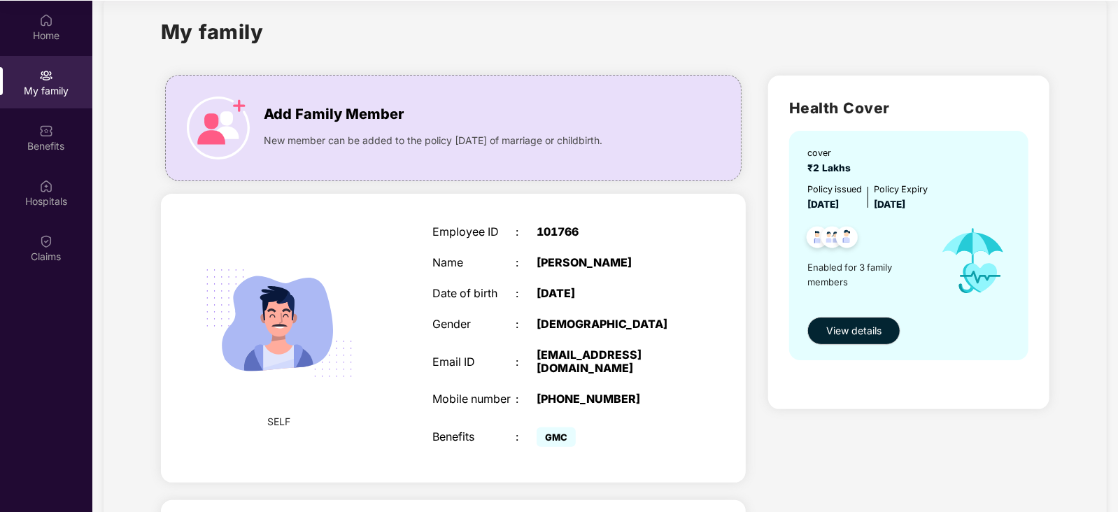
scroll to position [24, 0]
click at [45, 254] on div "Claims" at bounding box center [46, 257] width 92 height 14
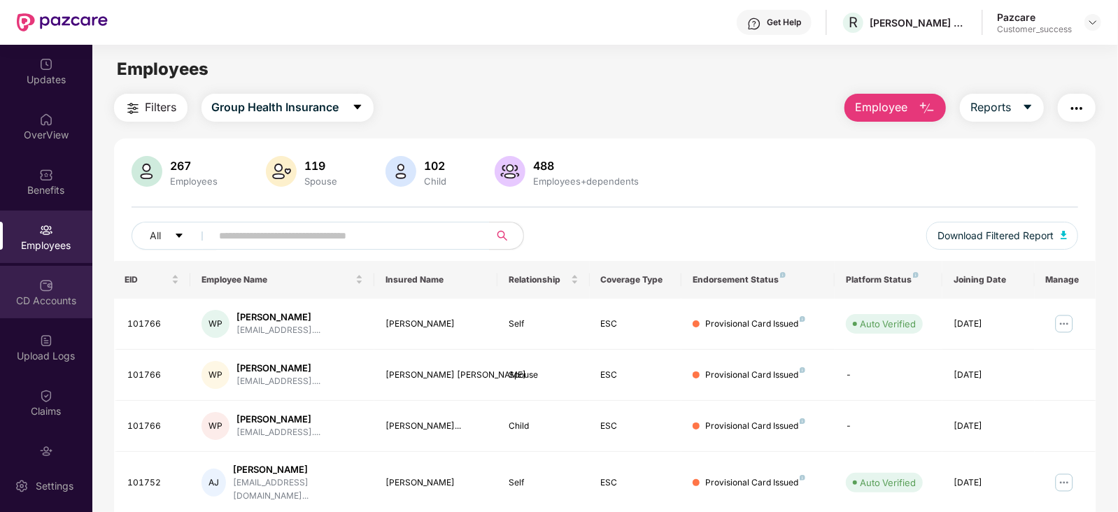
click at [39, 297] on div "CD Accounts" at bounding box center [46, 301] width 92 height 14
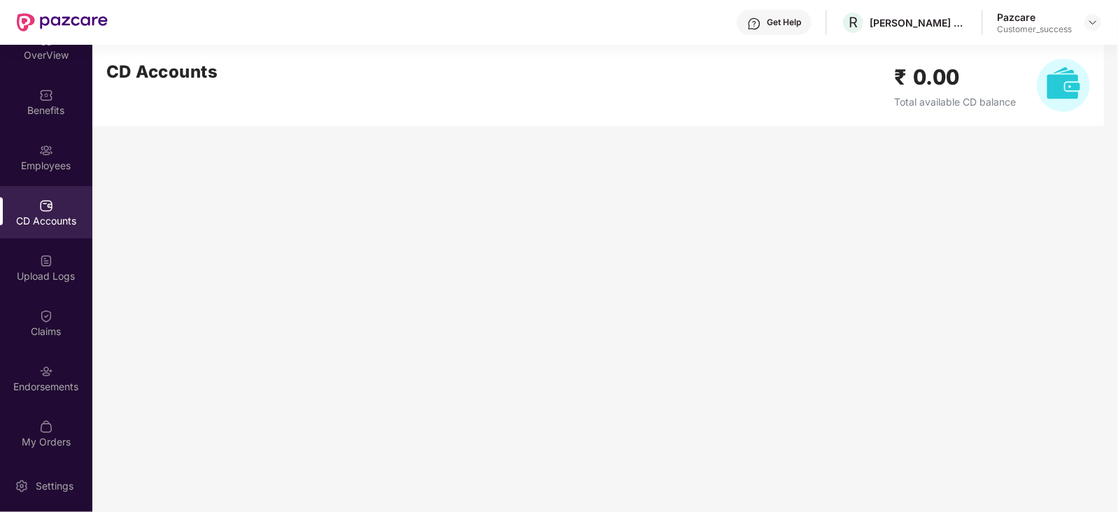
scroll to position [83, 0]
click at [43, 381] on div "Endorsements" at bounding box center [46, 384] width 92 height 14
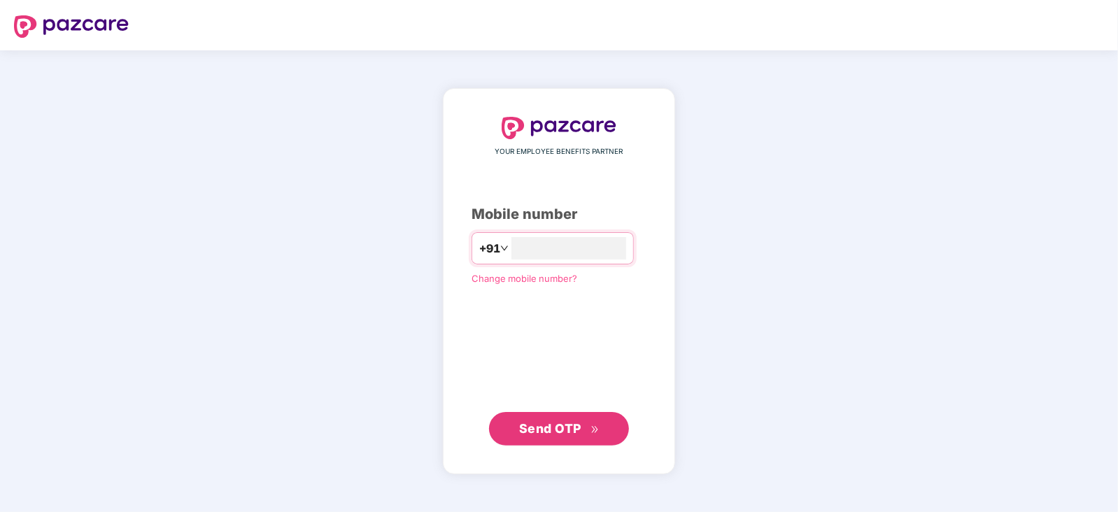
type input "**********"
click at [562, 427] on span "Send OTP" at bounding box center [550, 427] width 62 height 15
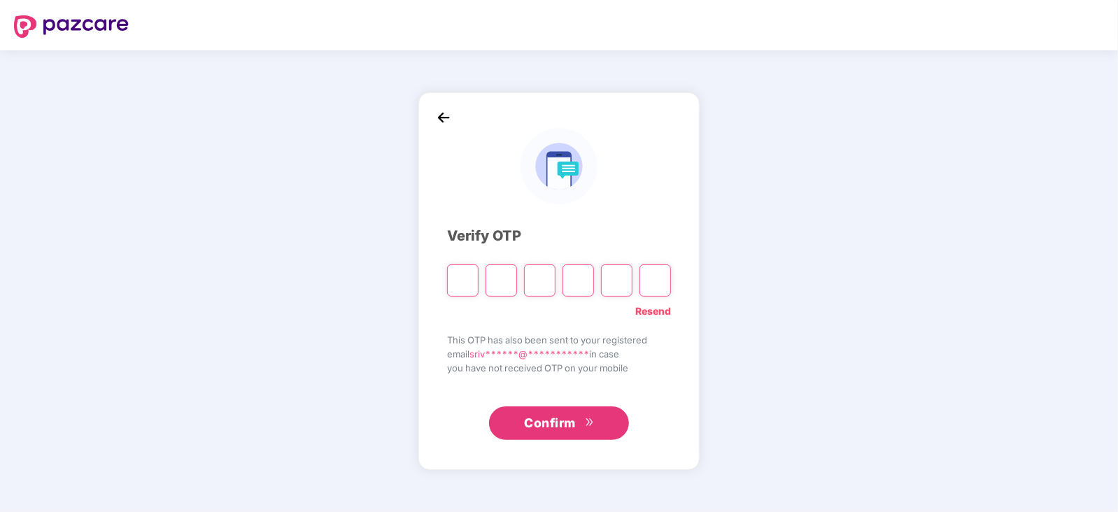
type input "*"
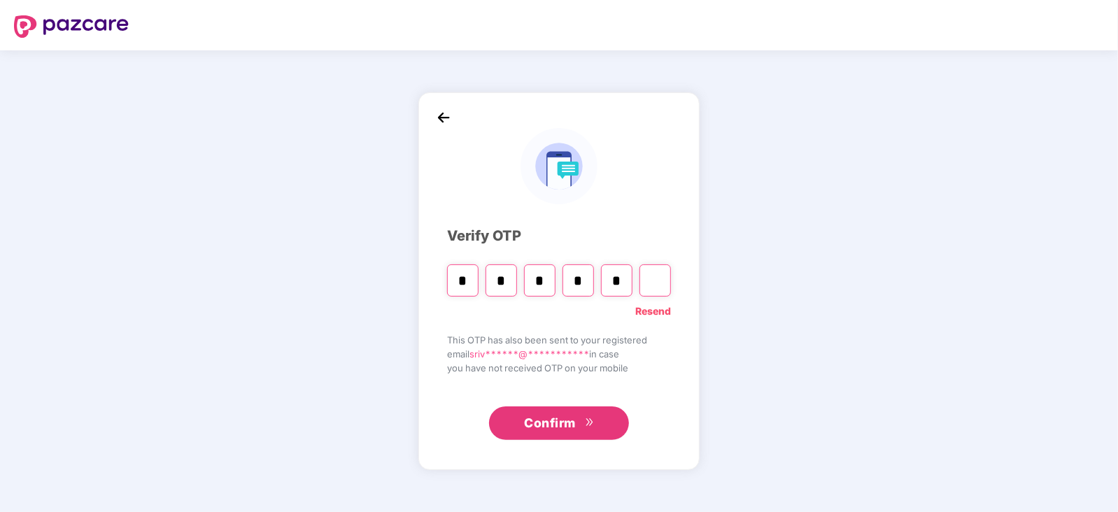
type input "*"
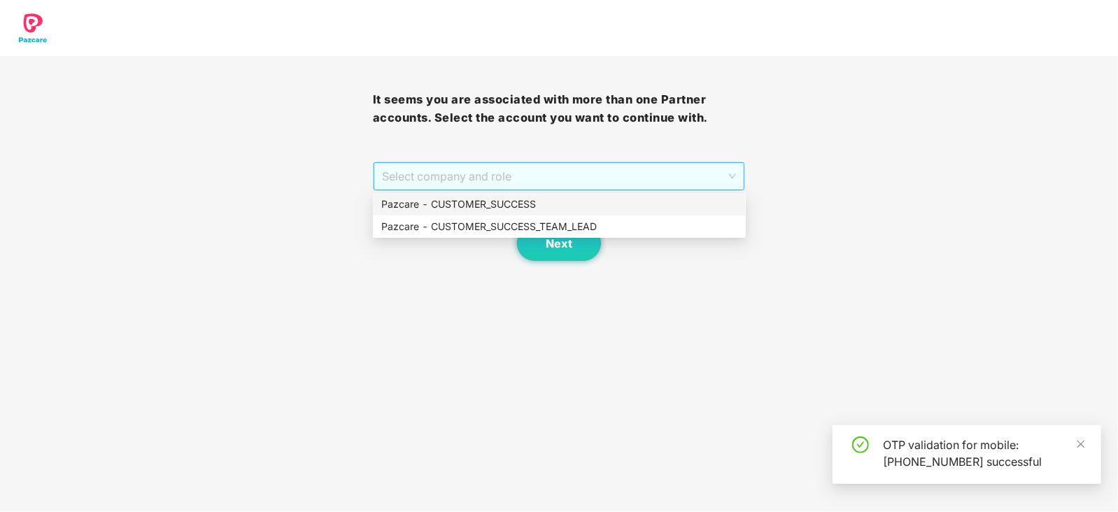
click at [728, 165] on span "Select company and role" at bounding box center [559, 176] width 355 height 27
click at [486, 201] on div "Pazcare - CUSTOMER_SUCCESS" at bounding box center [559, 204] width 356 height 15
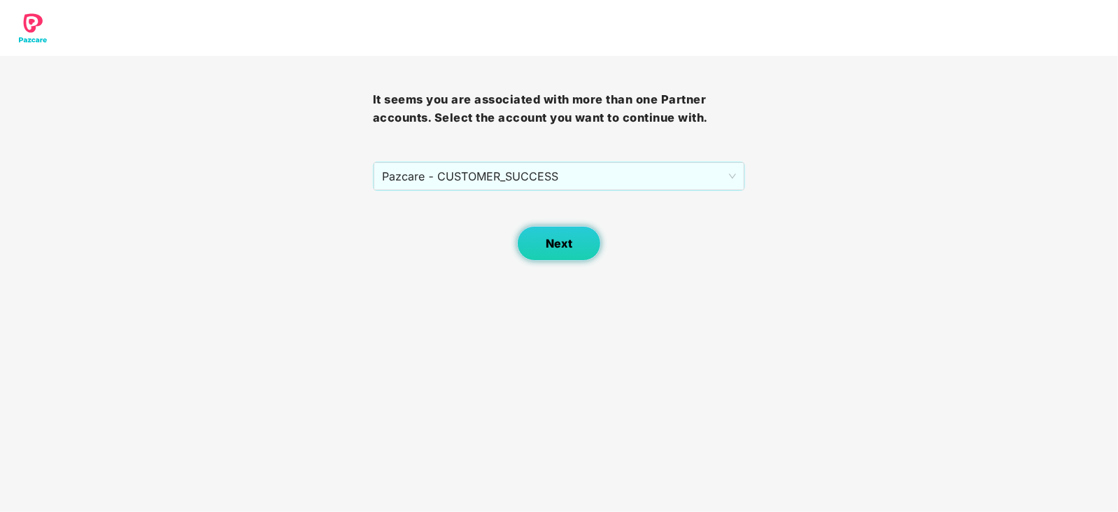
click at [559, 246] on span "Next" at bounding box center [559, 243] width 27 height 13
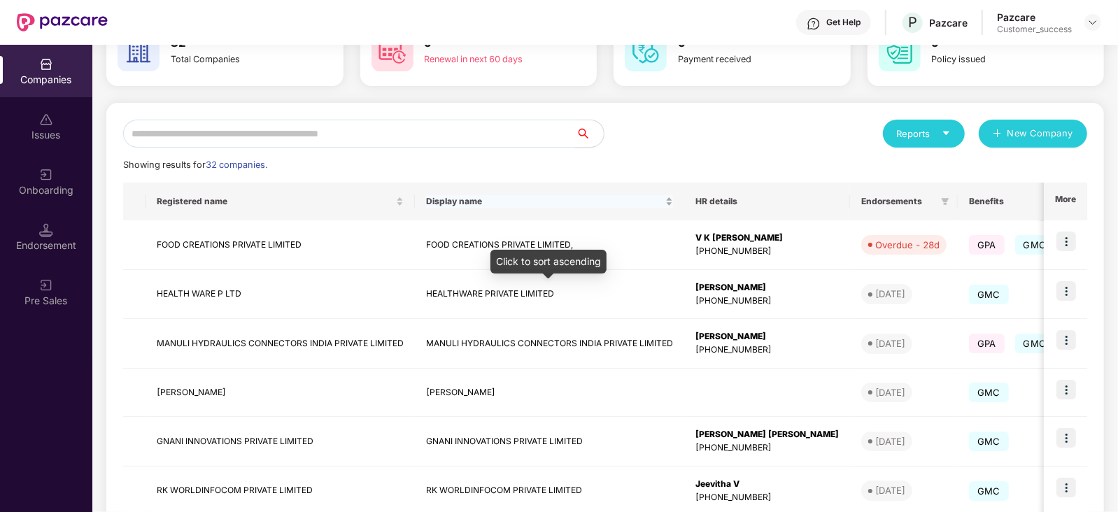
scroll to position [49, 0]
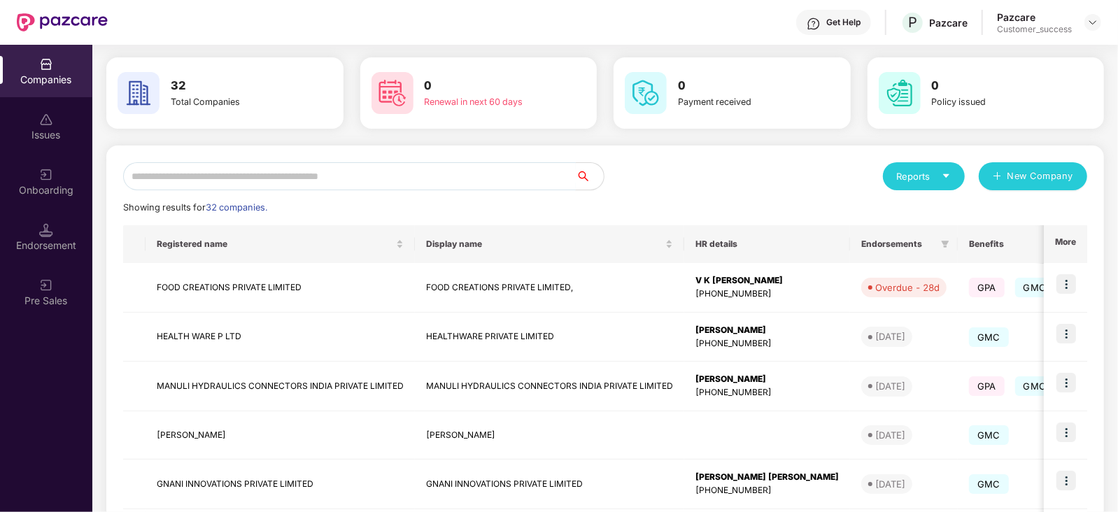
click at [284, 178] on input "text" at bounding box center [349, 176] width 453 height 28
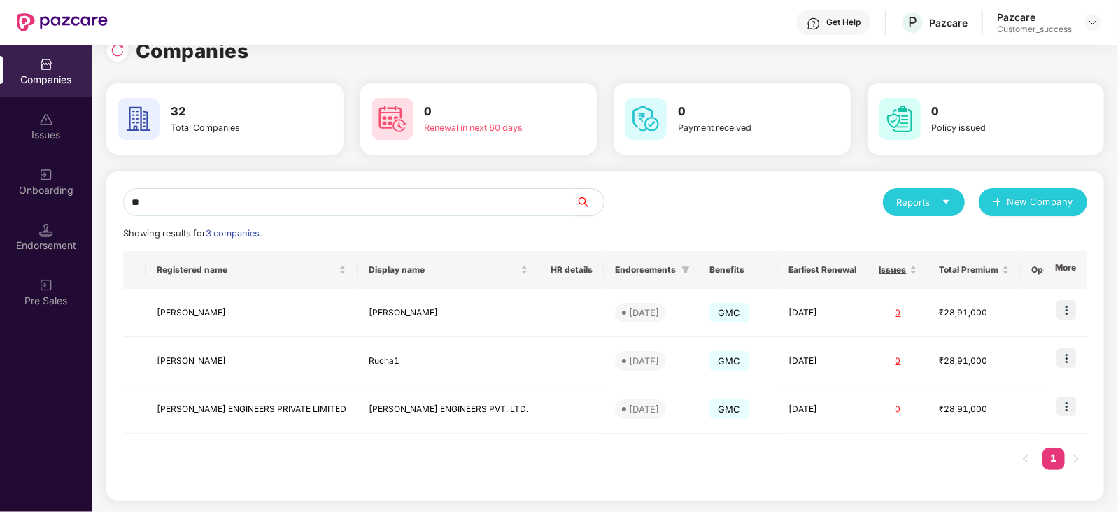
scroll to position [22, 0]
type input "**"
click at [1067, 404] on img at bounding box center [1066, 407] width 20 height 20
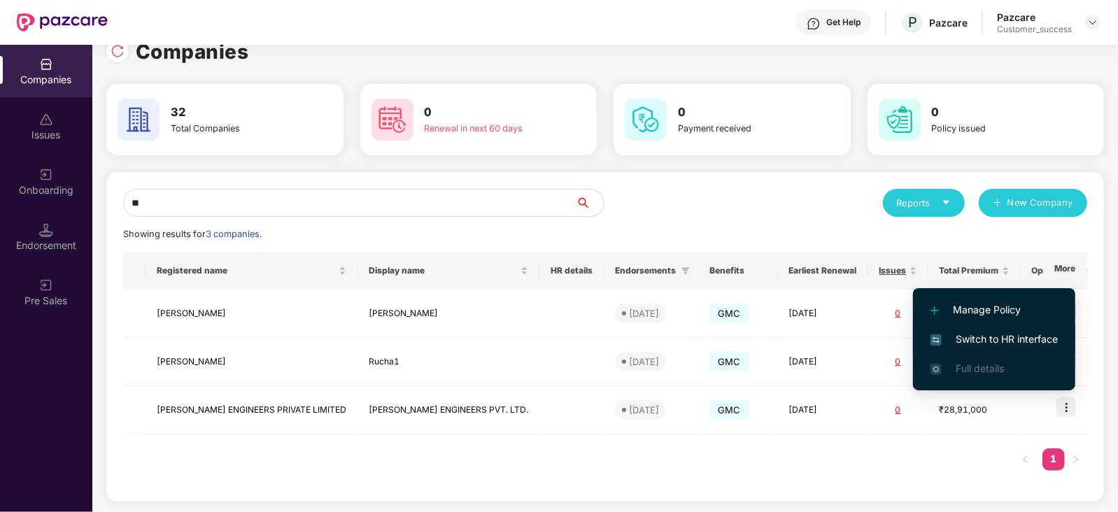
click at [993, 334] on span "Switch to HR interface" at bounding box center [993, 339] width 127 height 15
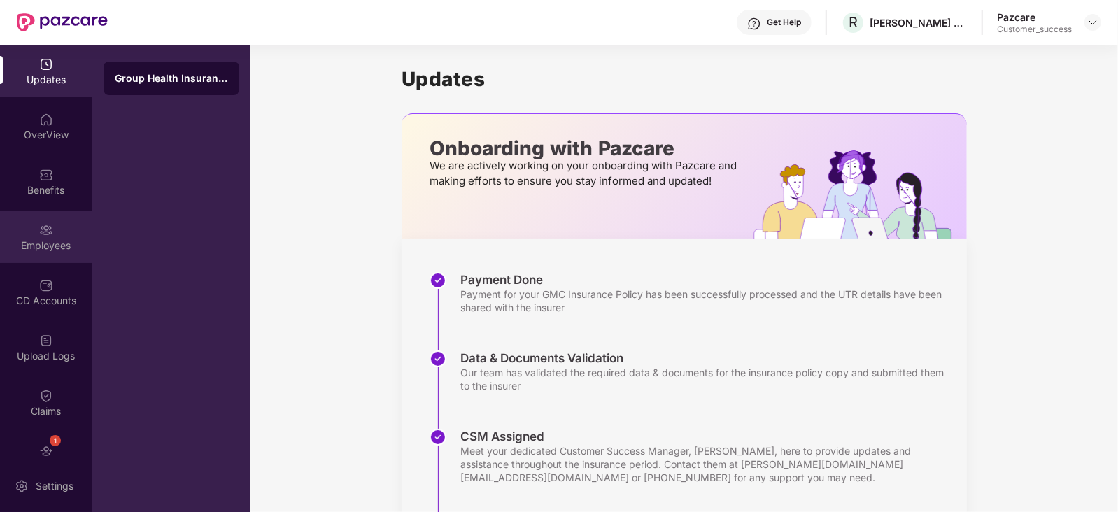
click at [48, 236] on div "Employees" at bounding box center [46, 237] width 92 height 52
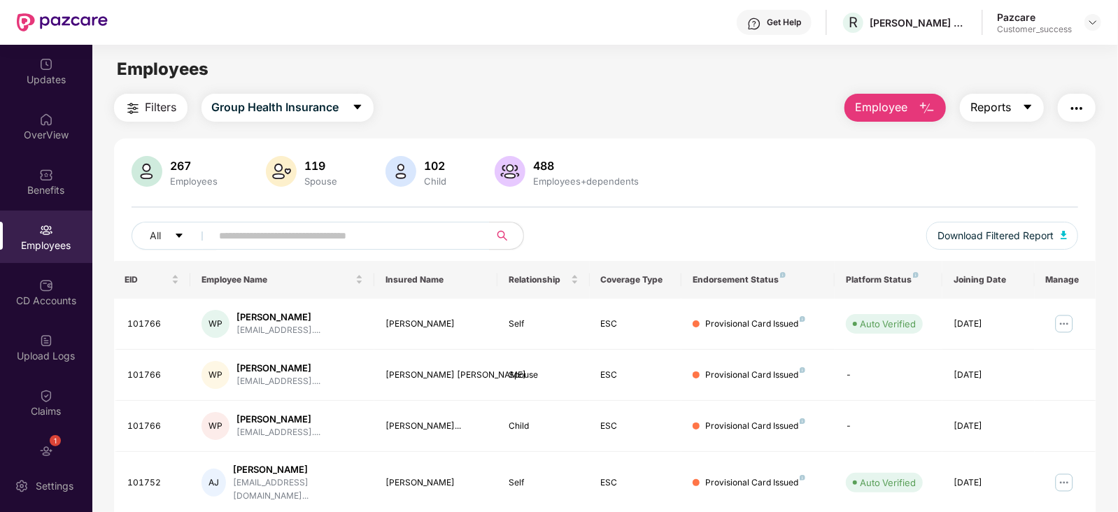
click at [1027, 104] on icon "caret-down" at bounding box center [1027, 106] width 11 height 11
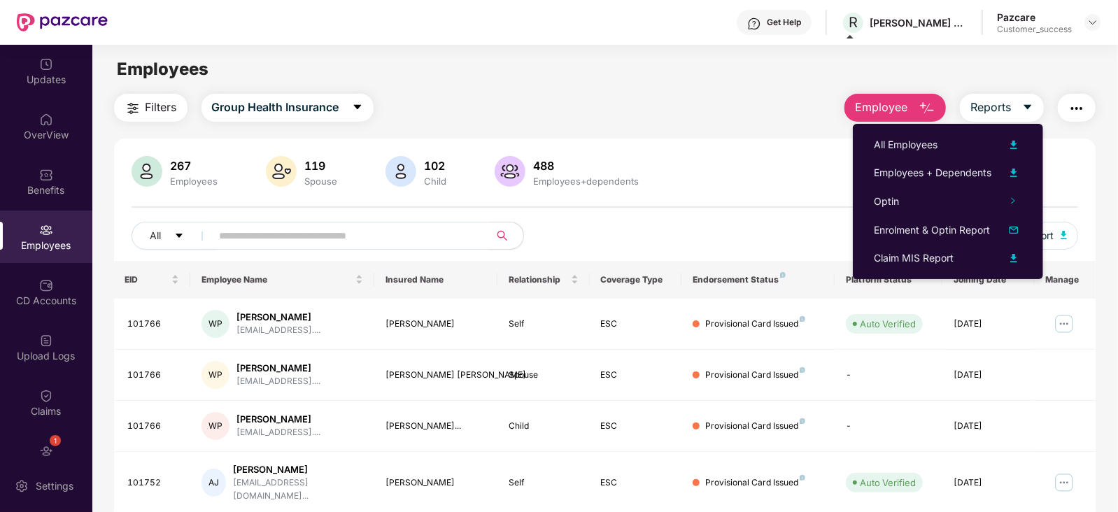
click at [781, 25] on div "Get Help" at bounding box center [784, 22] width 34 height 11
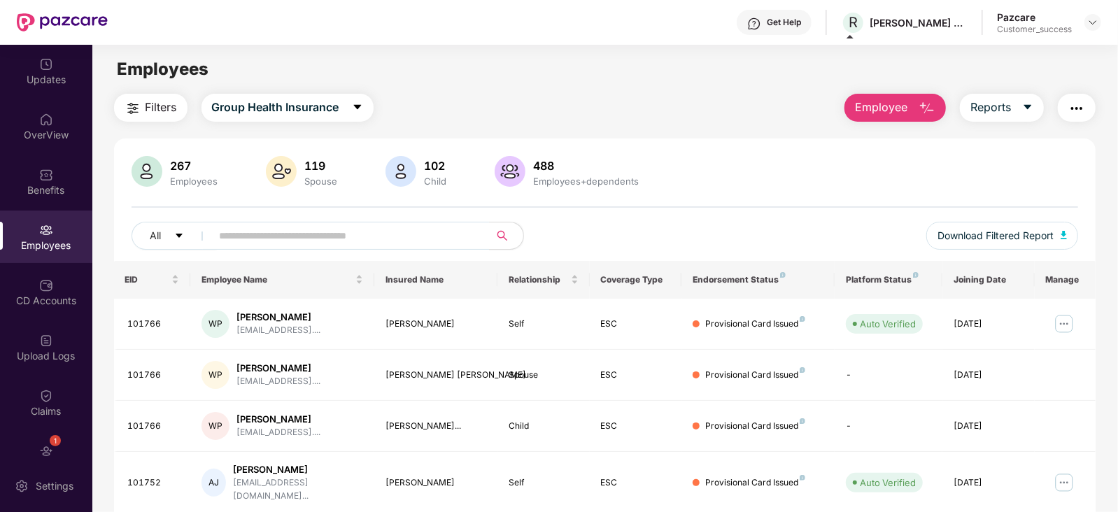
click at [591, 90] on main "Employees Filters Group Health Insurance Employee Reports 267 Employees 119 Spo…" at bounding box center [604, 301] width 1025 height 512
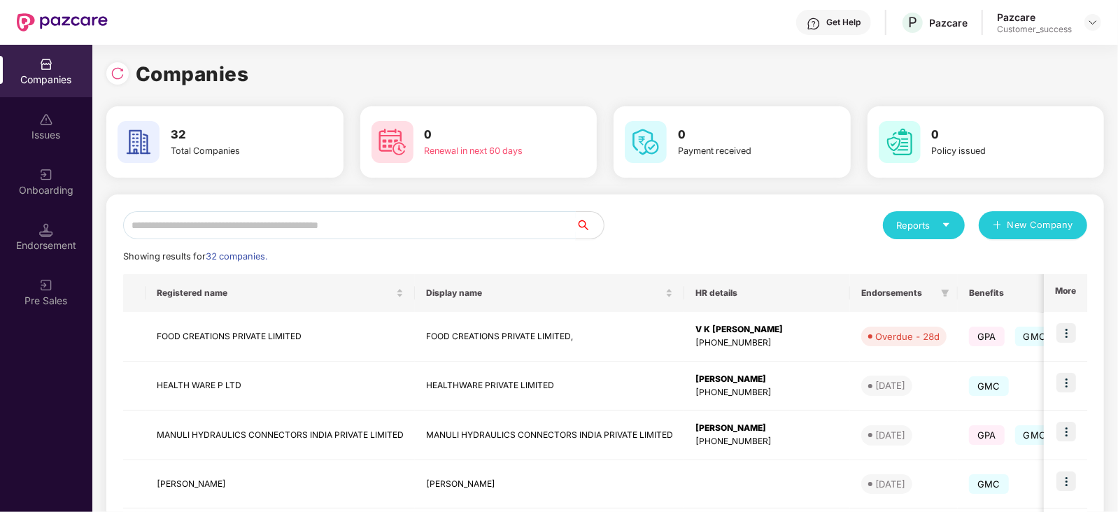
click at [225, 231] on input "text" at bounding box center [349, 225] width 453 height 28
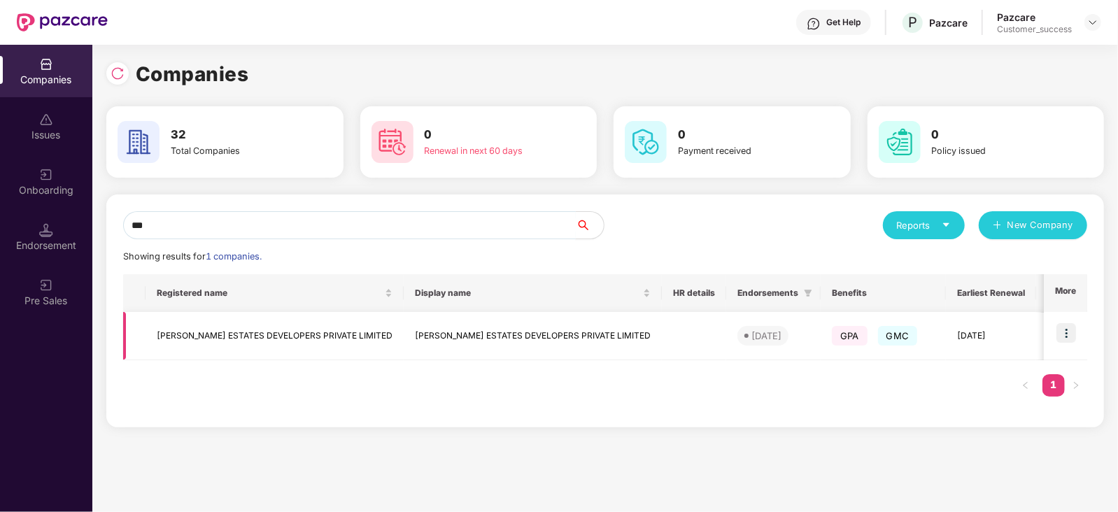
type input "***"
click at [1070, 335] on img at bounding box center [1066, 333] width 20 height 20
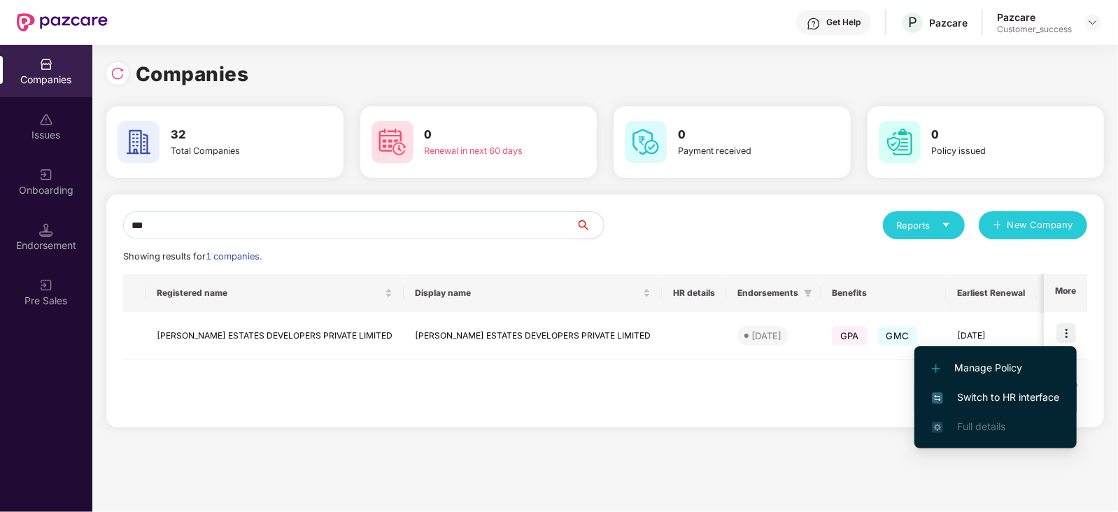
click at [1021, 397] on span "Switch to HR interface" at bounding box center [995, 397] width 127 height 15
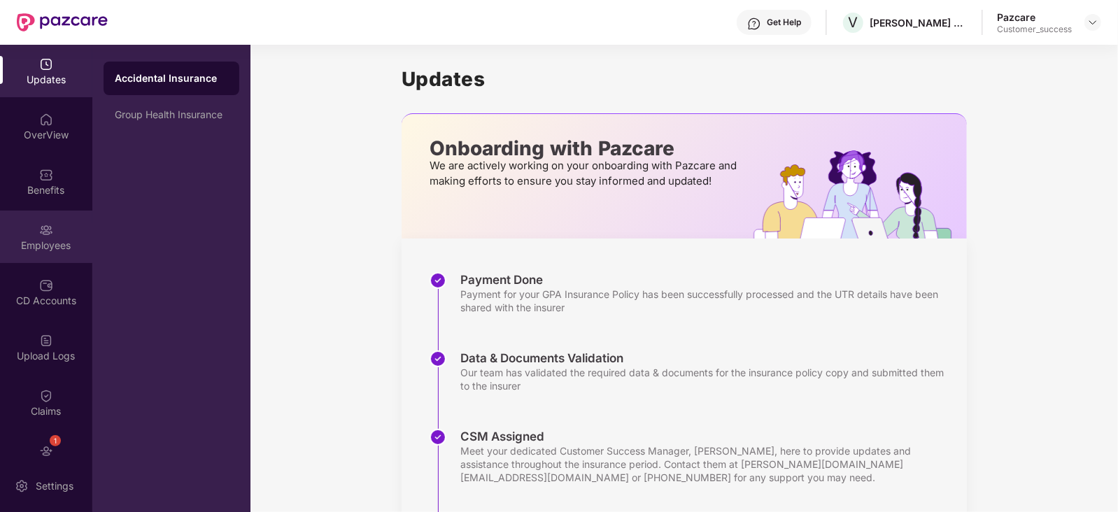
click at [43, 236] on img at bounding box center [46, 230] width 14 height 14
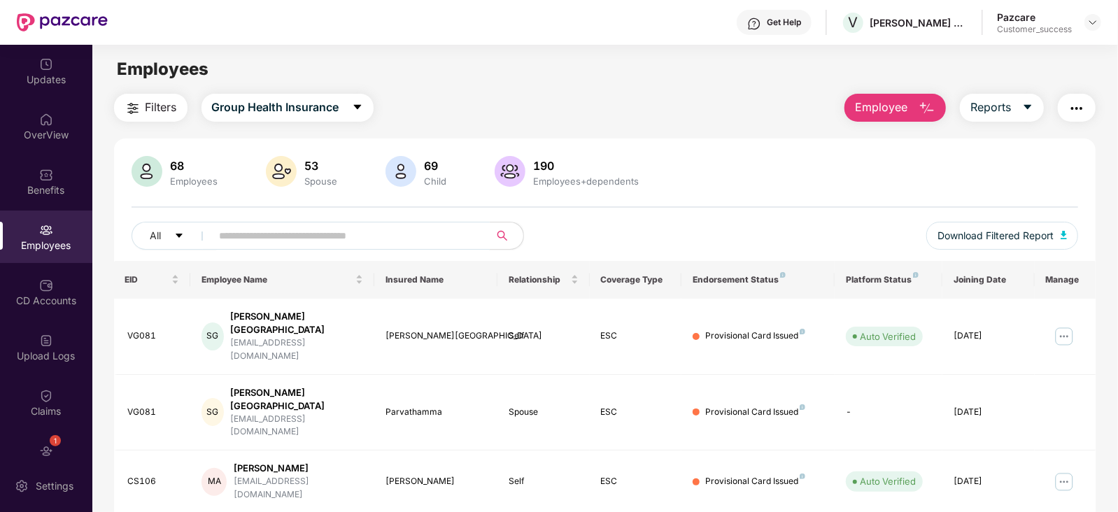
click at [367, 237] on input "text" at bounding box center [345, 235] width 251 height 21
paste input "**********"
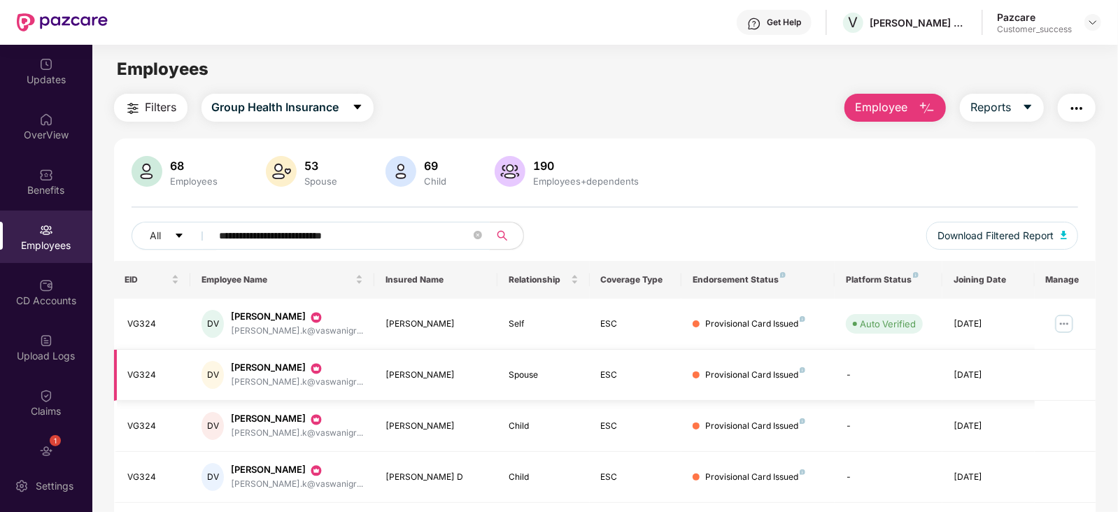
scroll to position [45, 0]
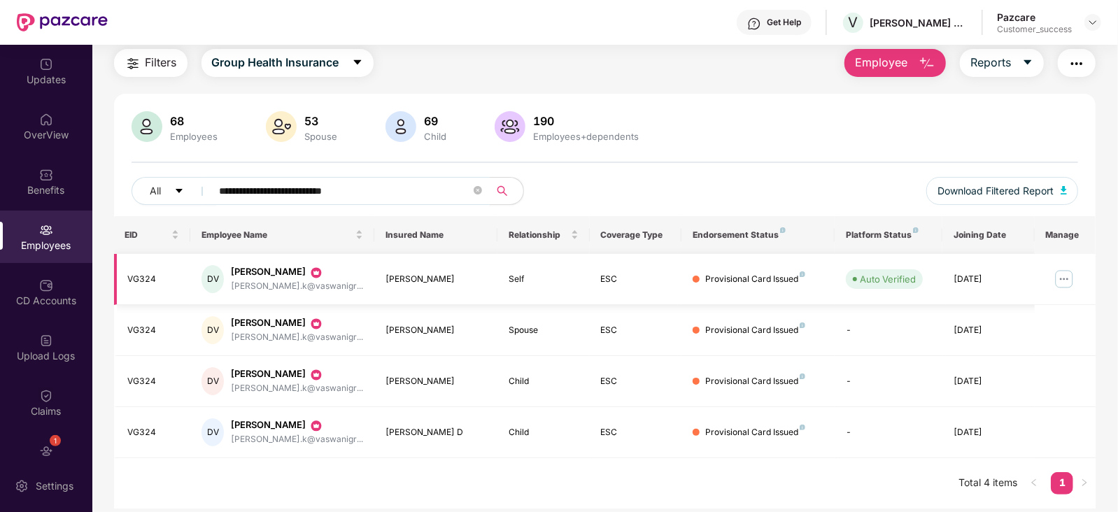
type input "**********"
click at [1063, 274] on img at bounding box center [1064, 279] width 22 height 22
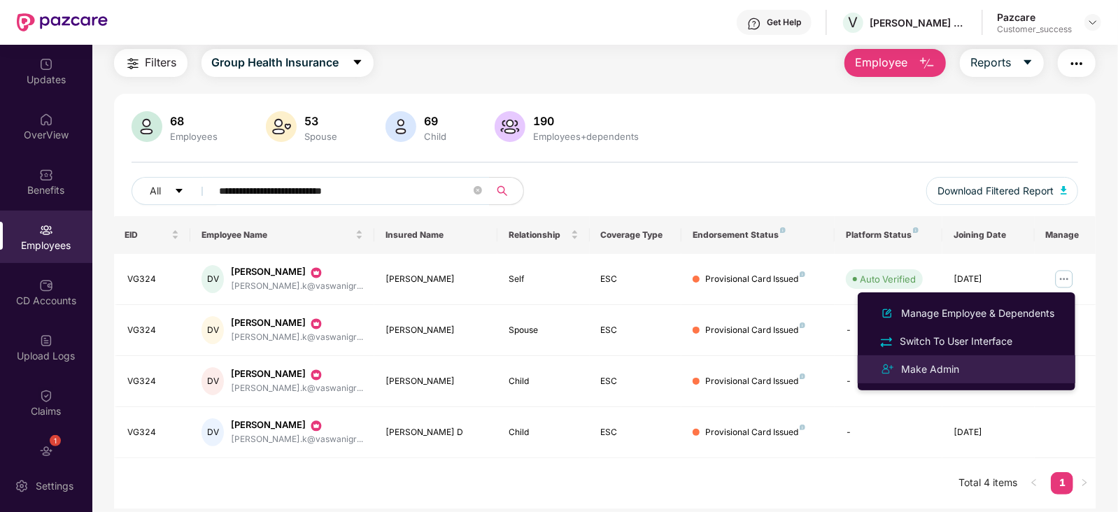
click at [939, 369] on div "Make Admin" at bounding box center [930, 369] width 64 height 15
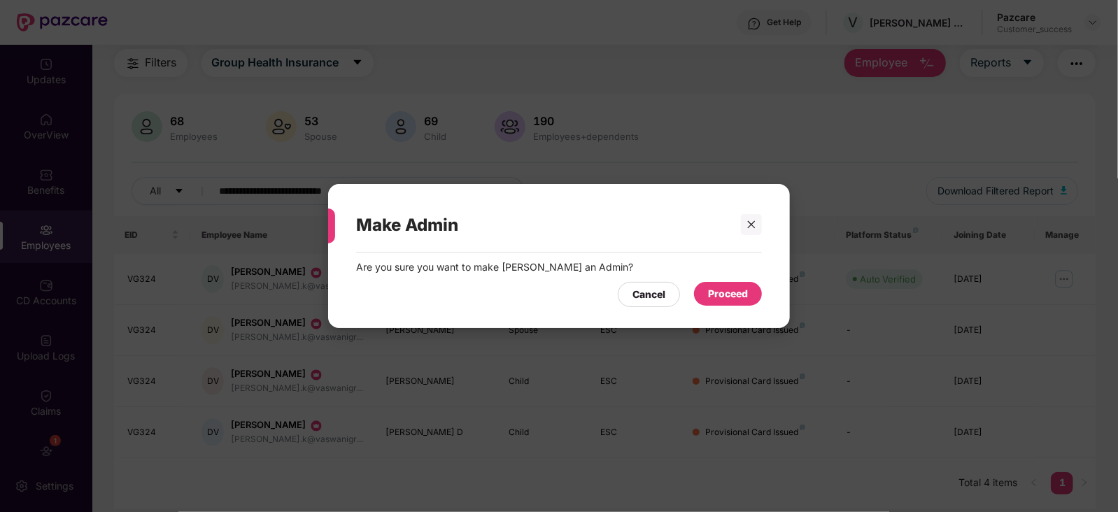
click at [735, 299] on div "Proceed" at bounding box center [728, 293] width 40 height 15
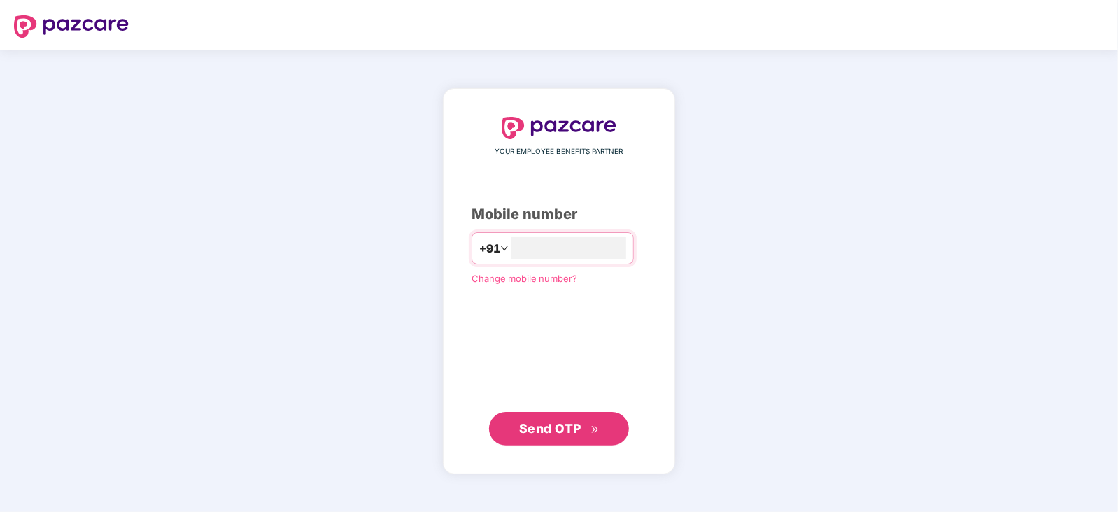
type input "**********"
click at [560, 425] on span "Send OTP" at bounding box center [550, 427] width 62 height 15
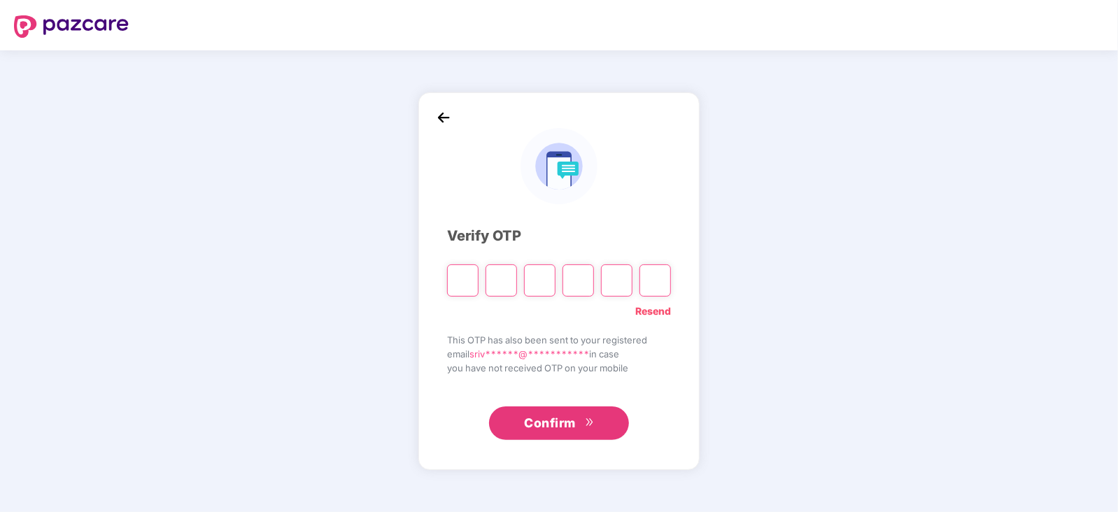
type input "*"
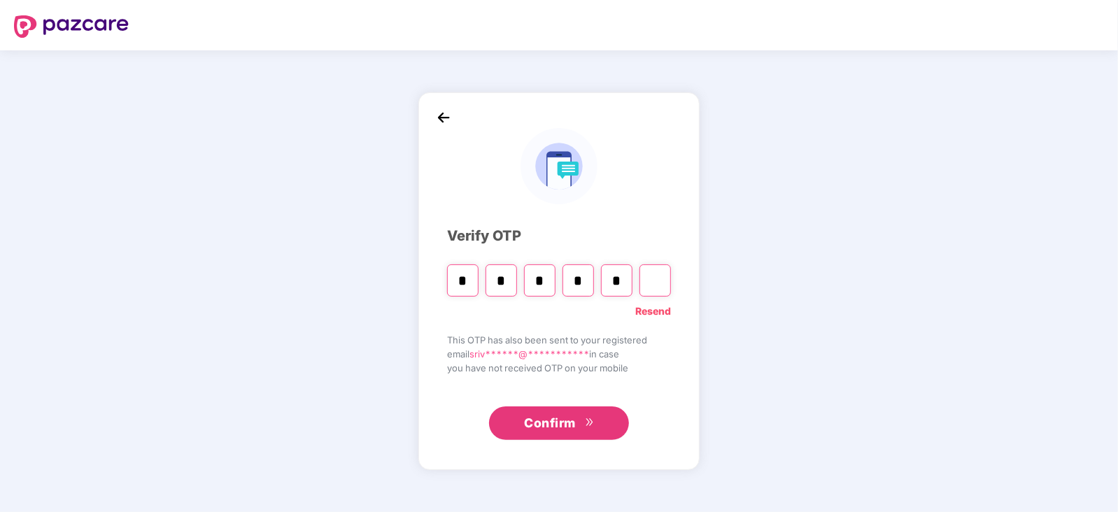
type input "*"
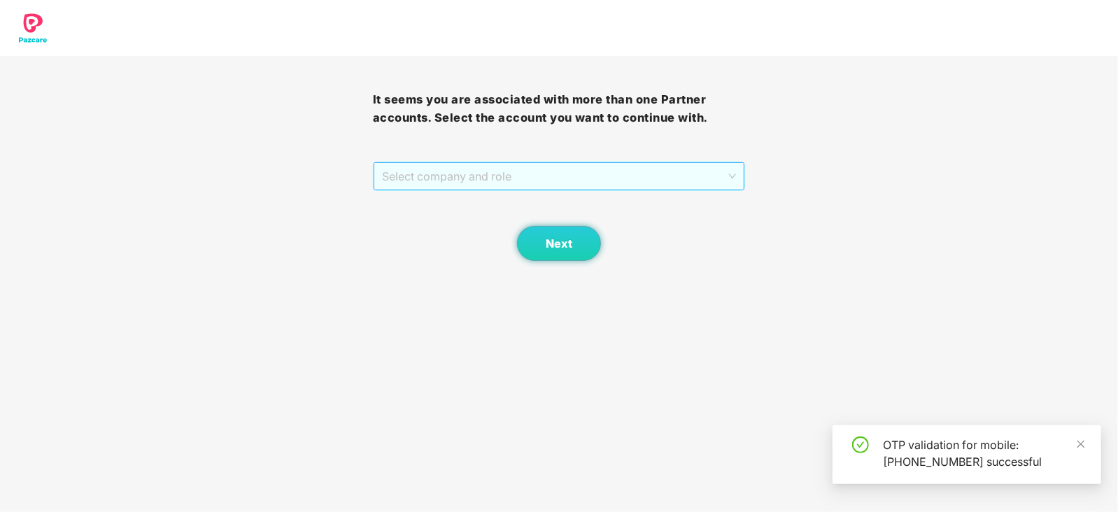
click at [726, 172] on span "Select company and role" at bounding box center [559, 176] width 355 height 27
click at [478, 194] on div "Pazcare - CUSTOMER_SUCCESS" at bounding box center [559, 204] width 373 height 22
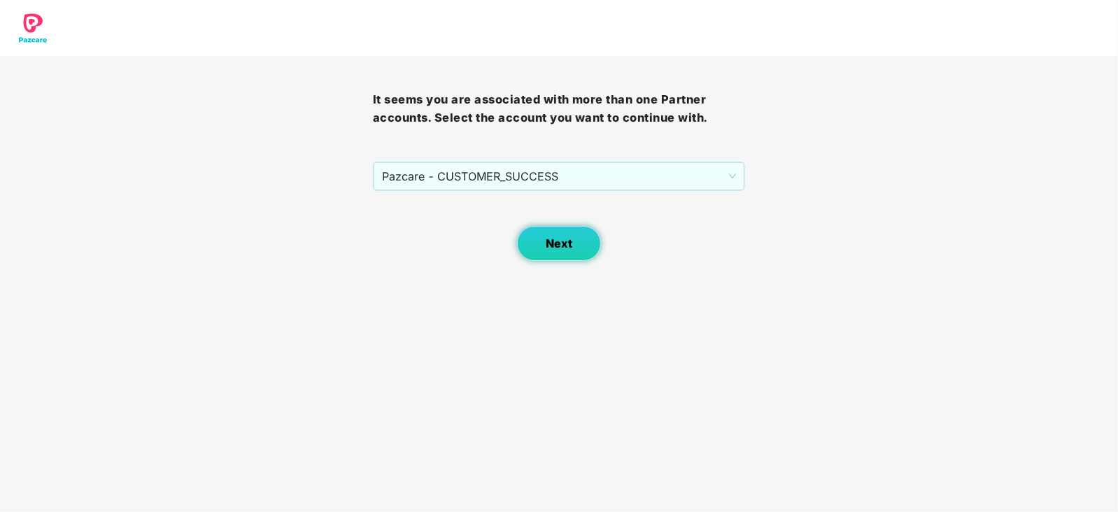
click at [569, 250] on span "Next" at bounding box center [559, 243] width 27 height 13
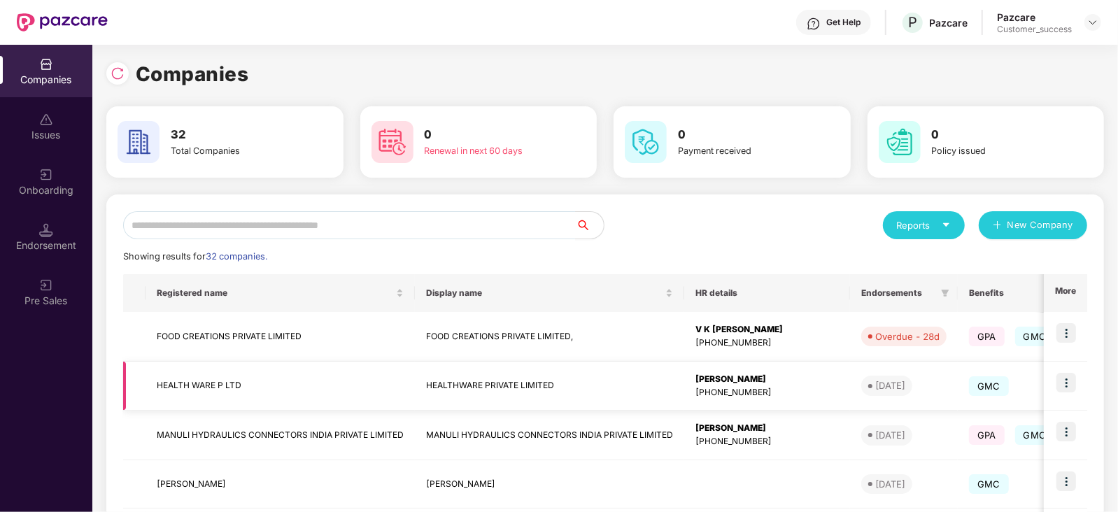
scroll to position [148, 0]
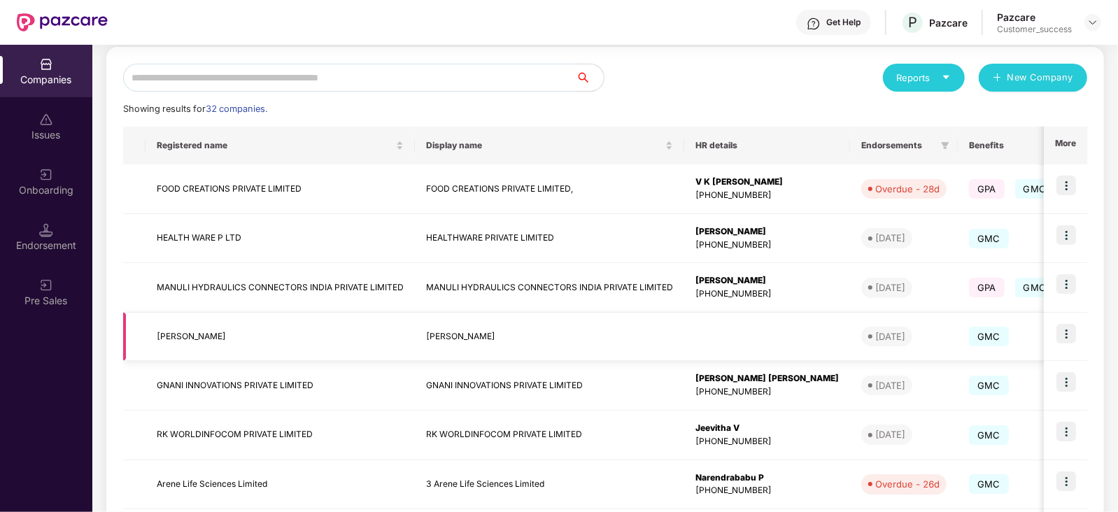
click at [1069, 335] on img at bounding box center [1066, 334] width 20 height 20
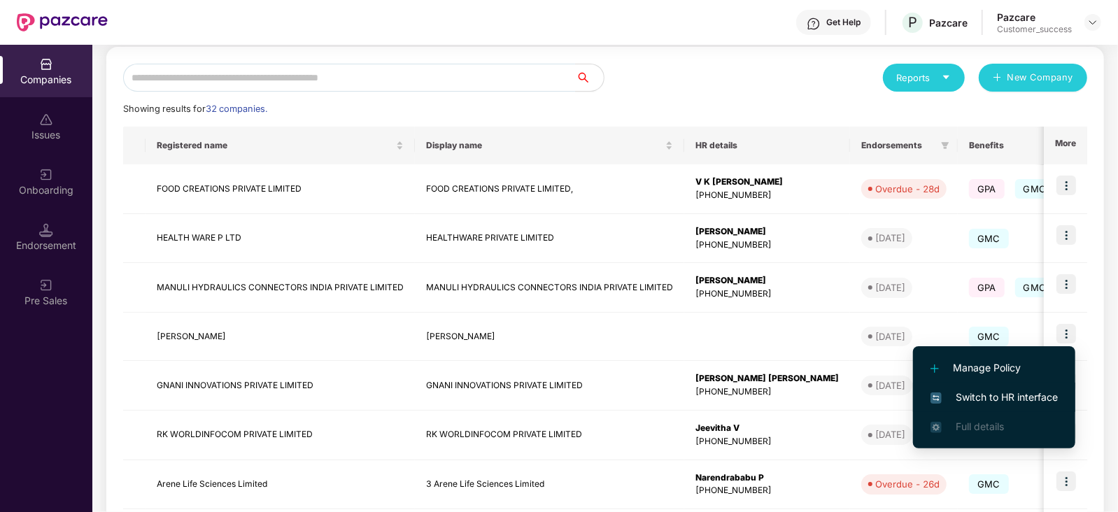
click at [995, 391] on span "Switch to HR interface" at bounding box center [993, 397] width 127 height 15
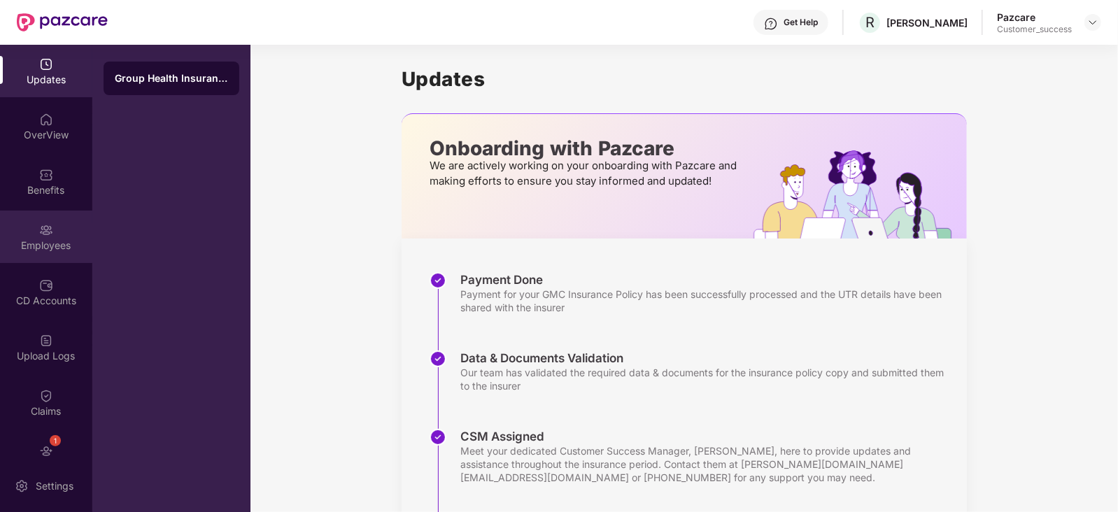
click at [36, 243] on div "Employees" at bounding box center [46, 246] width 92 height 14
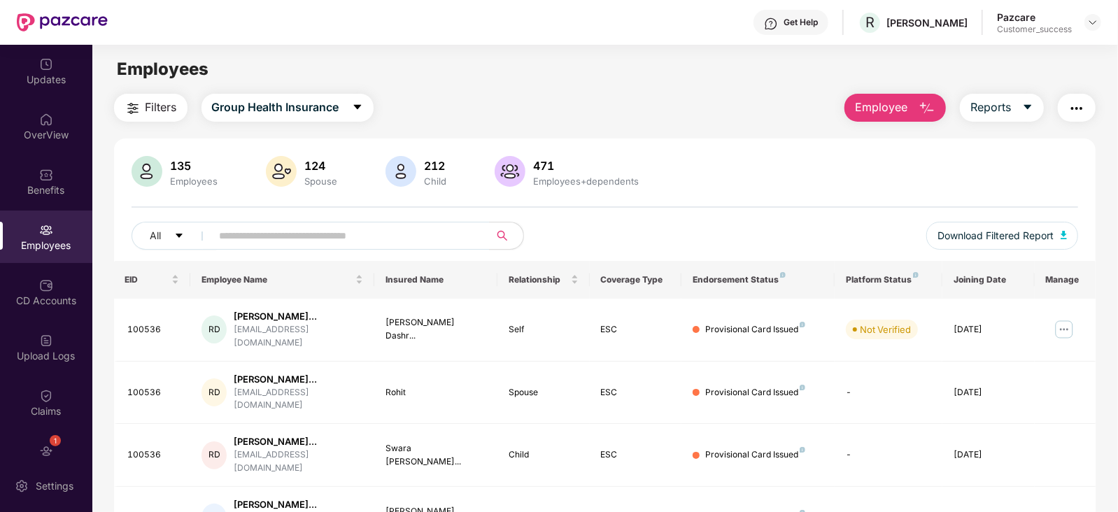
click at [558, 180] on div "Employees+dependents" at bounding box center [586, 181] width 111 height 11
